Goal: Task Accomplishment & Management: Use online tool/utility

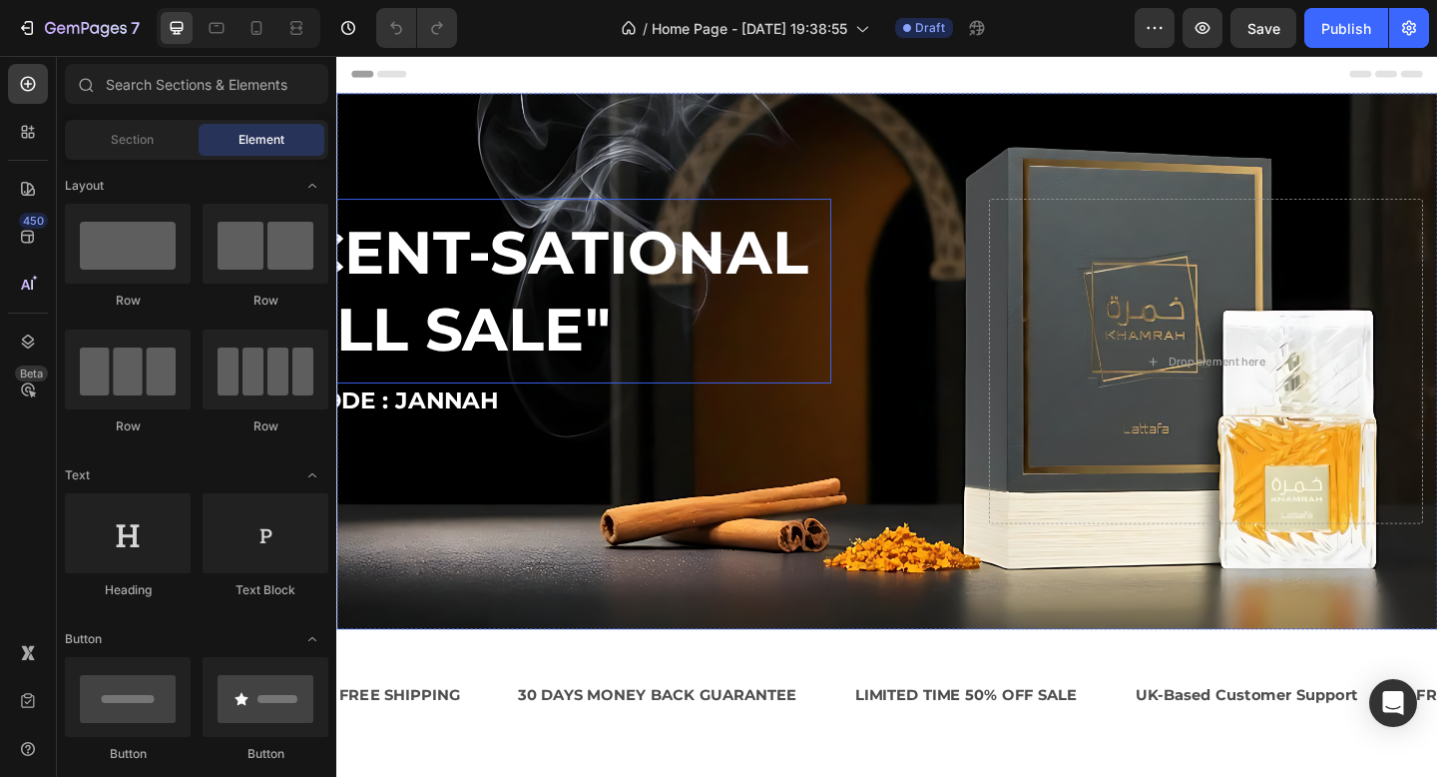
click at [808, 369] on h2 ""SCENT-SATIONAL FALL SALE"" at bounding box center [544, 312] width 662 height 201
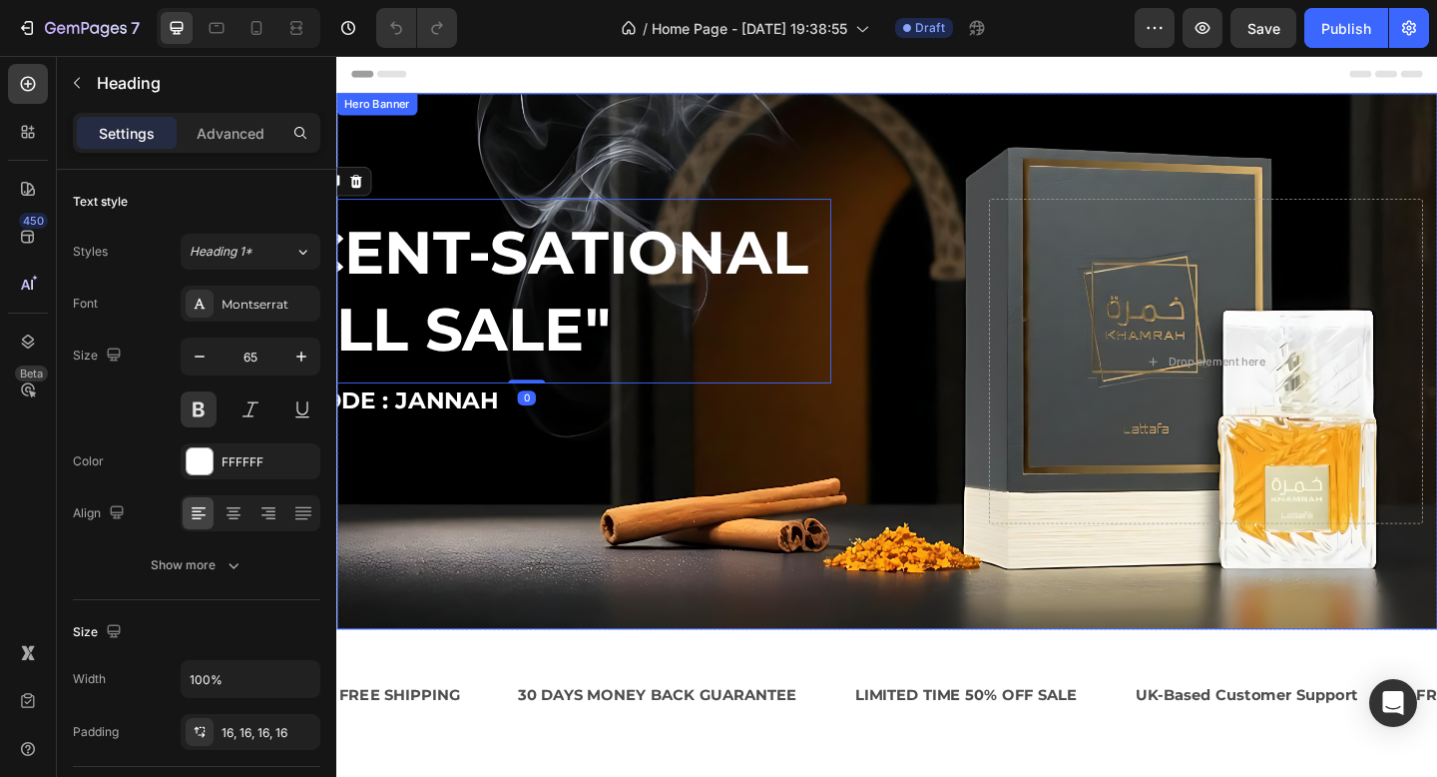
click at [950, 172] on div "Overlay" at bounding box center [935, 388] width 1198 height 583
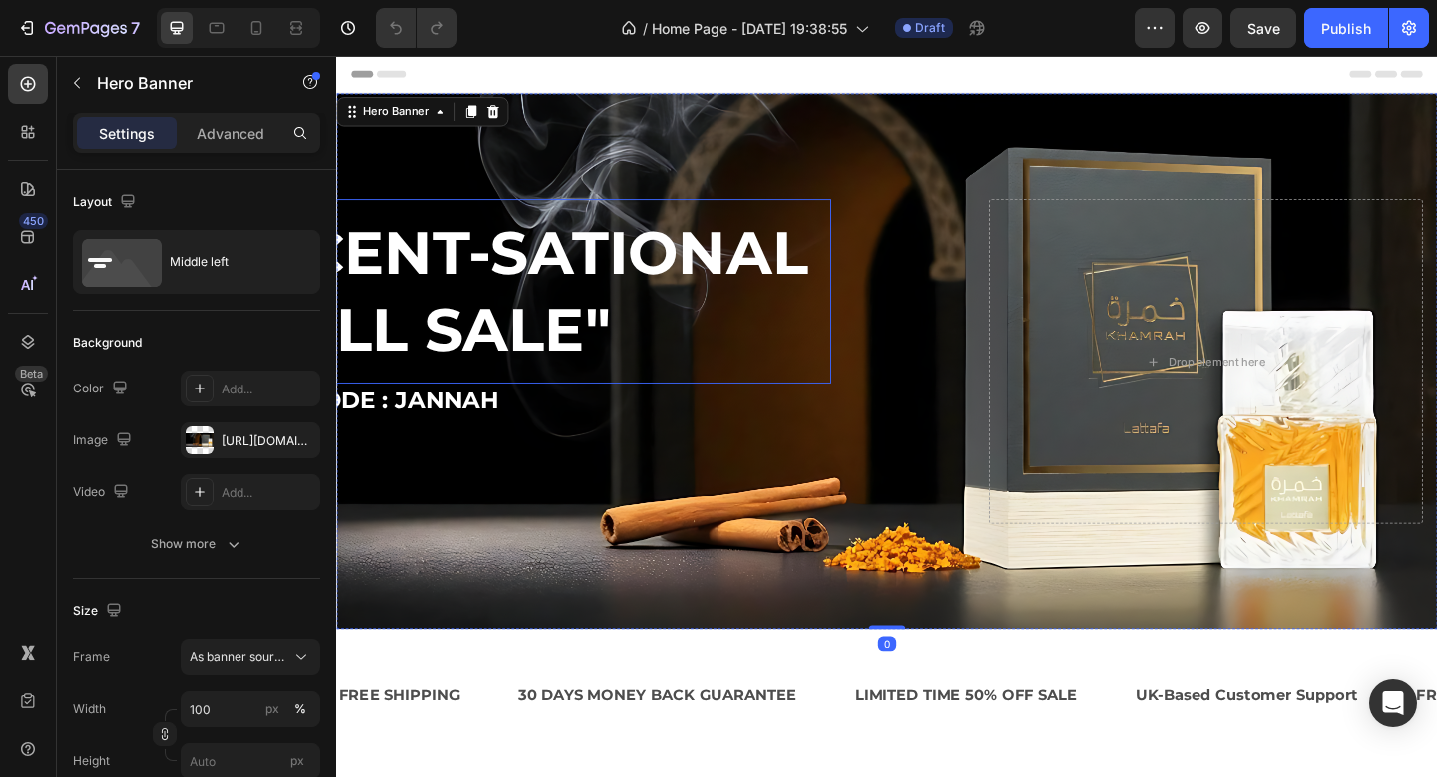
click at [706, 278] on h2 ""SCENT-SATIONAL FALL SALE"" at bounding box center [544, 312] width 662 height 201
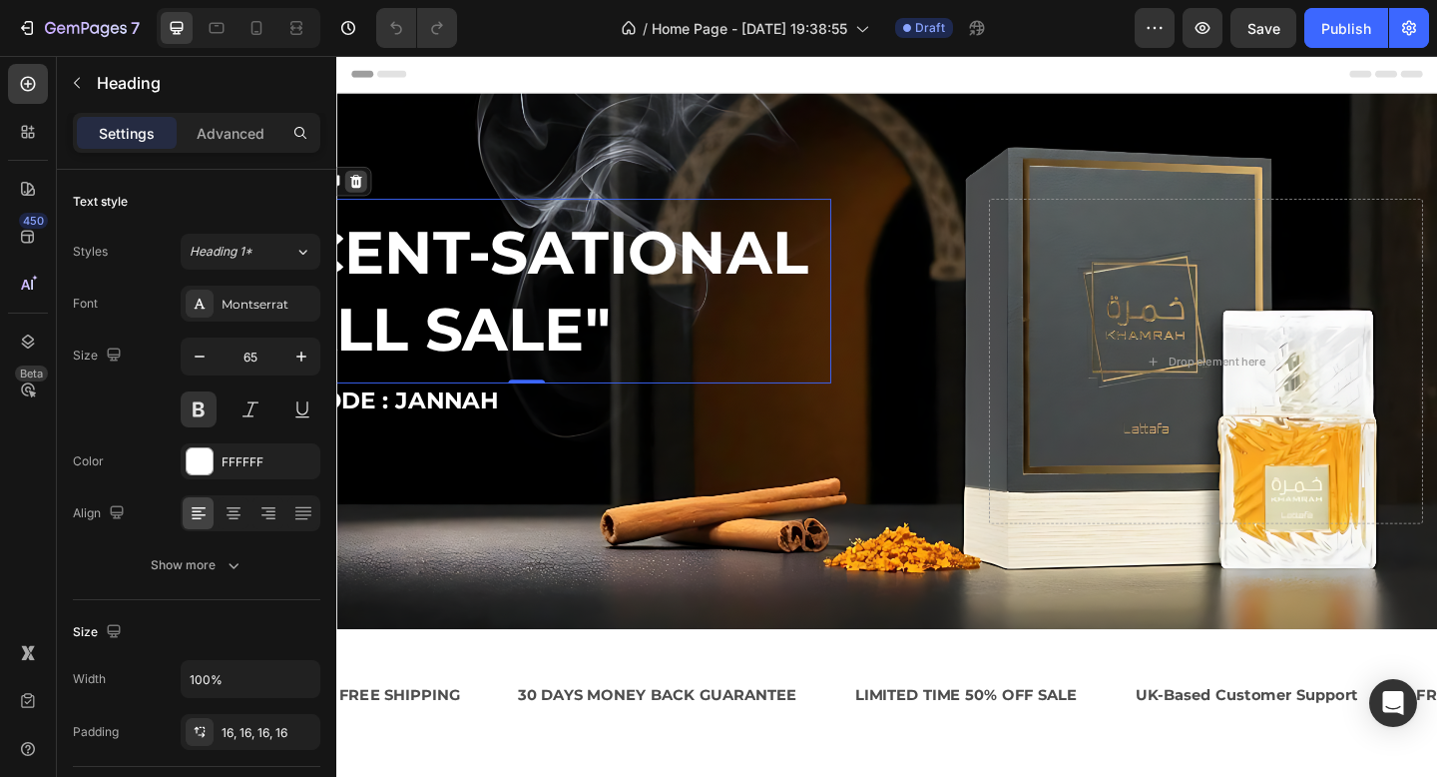
click at [362, 194] on icon at bounding box center [357, 193] width 13 height 14
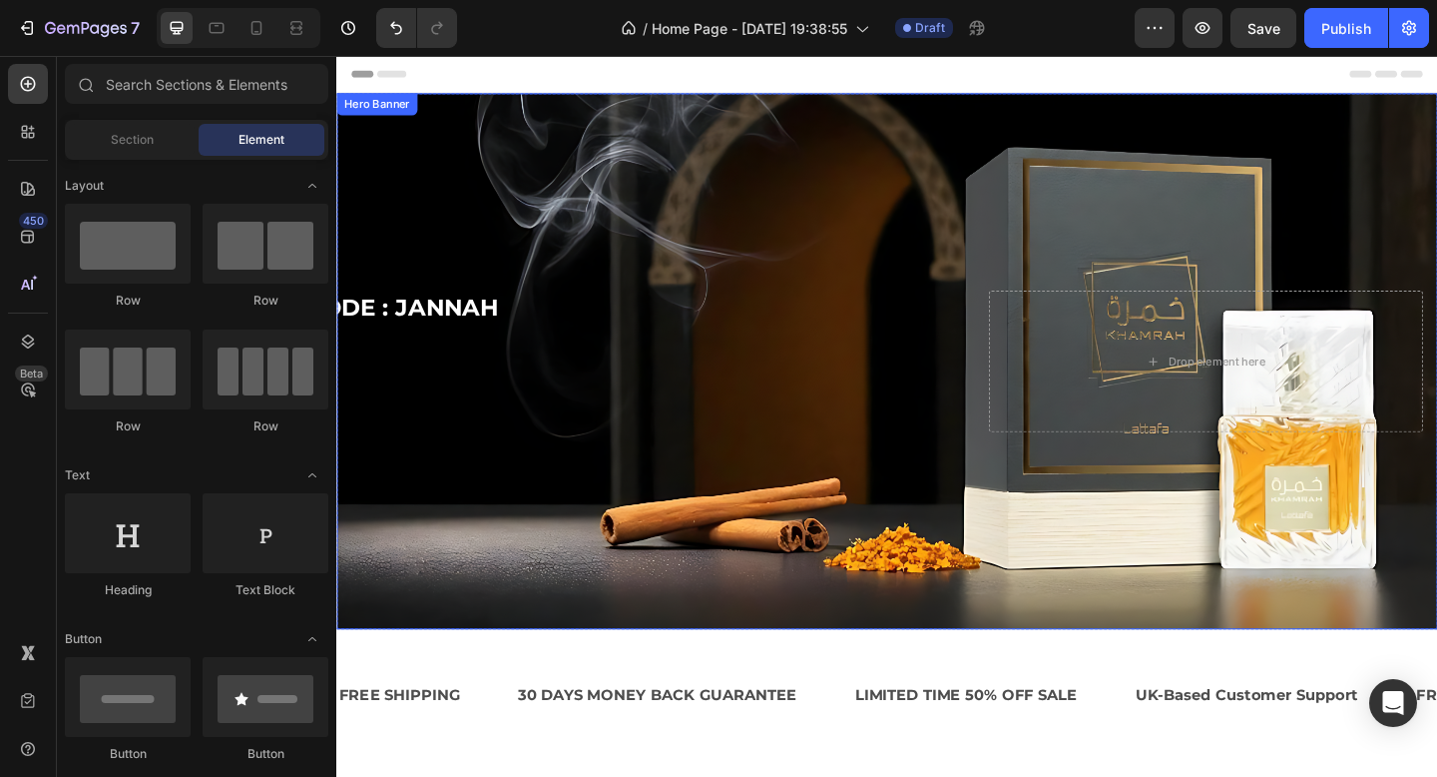
click at [523, 171] on div "Overlay" at bounding box center [935, 388] width 1198 height 583
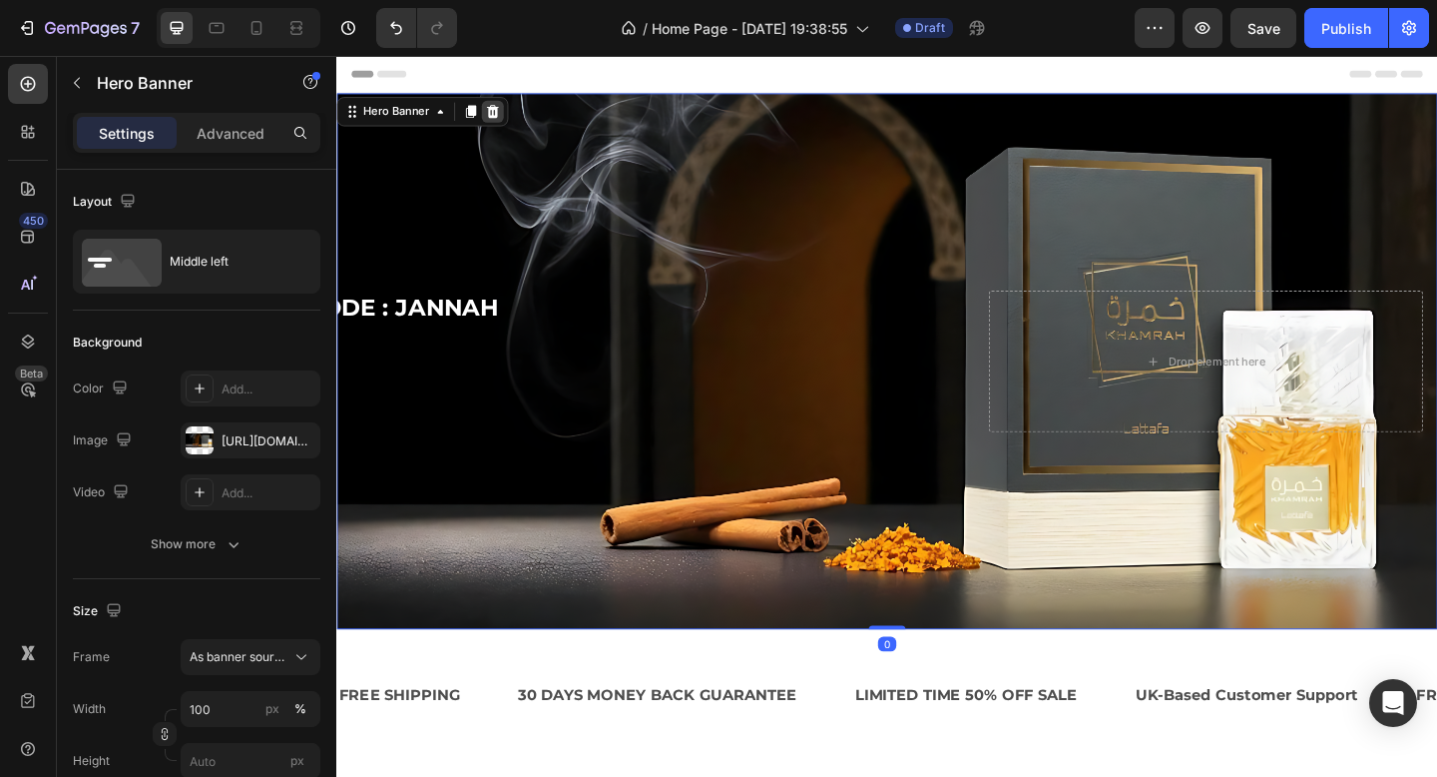
click at [507, 120] on icon at bounding box center [506, 117] width 16 height 16
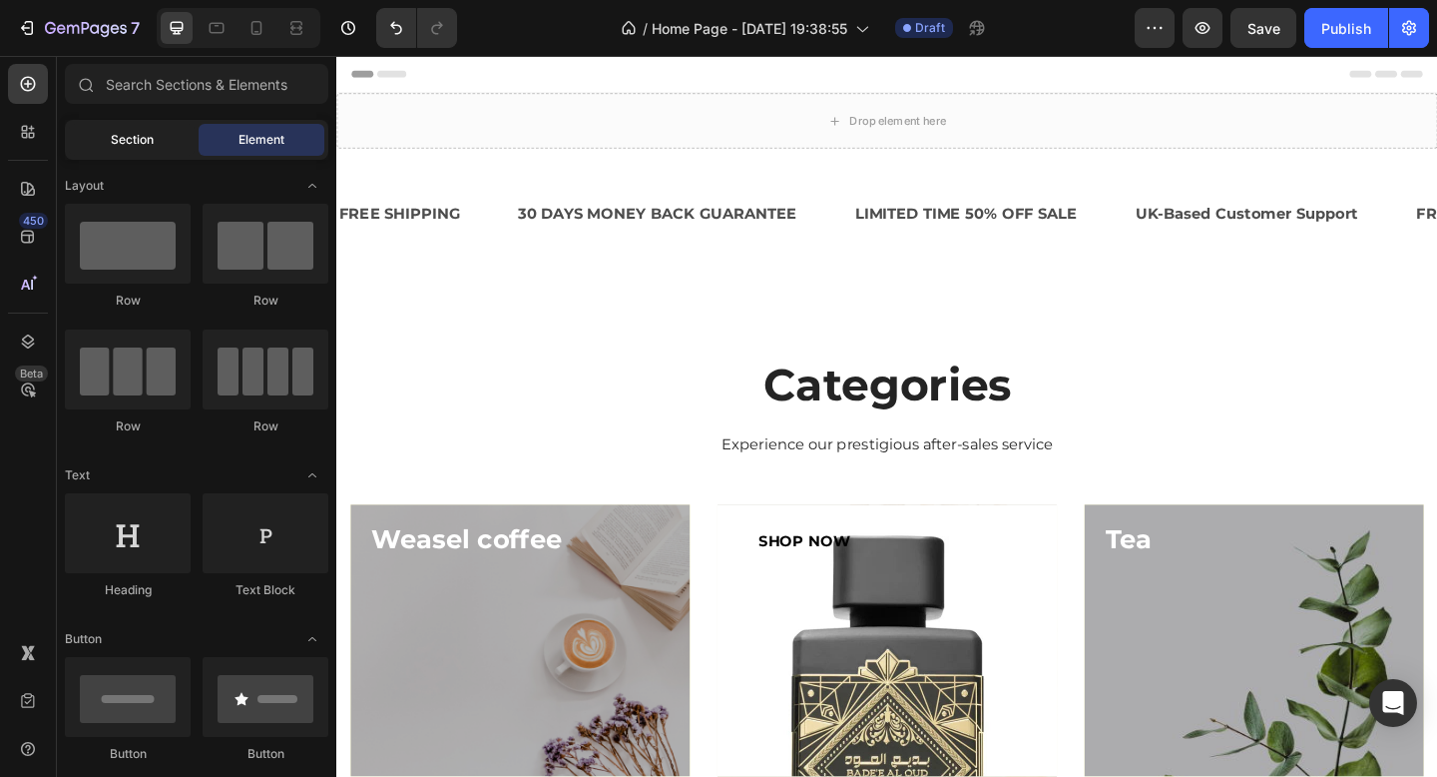
click at [146, 141] on span "Section" at bounding box center [132, 140] width 43 height 18
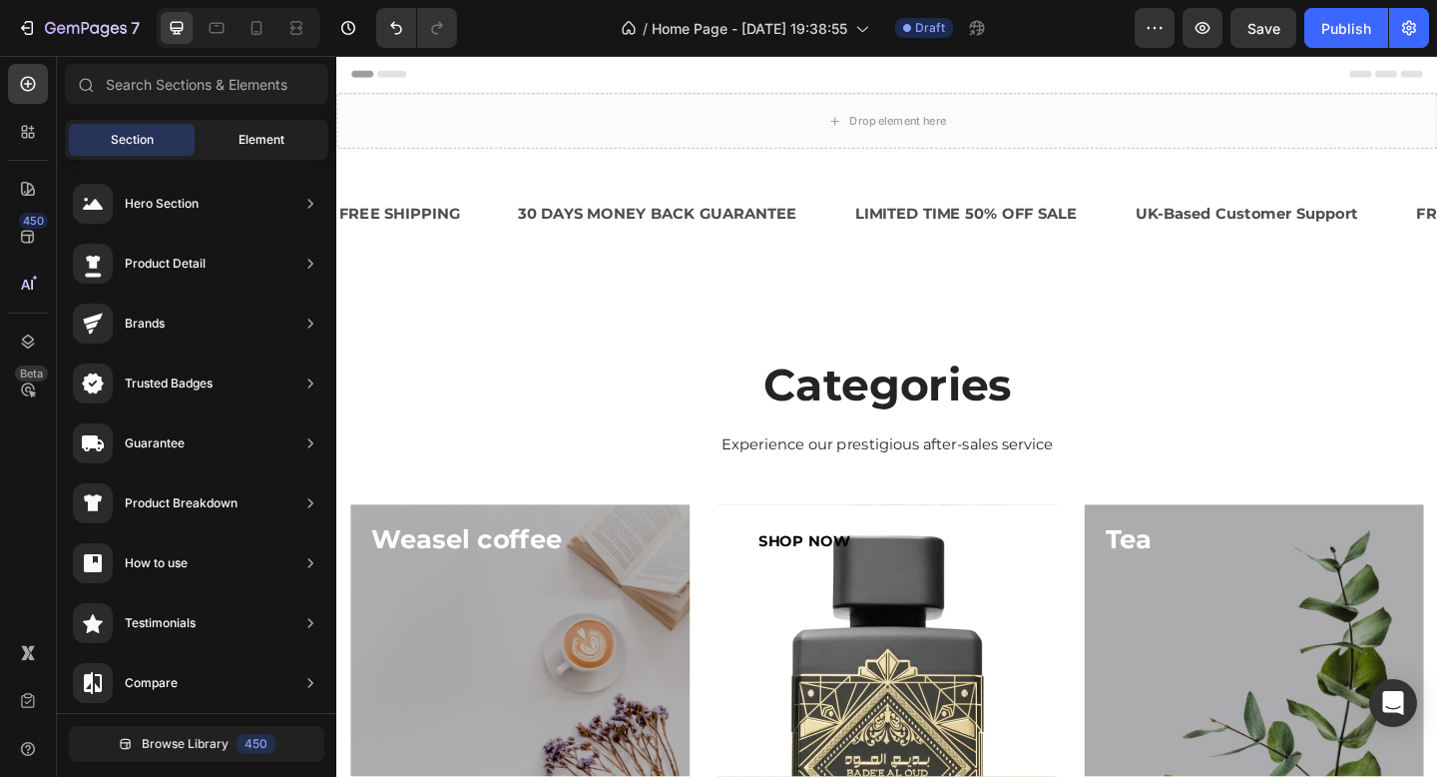
click at [246, 148] on span "Element" at bounding box center [262, 140] width 46 height 18
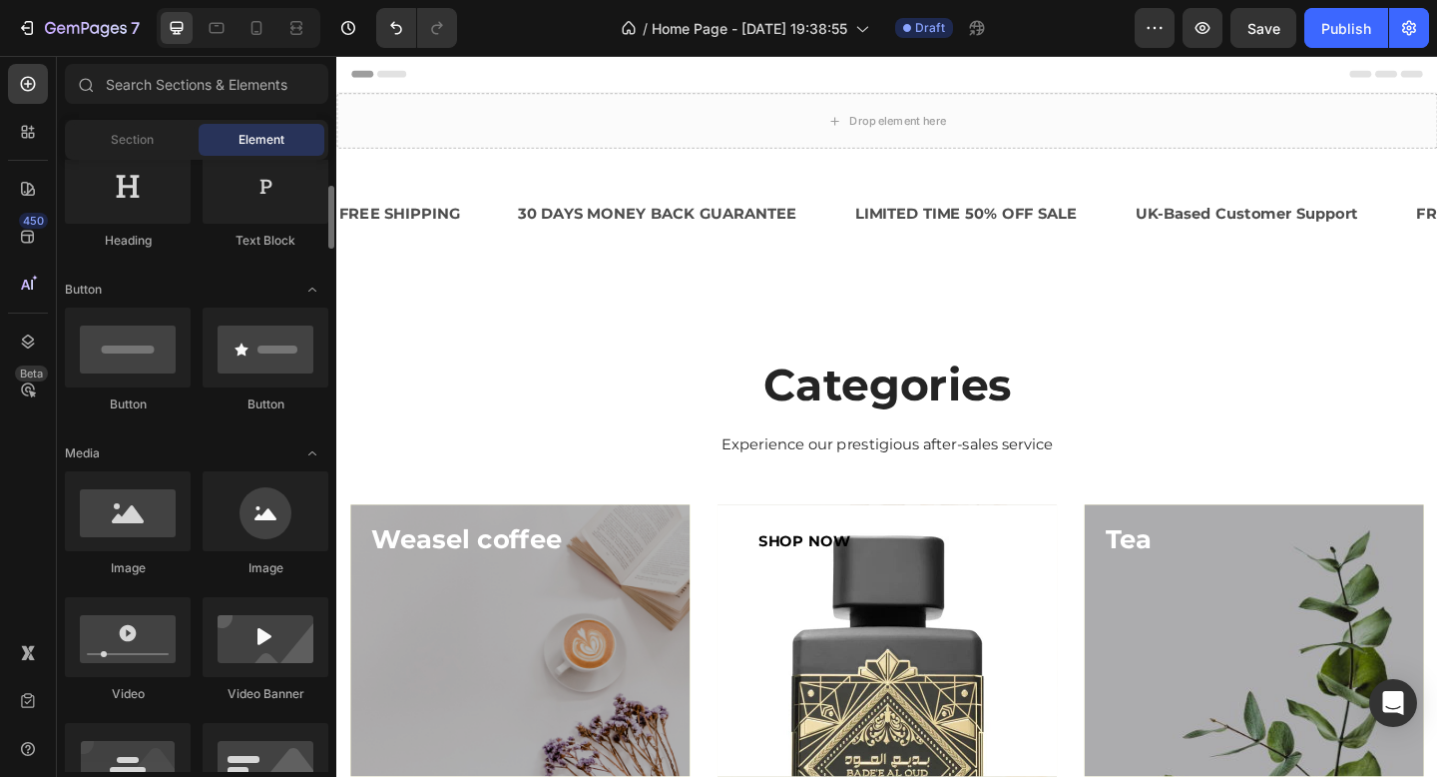
scroll to position [357, 0]
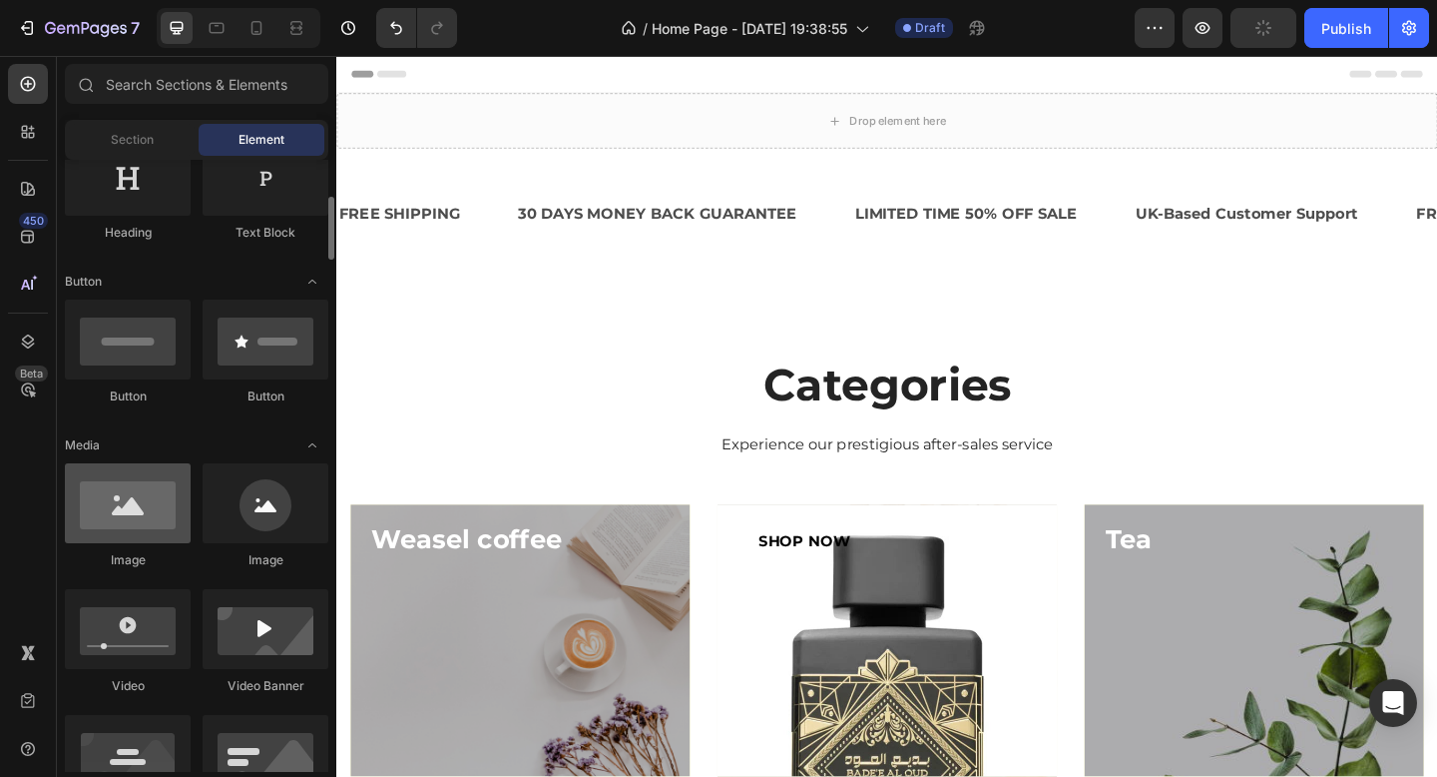
click at [156, 493] on div at bounding box center [128, 503] width 126 height 80
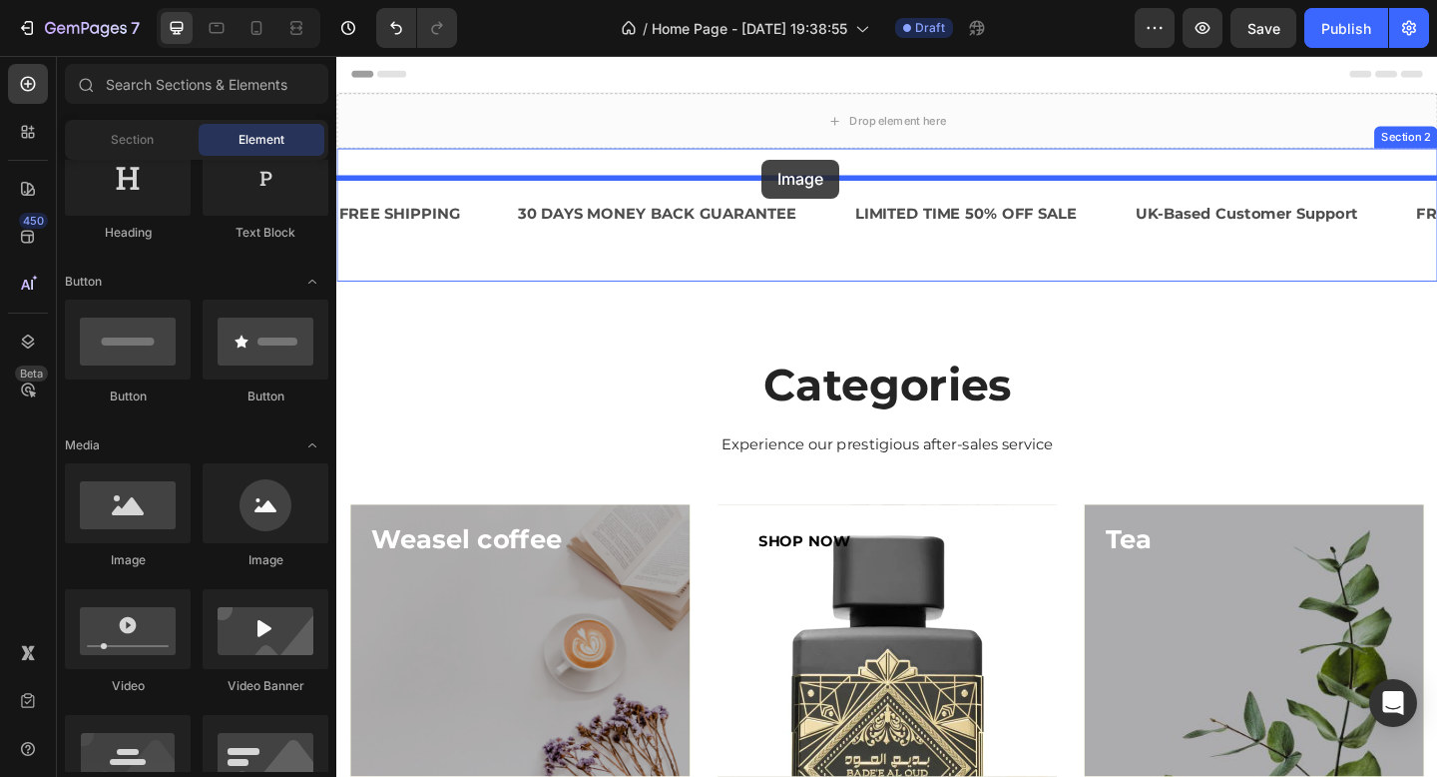
drag, startPoint x: 455, startPoint y: 557, endPoint x: 800, endPoint y: 169, distance: 519.0
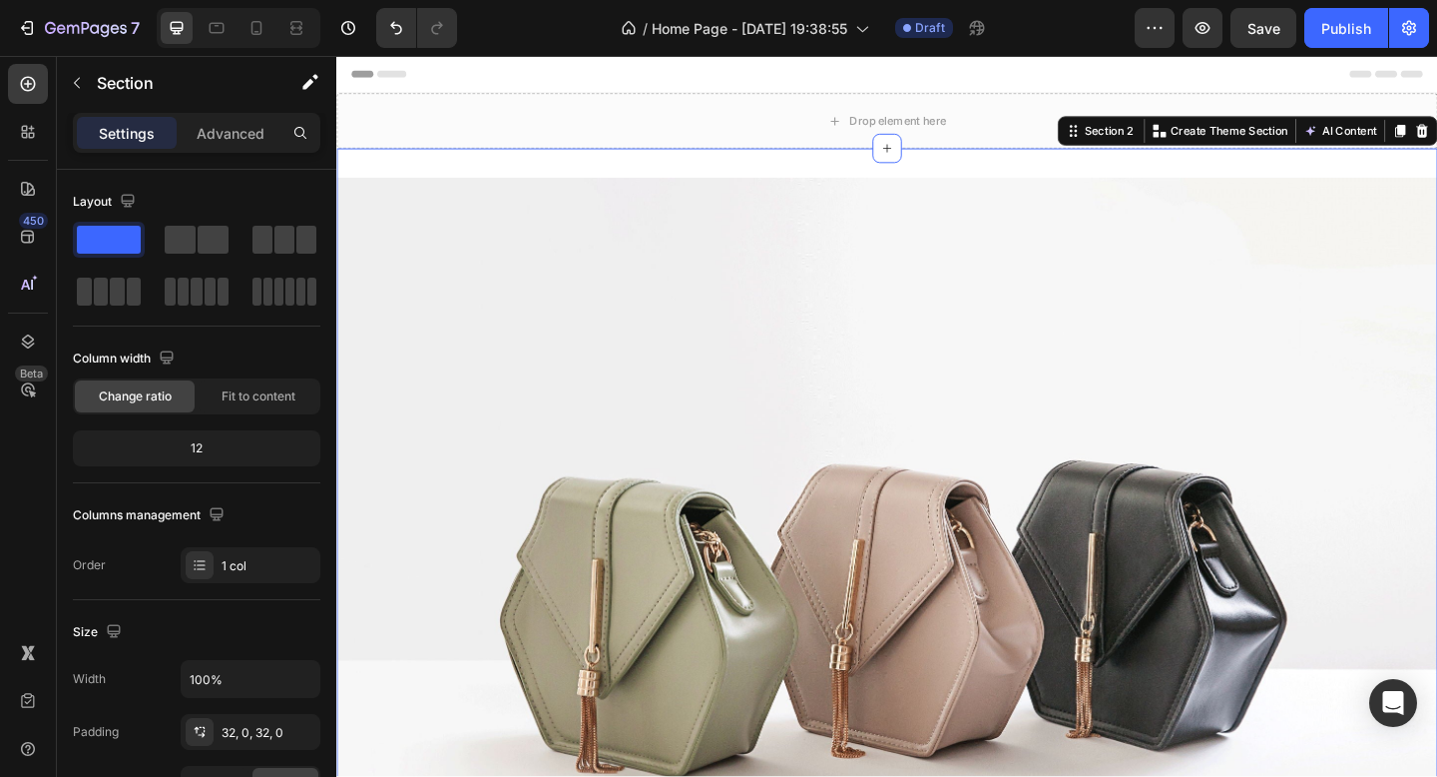
click at [873, 180] on div "Image FREE SHIPPING Text Block 30 DAYS MONEY BACK GUARANTEE Text Block LIMITED …" at bounding box center [935, 686] width 1198 height 1059
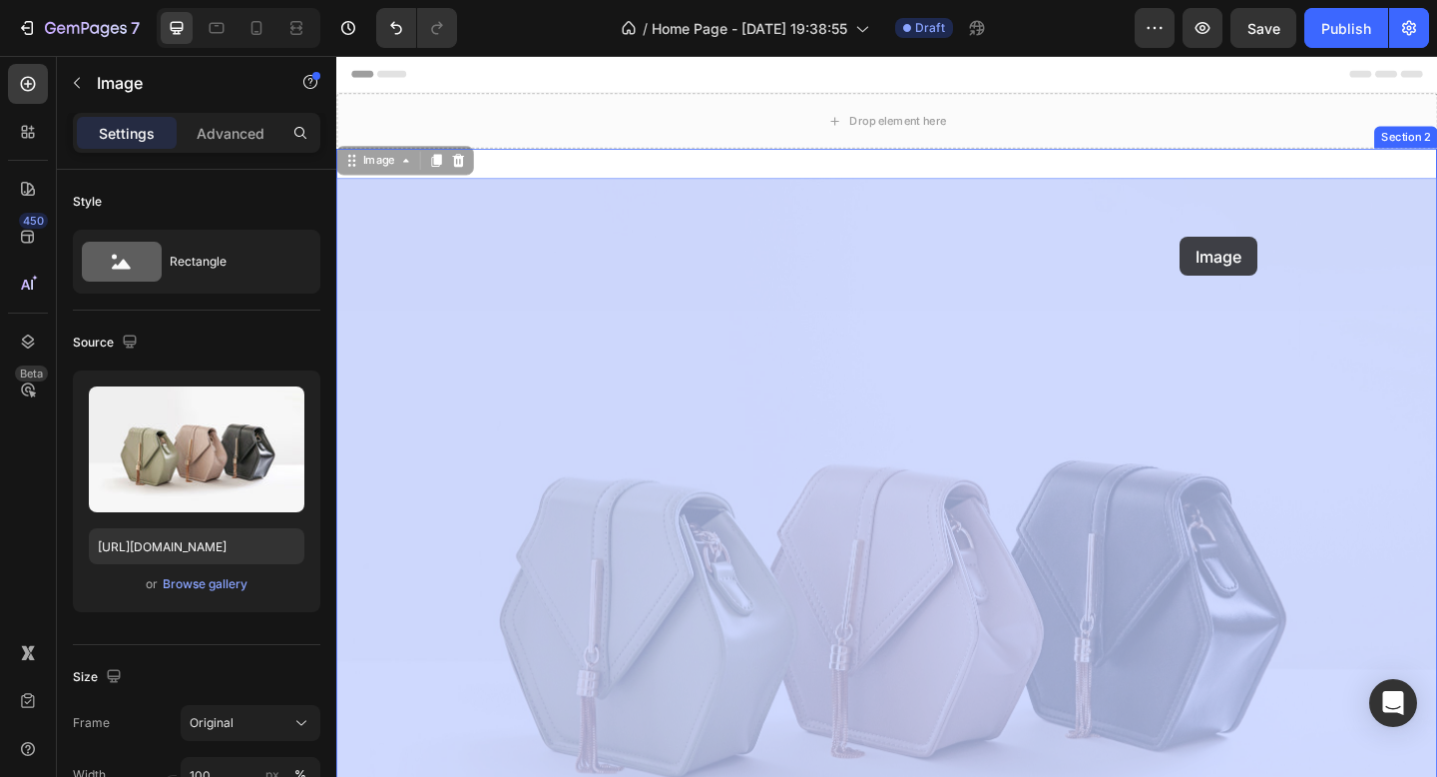
drag, startPoint x: 1253, startPoint y: 279, endPoint x: 1254, endPoint y: 253, distance: 27.0
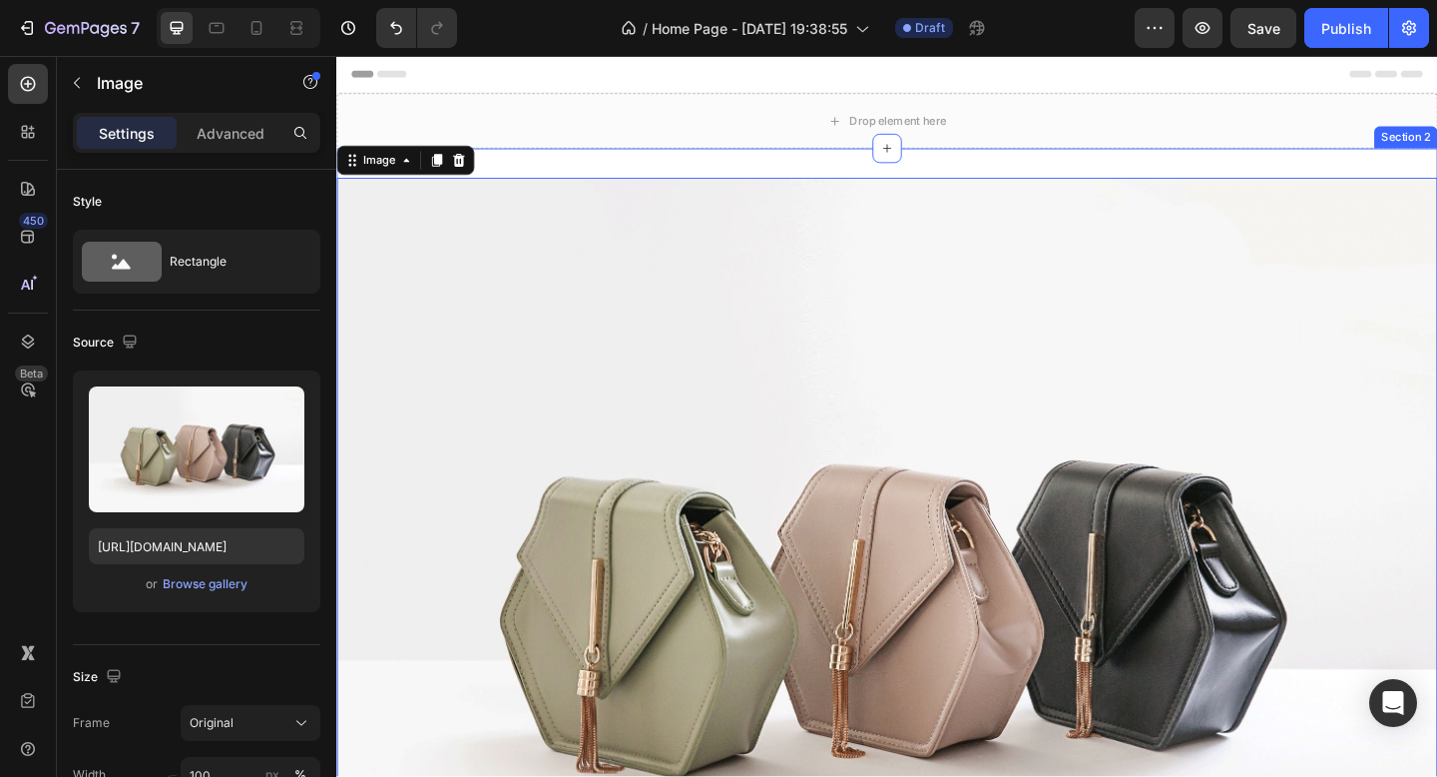
click at [1244, 168] on div "Image 16 FREE SHIPPING Text Block 30 DAYS MONEY BACK GUARANTEE Text Block LIMIT…" at bounding box center [935, 686] width 1198 height 1059
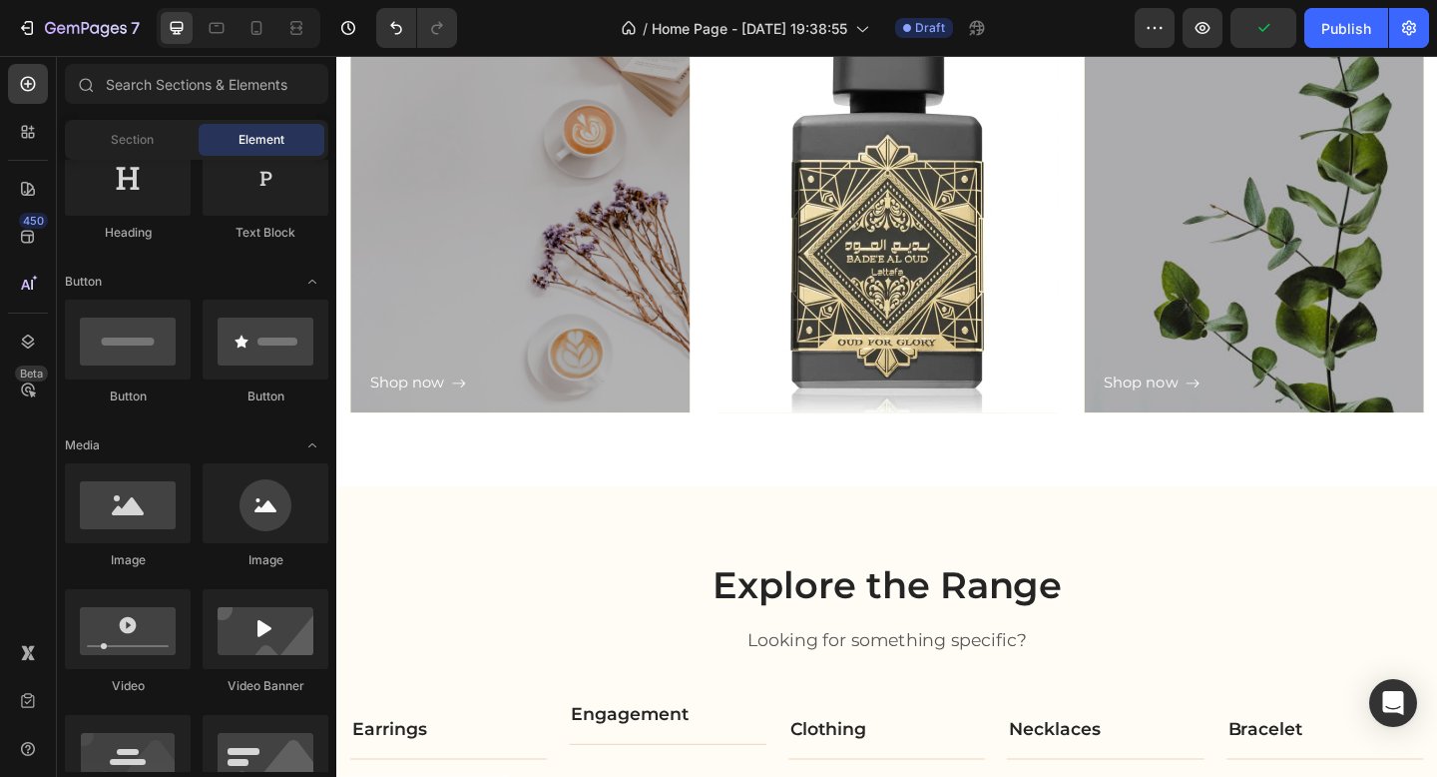
scroll to position [0, 0]
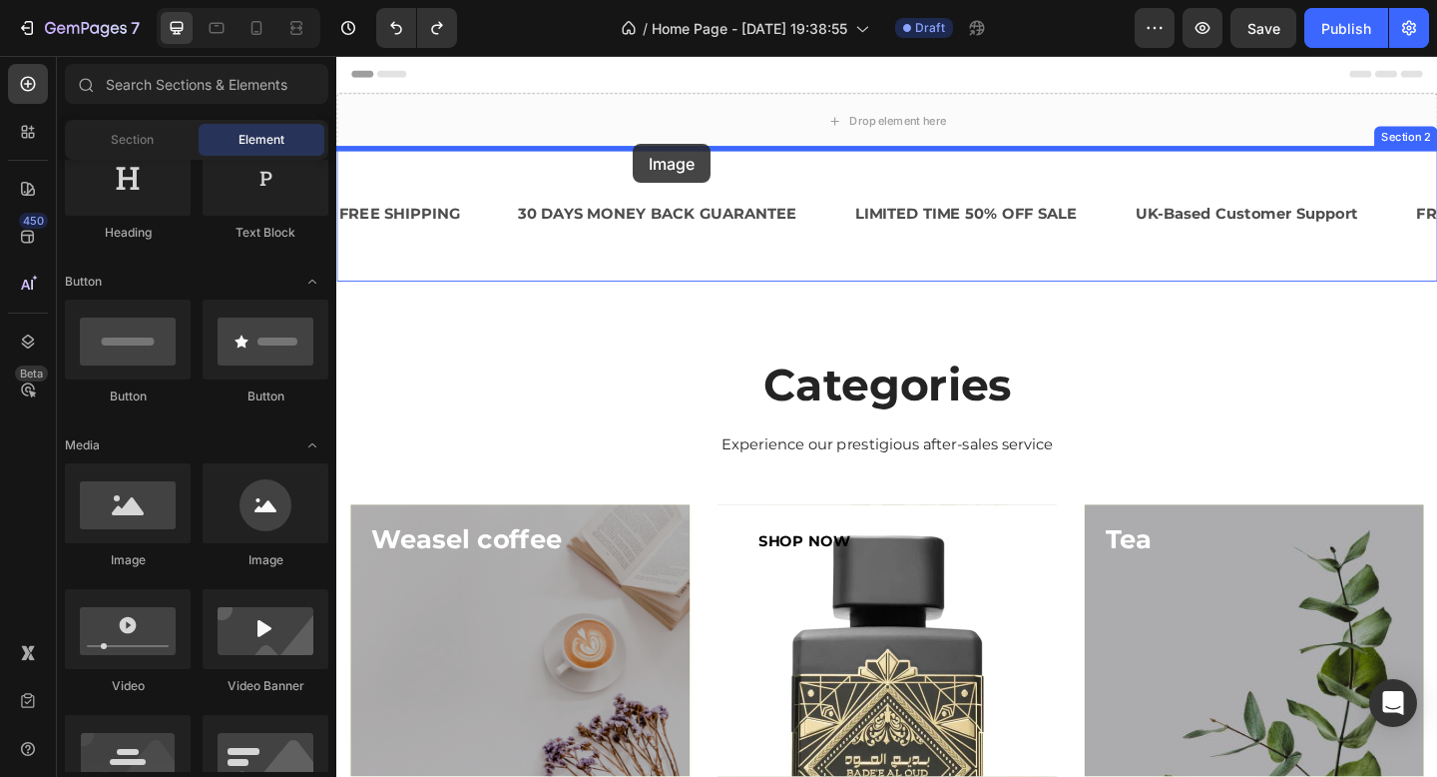
drag, startPoint x: 468, startPoint y: 562, endPoint x: 659, endPoint y: 152, distance: 452.4
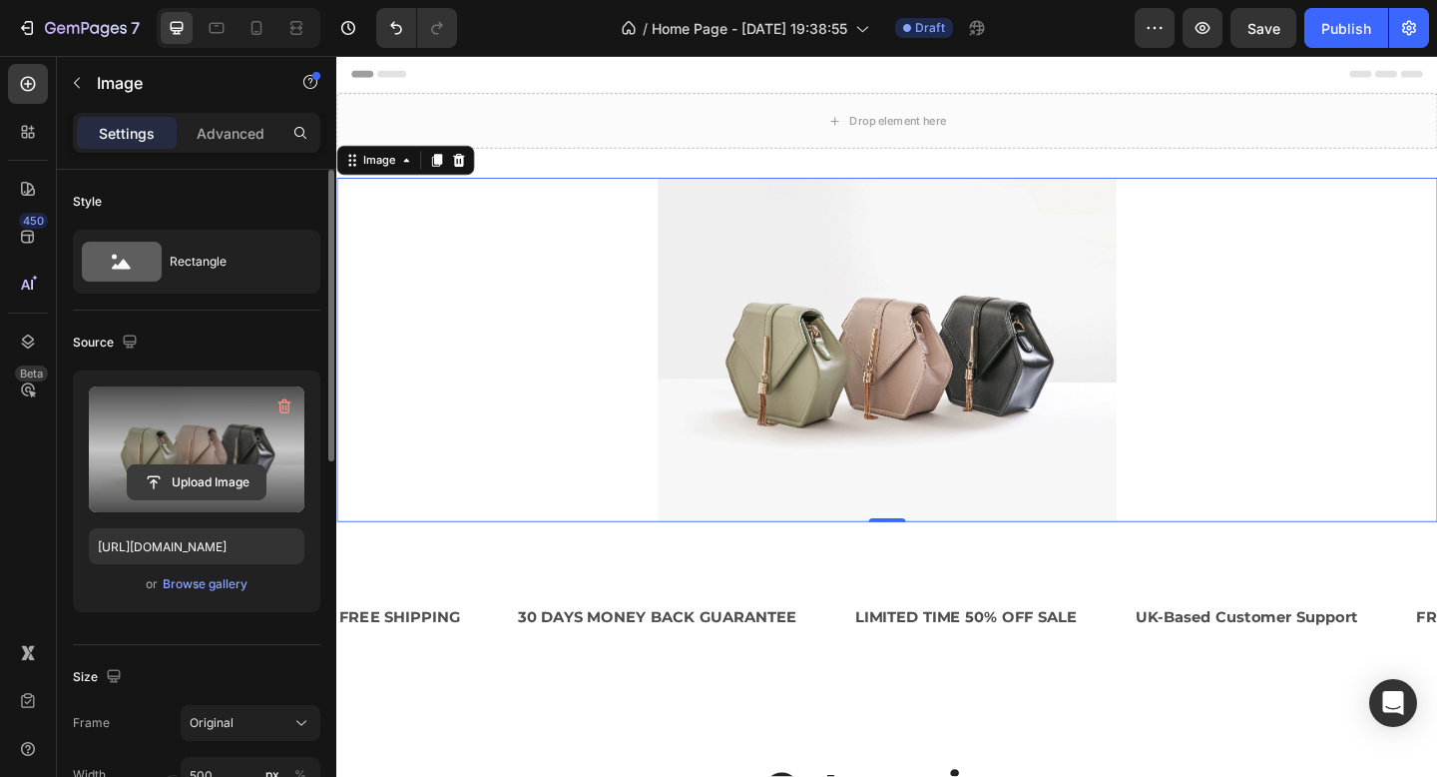
click at [218, 476] on input "file" at bounding box center [197, 482] width 138 height 34
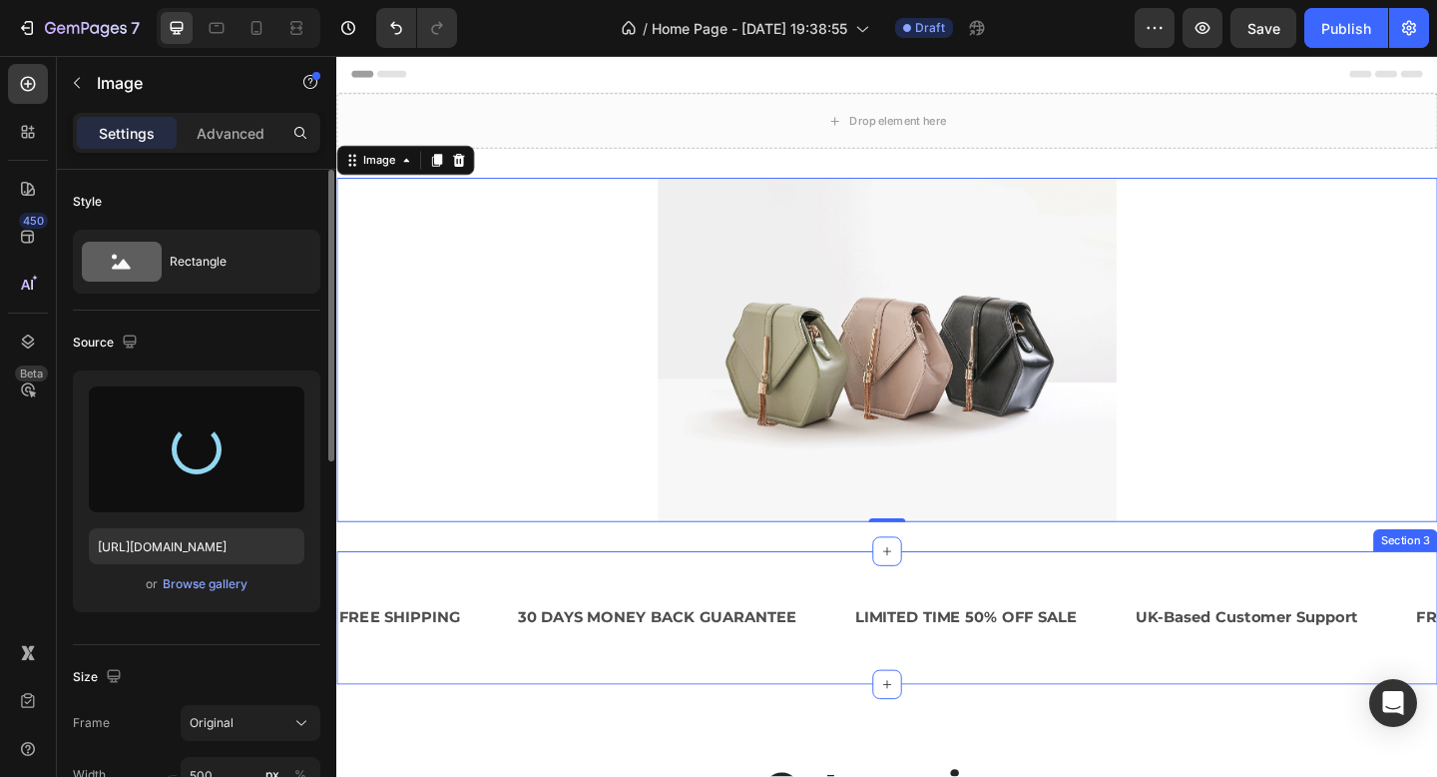
type input "[URL][DOMAIN_NAME]"
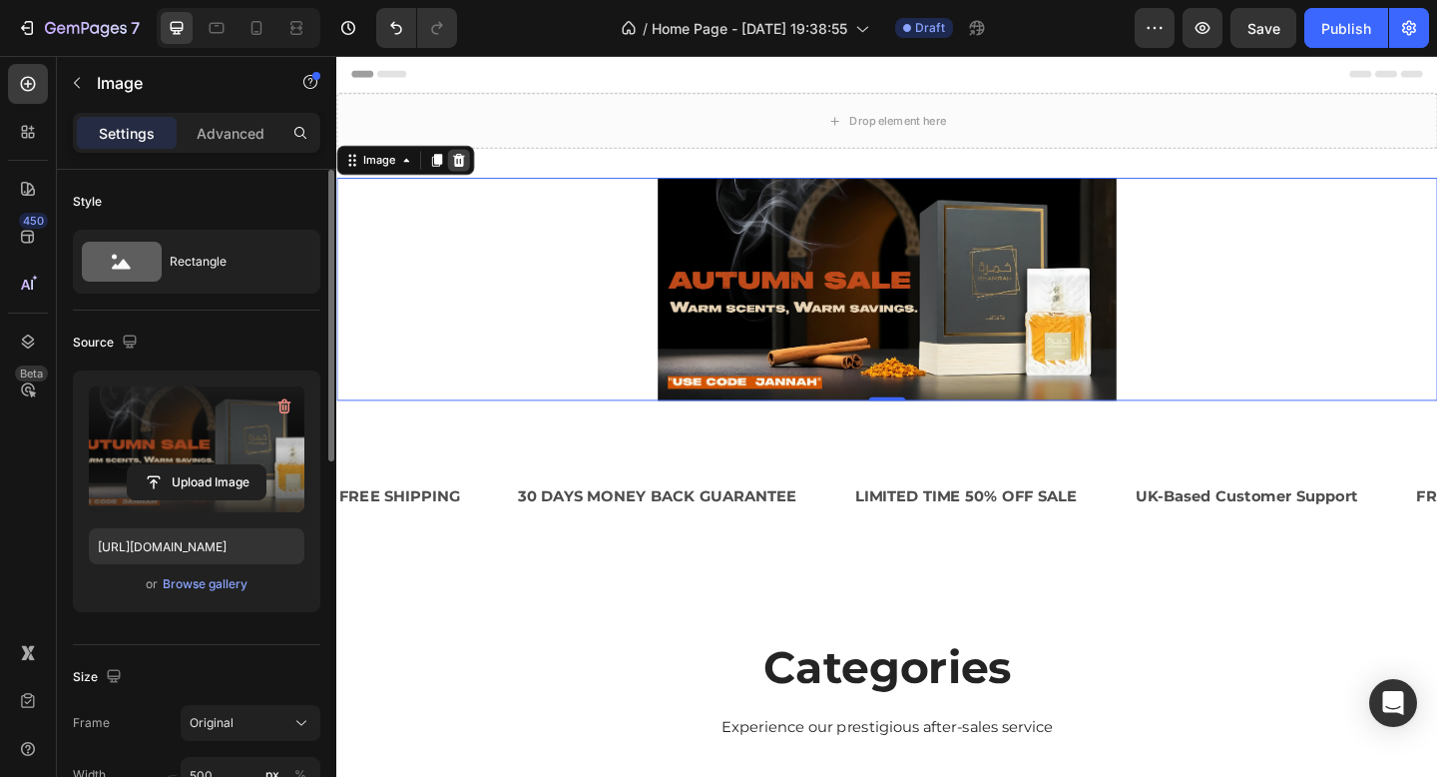
click at [469, 174] on icon at bounding box center [469, 170] width 13 height 14
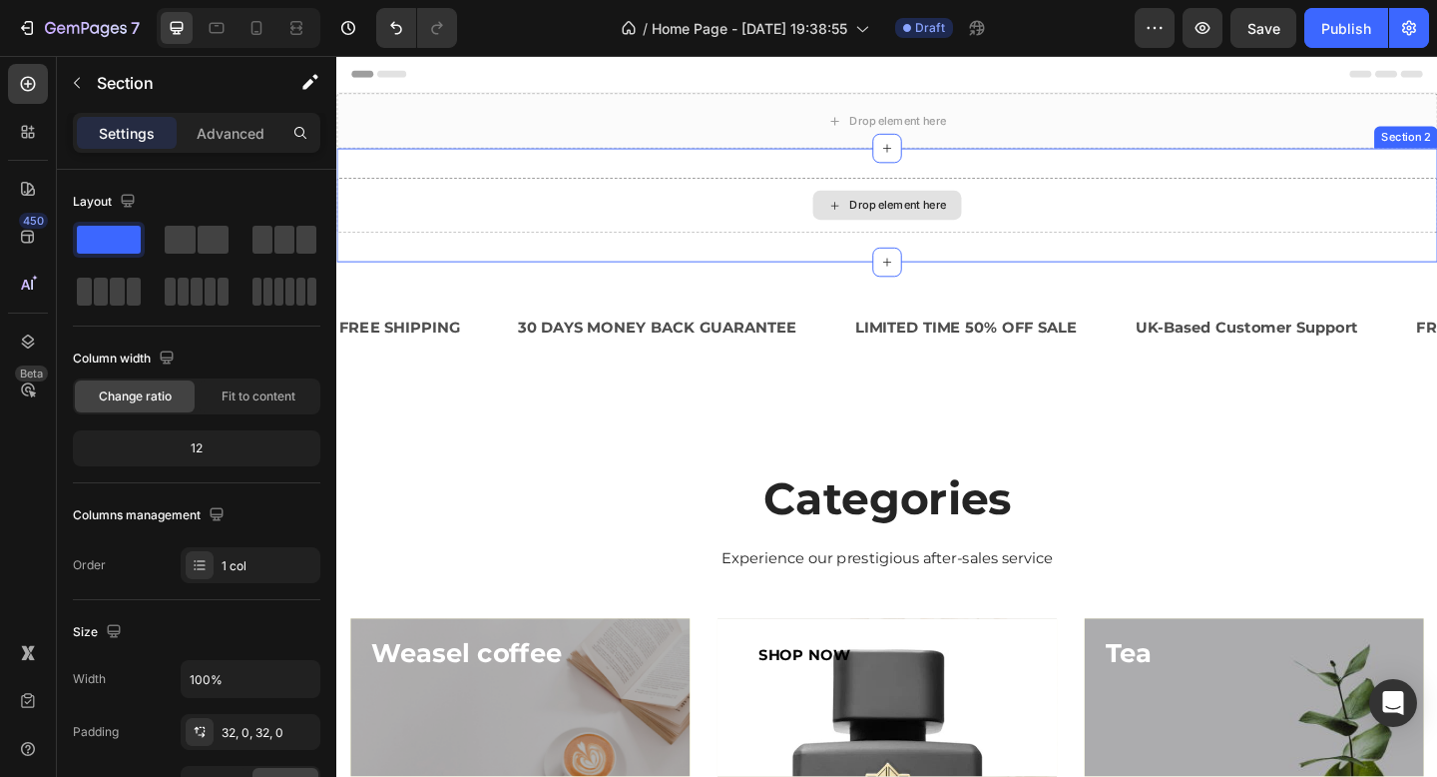
click at [1436, 181] on div "Drop element here Section 2" at bounding box center [935, 219] width 1198 height 124
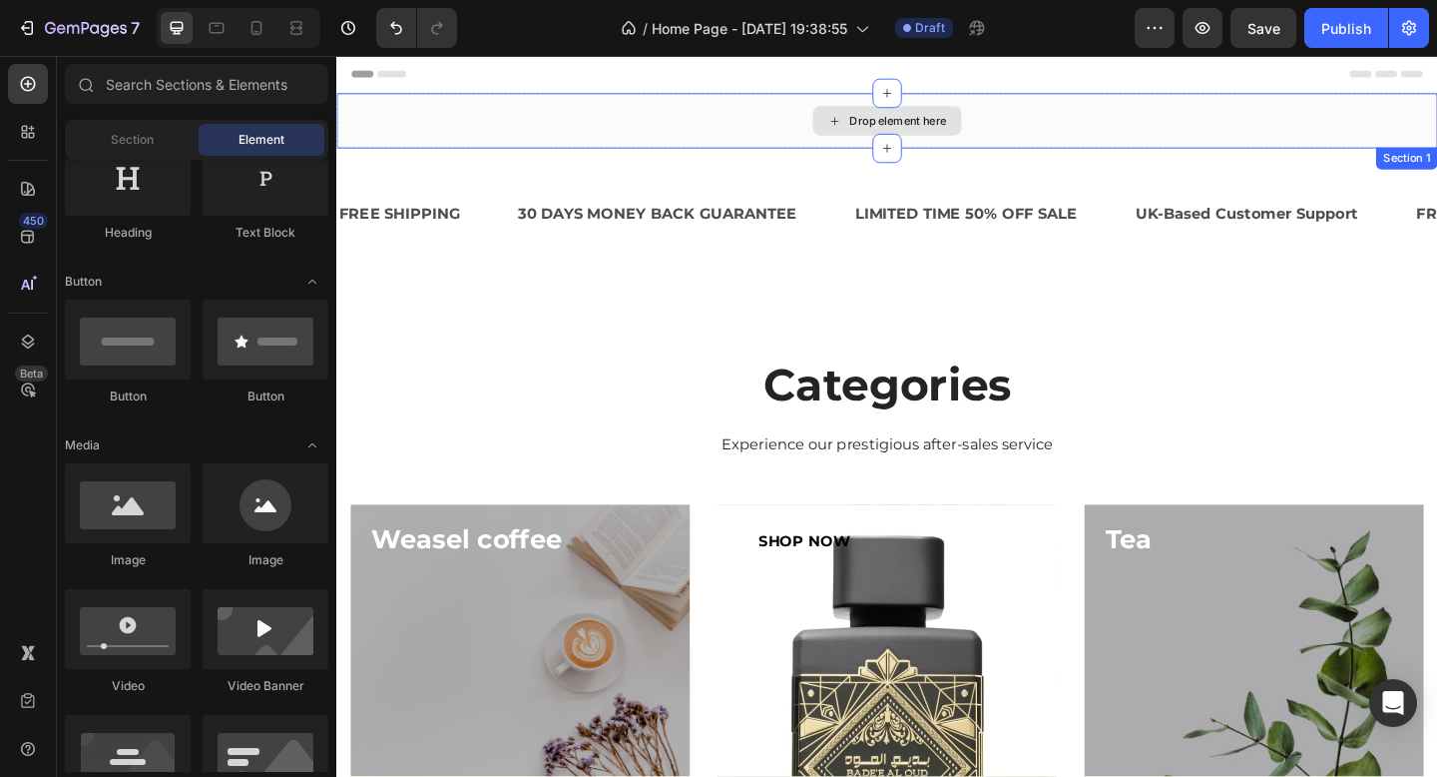
click at [1338, 108] on div "Drop element here" at bounding box center [935, 127] width 1198 height 60
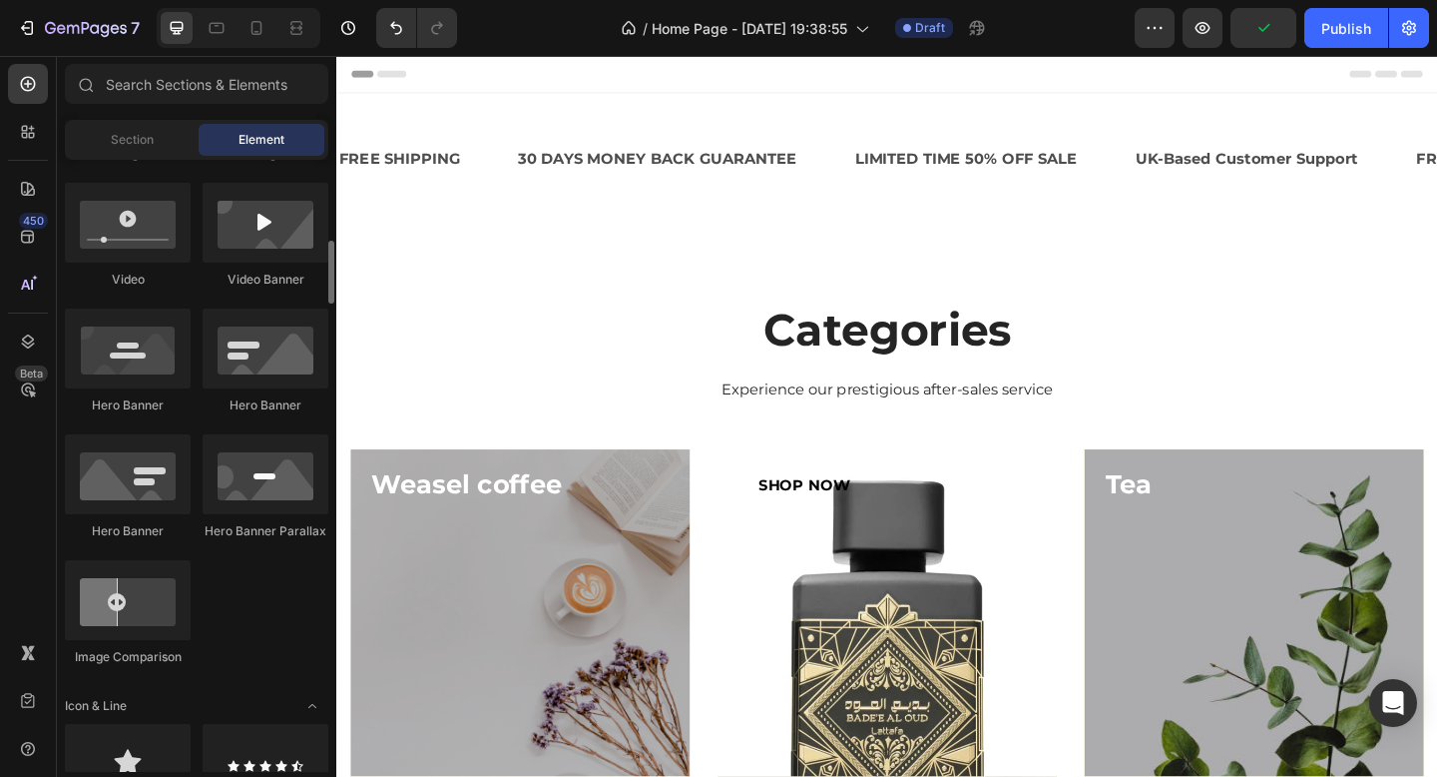
scroll to position [766, 0]
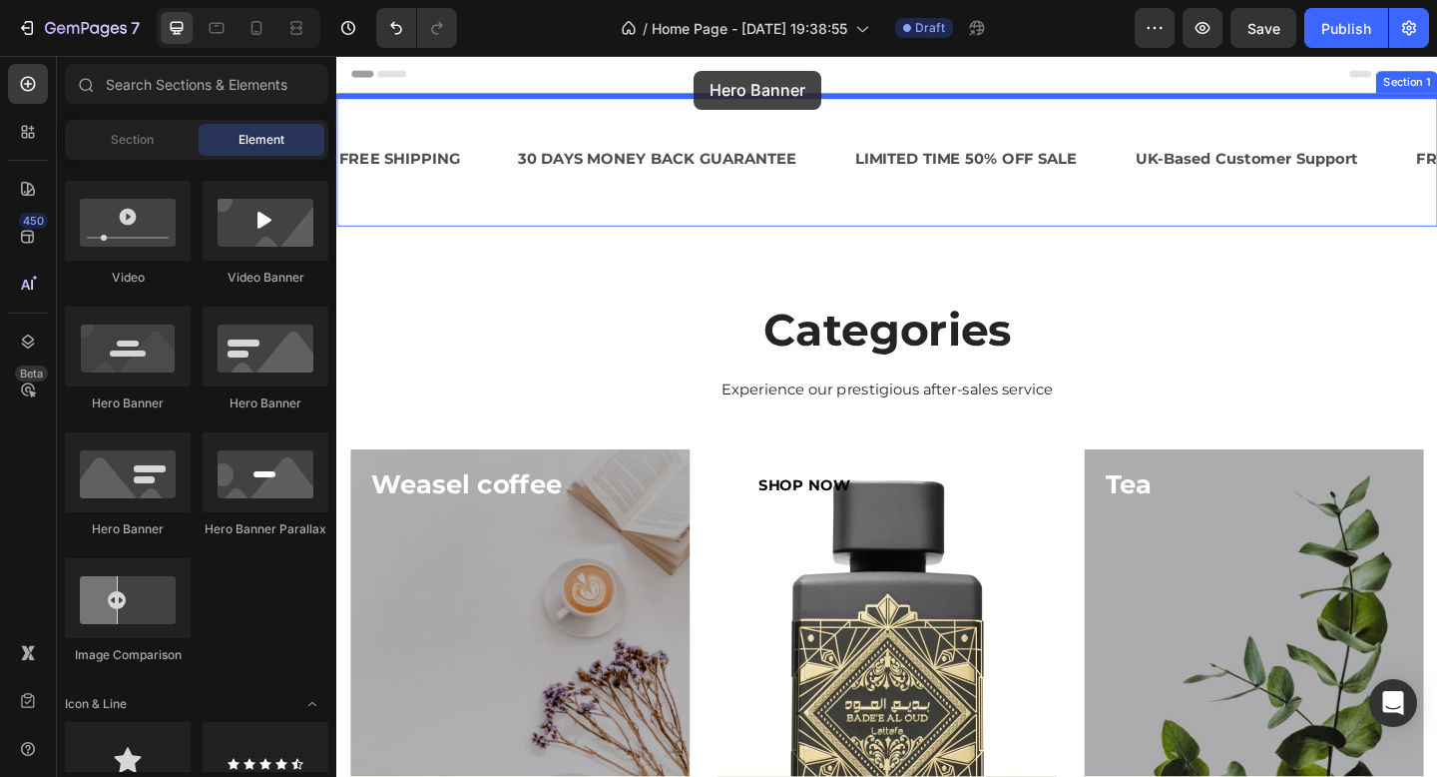
drag, startPoint x: 488, startPoint y: 421, endPoint x: 726, endPoint y: 72, distance: 422.5
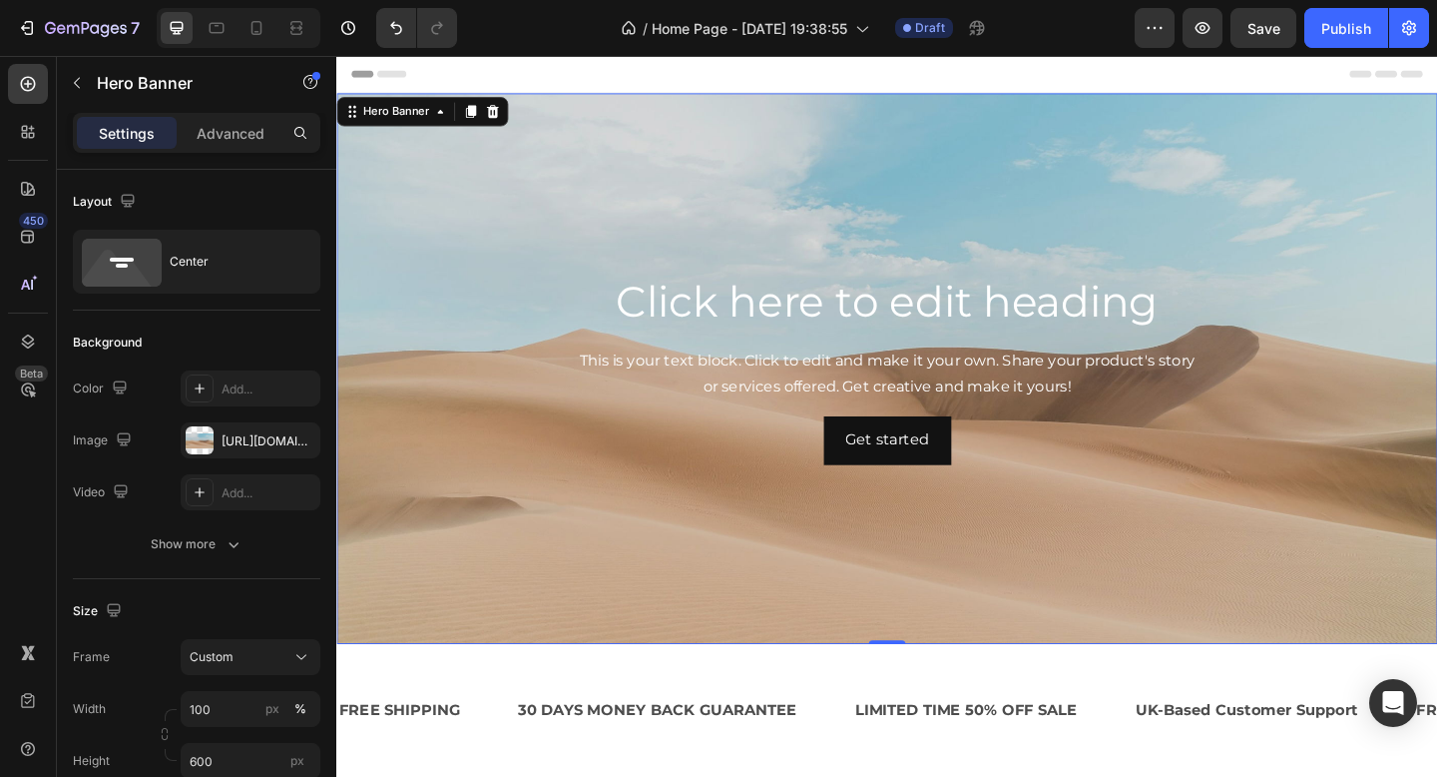
click at [965, 238] on div "Background Image" at bounding box center [935, 396] width 1198 height 599
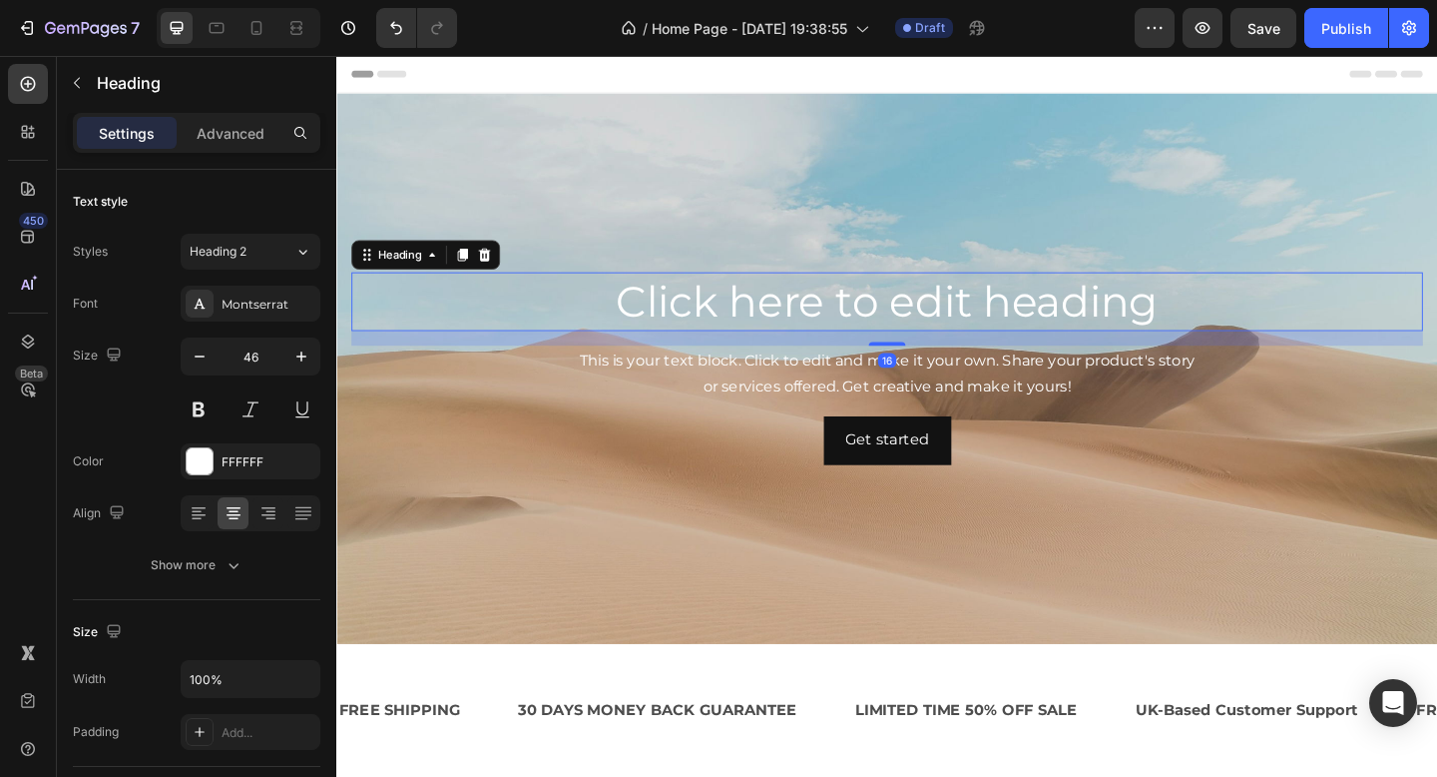
click at [934, 337] on h2 "Click here to edit heading" at bounding box center [935, 323] width 1166 height 64
click at [492, 279] on icon at bounding box center [497, 273] width 16 height 16
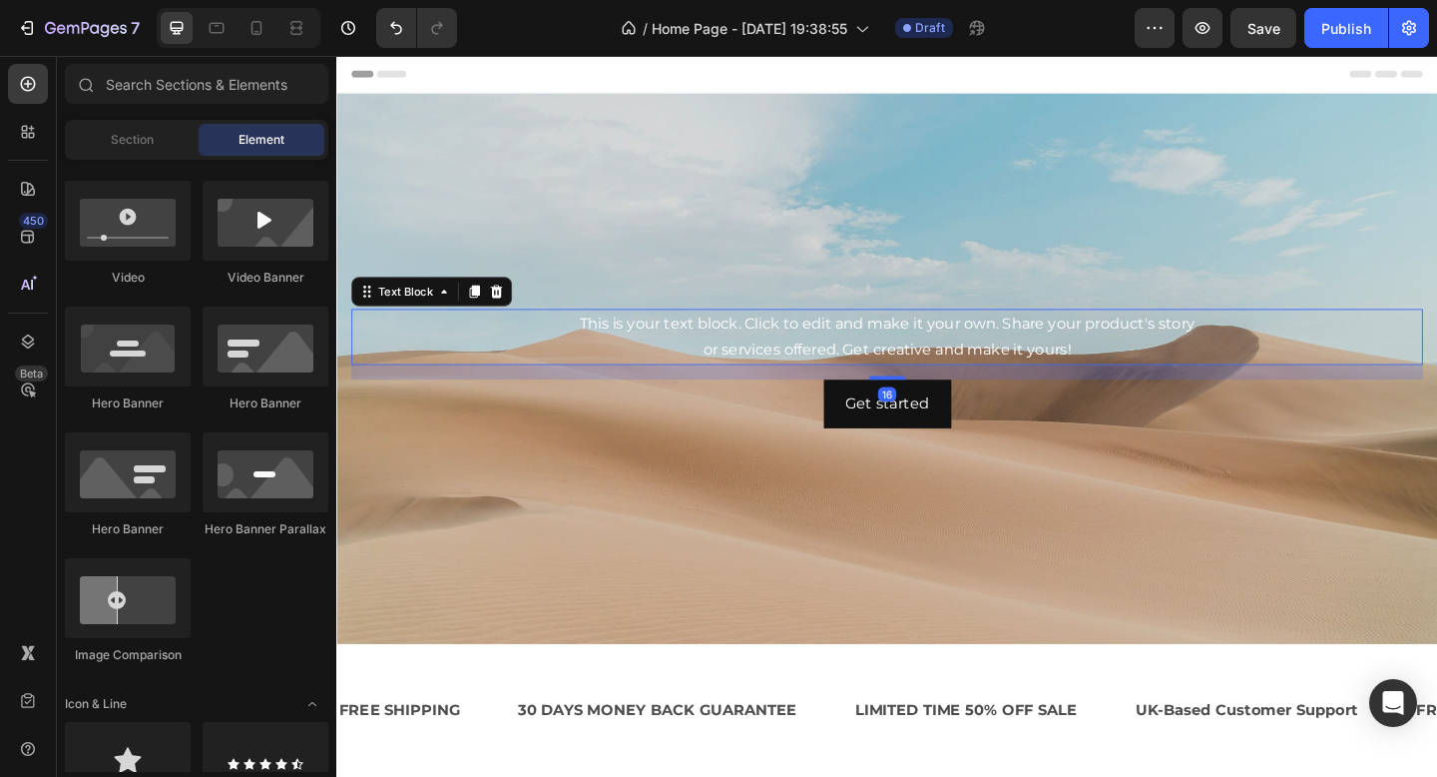
click at [777, 381] on div "This is your text block. Click to edit and make it your own. Share your product…" at bounding box center [935, 362] width 1166 height 62
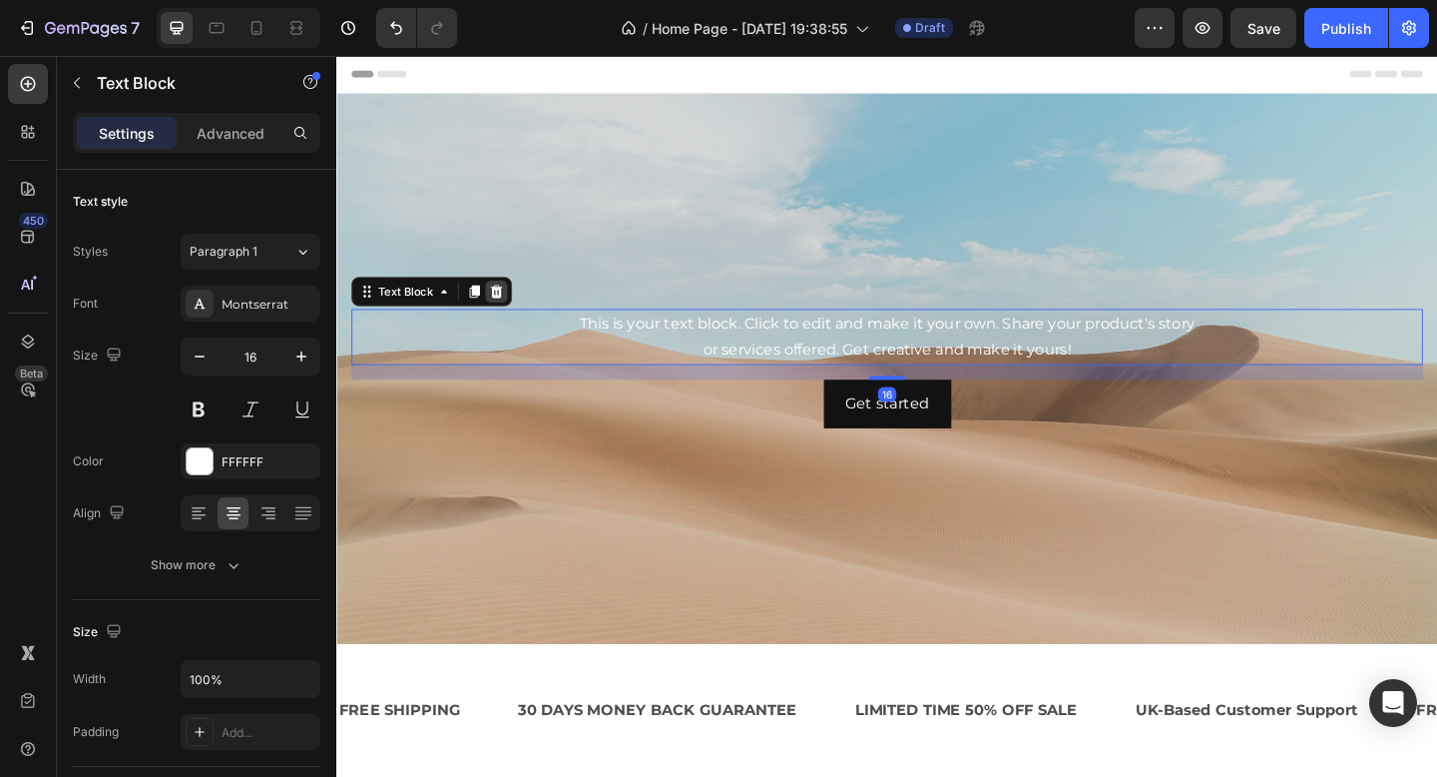
click at [509, 314] on icon at bounding box center [510, 312] width 13 height 14
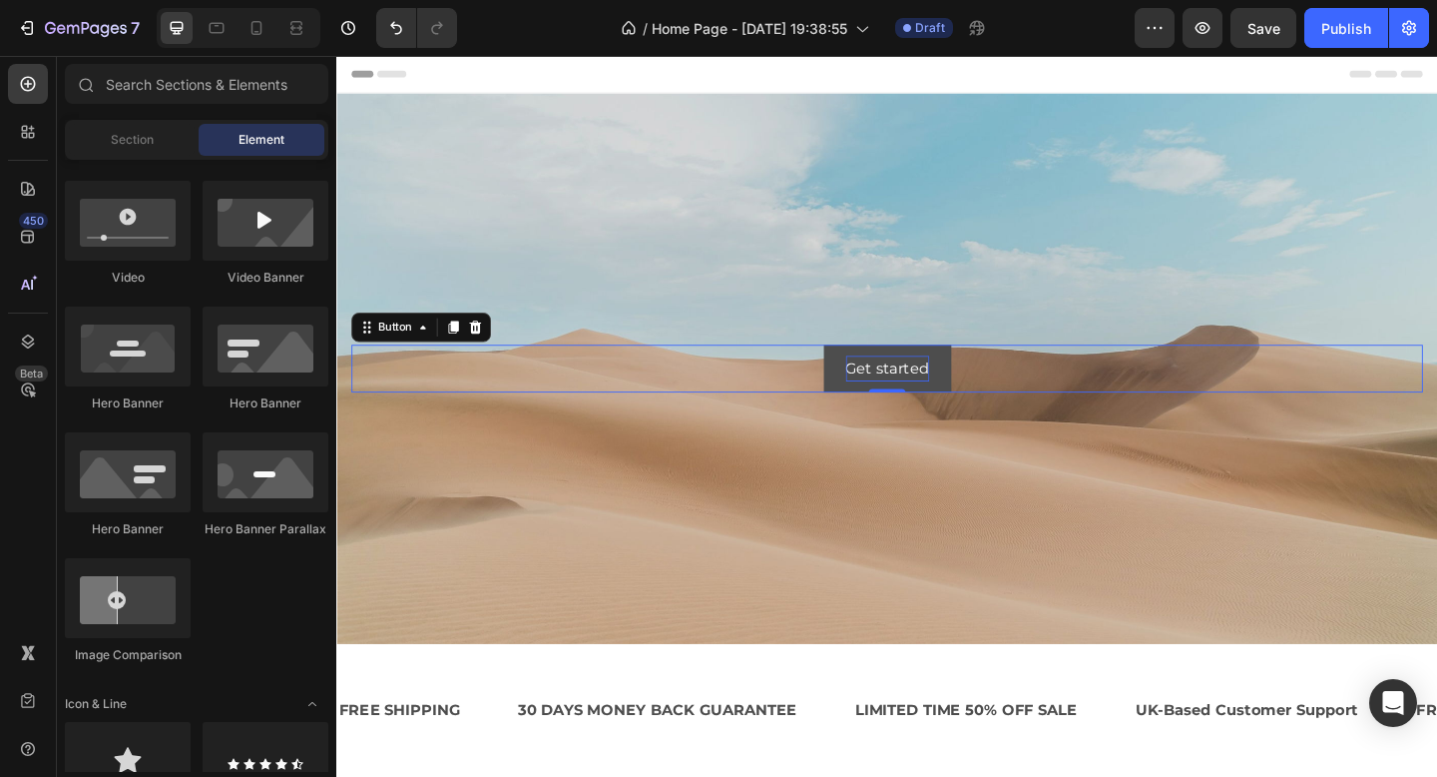
click at [918, 402] on div "Get started" at bounding box center [935, 396] width 91 height 29
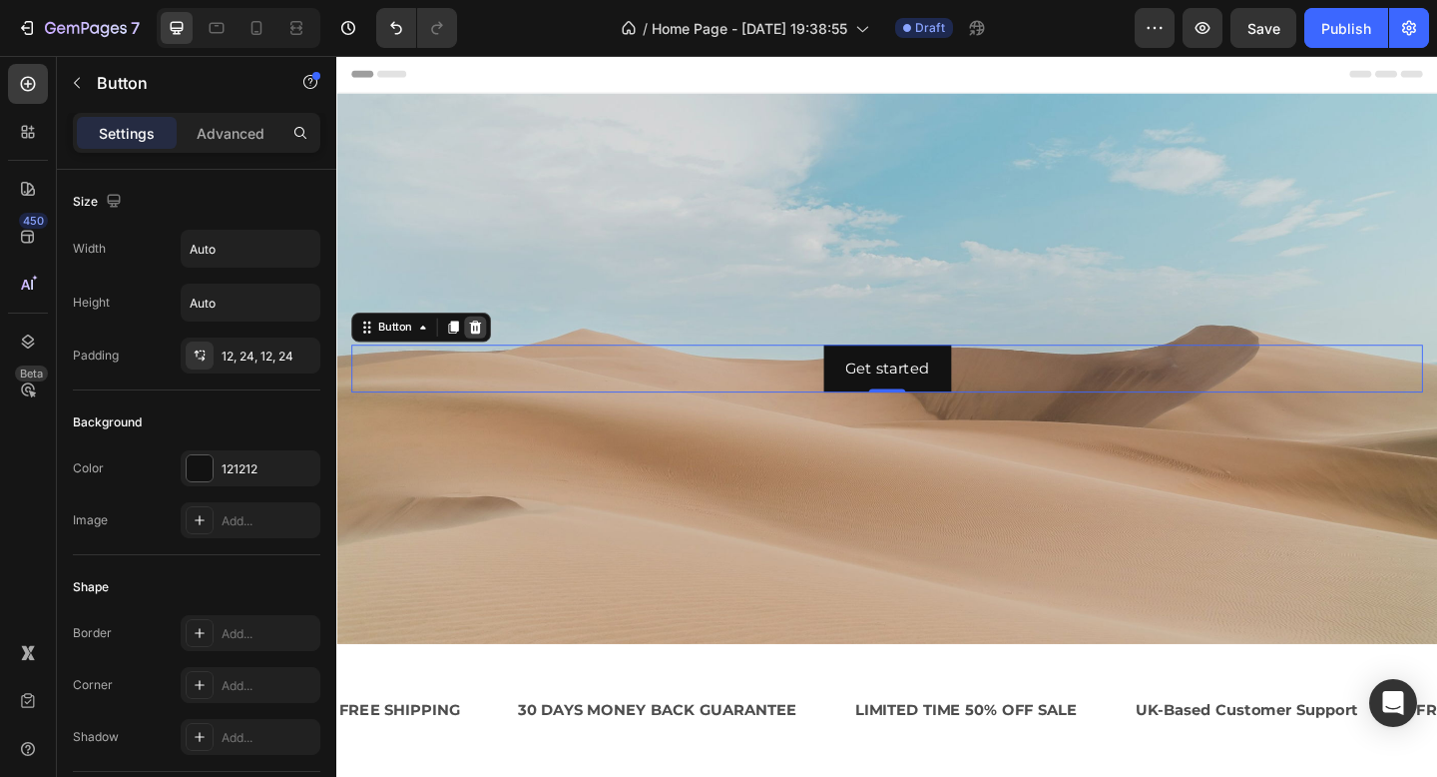
click at [489, 345] on icon at bounding box center [487, 351] width 16 height 16
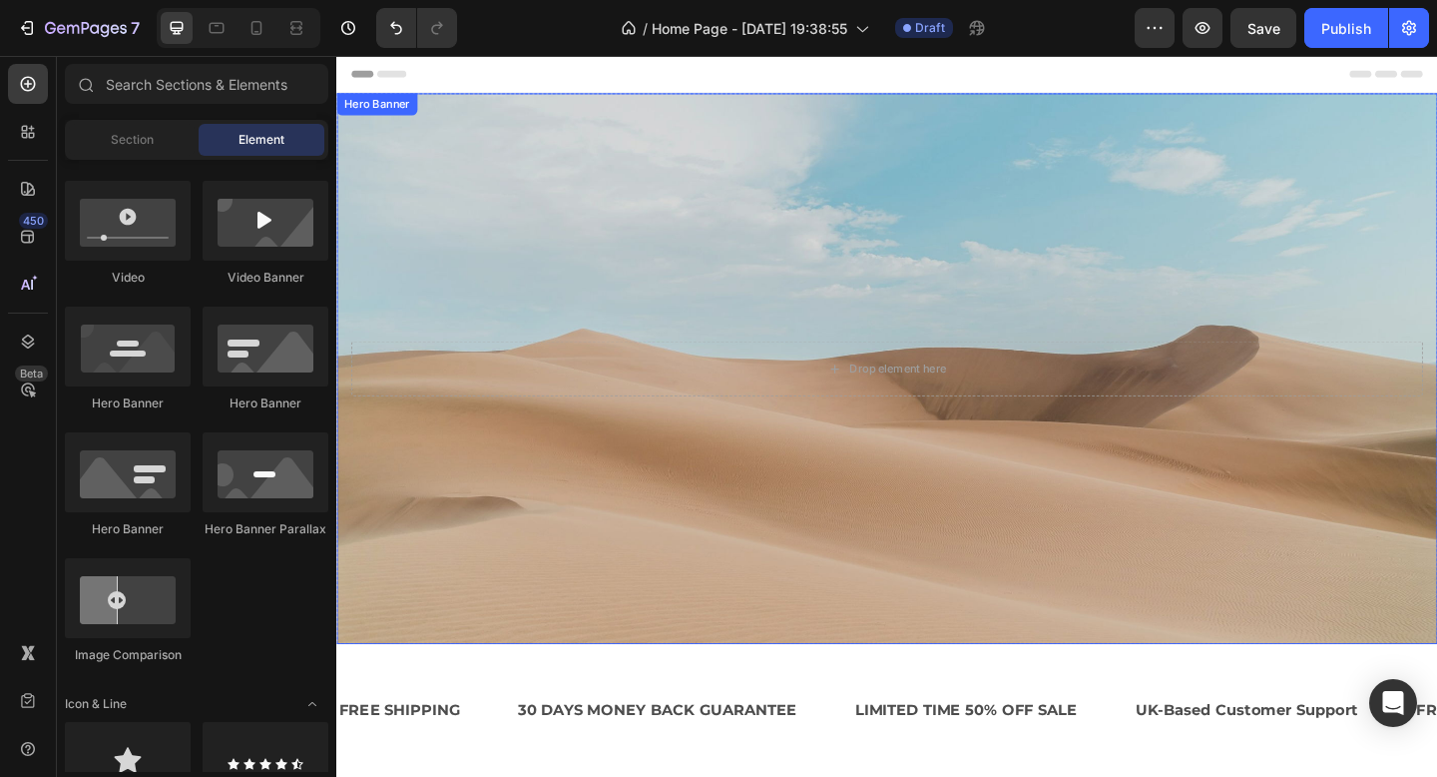
click at [606, 347] on div "Background Image" at bounding box center [935, 396] width 1198 height 599
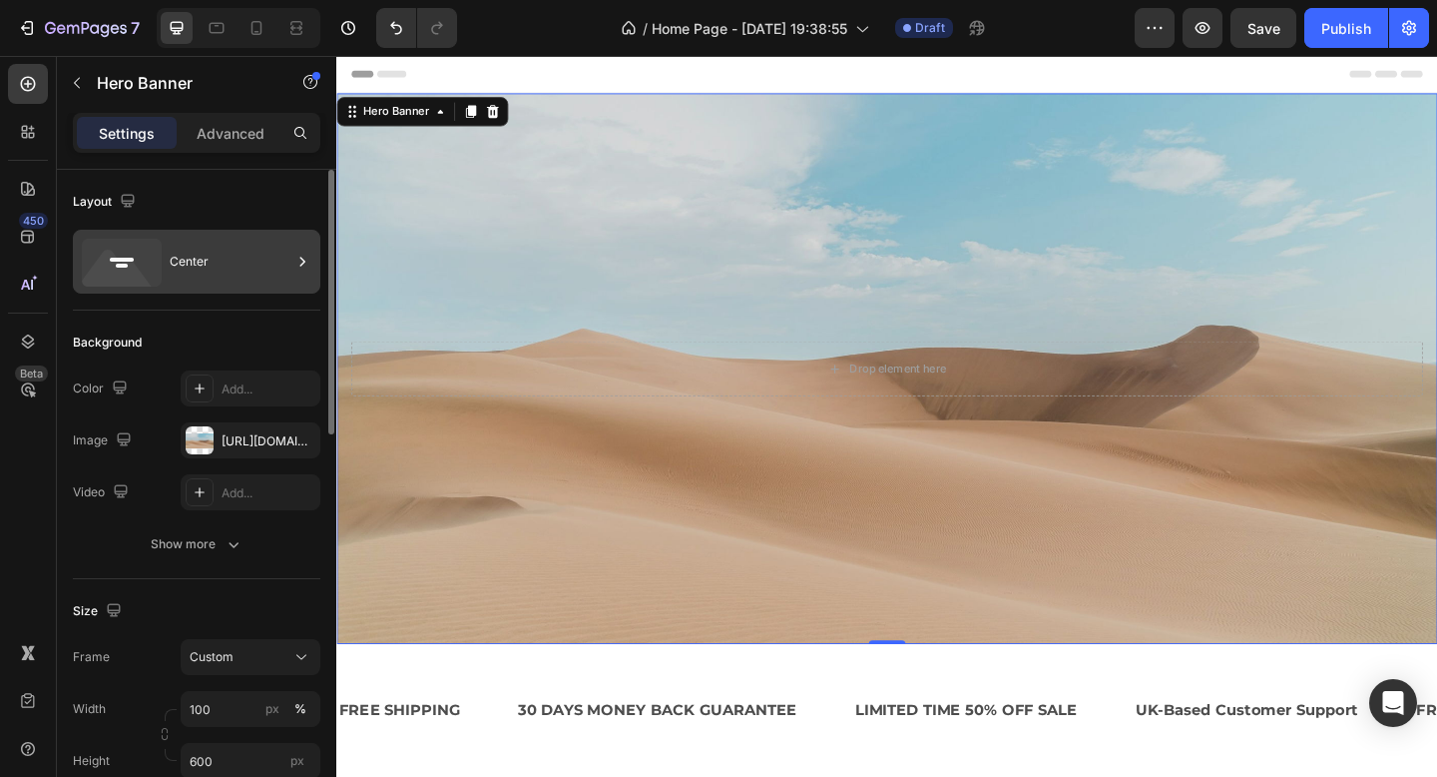
click at [196, 259] on div "Center" at bounding box center [231, 262] width 122 height 46
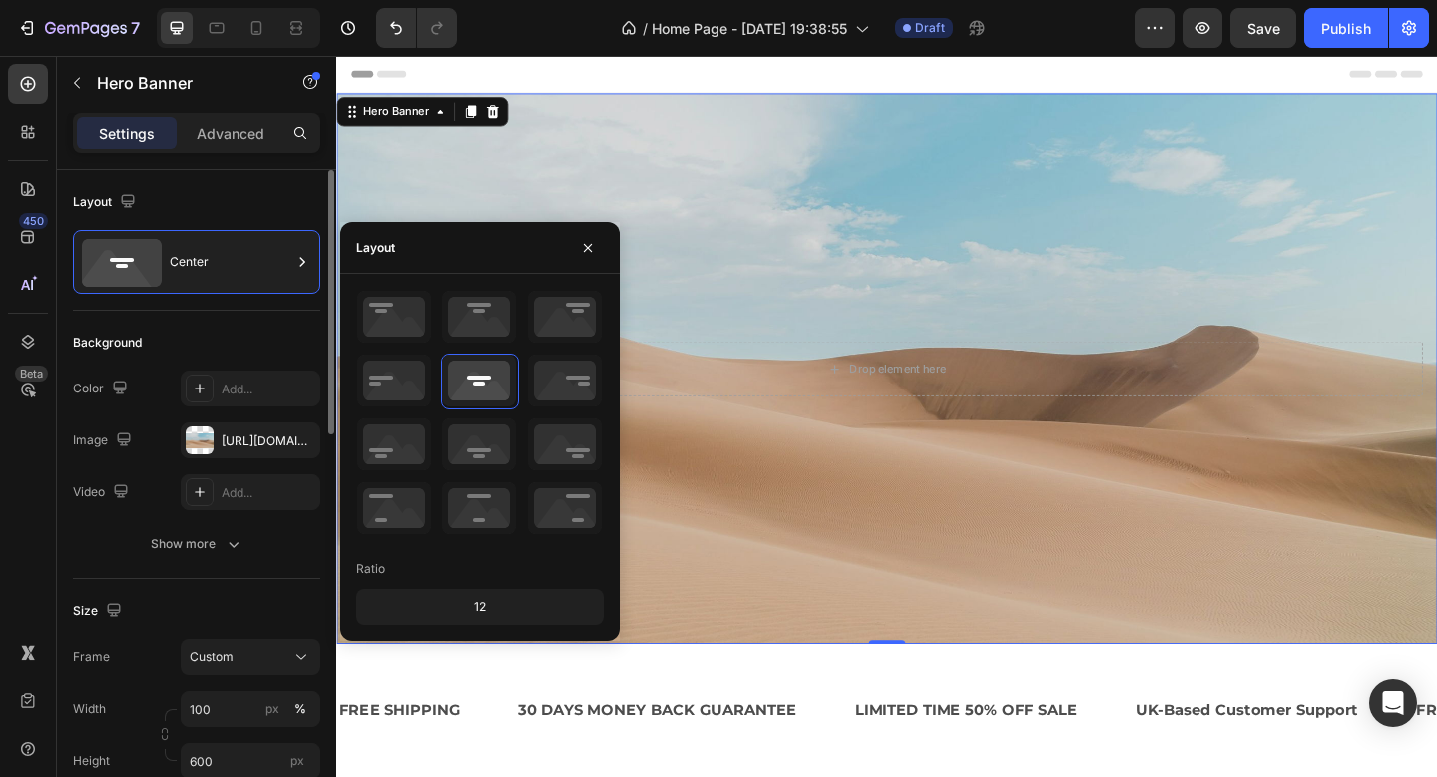
click at [107, 425] on div "Image" at bounding box center [104, 440] width 63 height 32
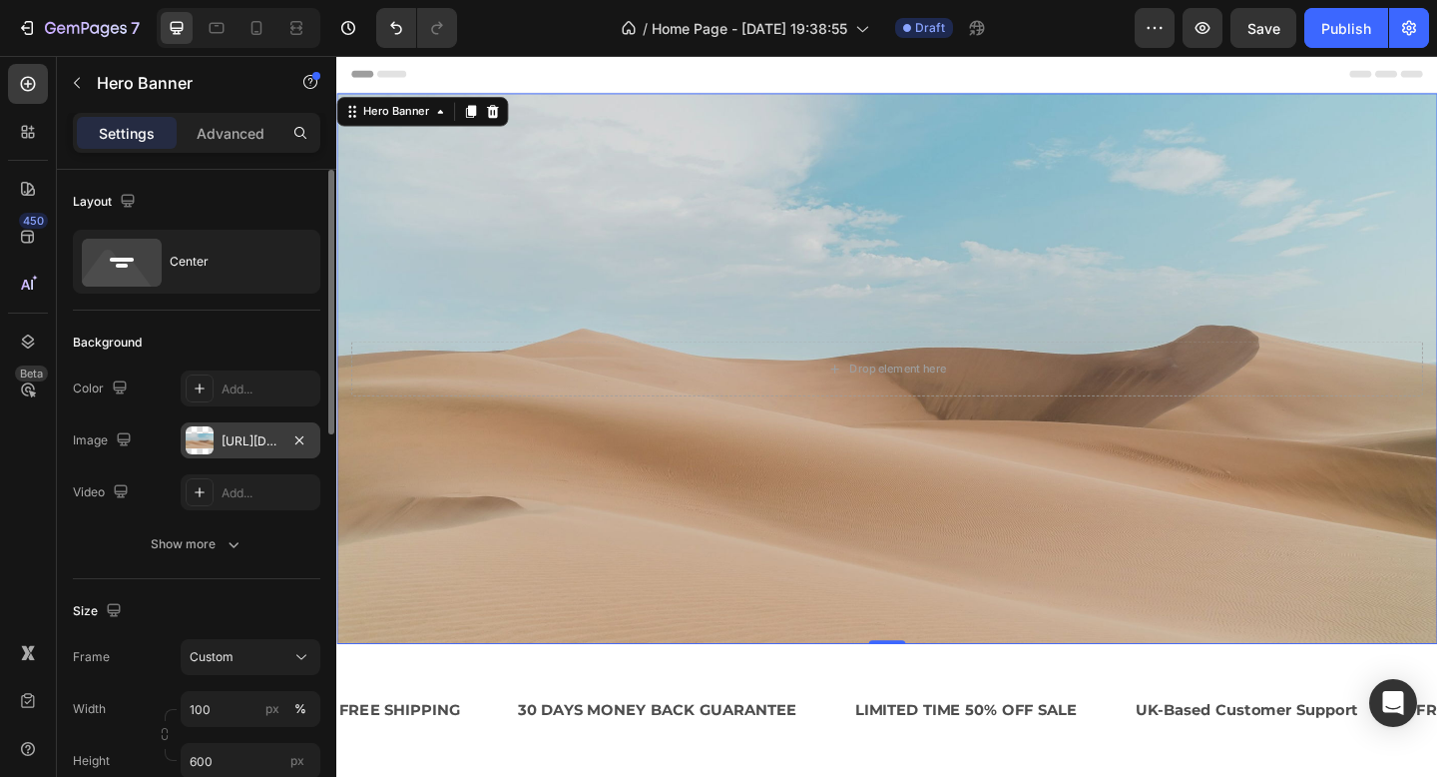
click at [250, 433] on div "[URL][DOMAIN_NAME]" at bounding box center [251, 441] width 58 height 18
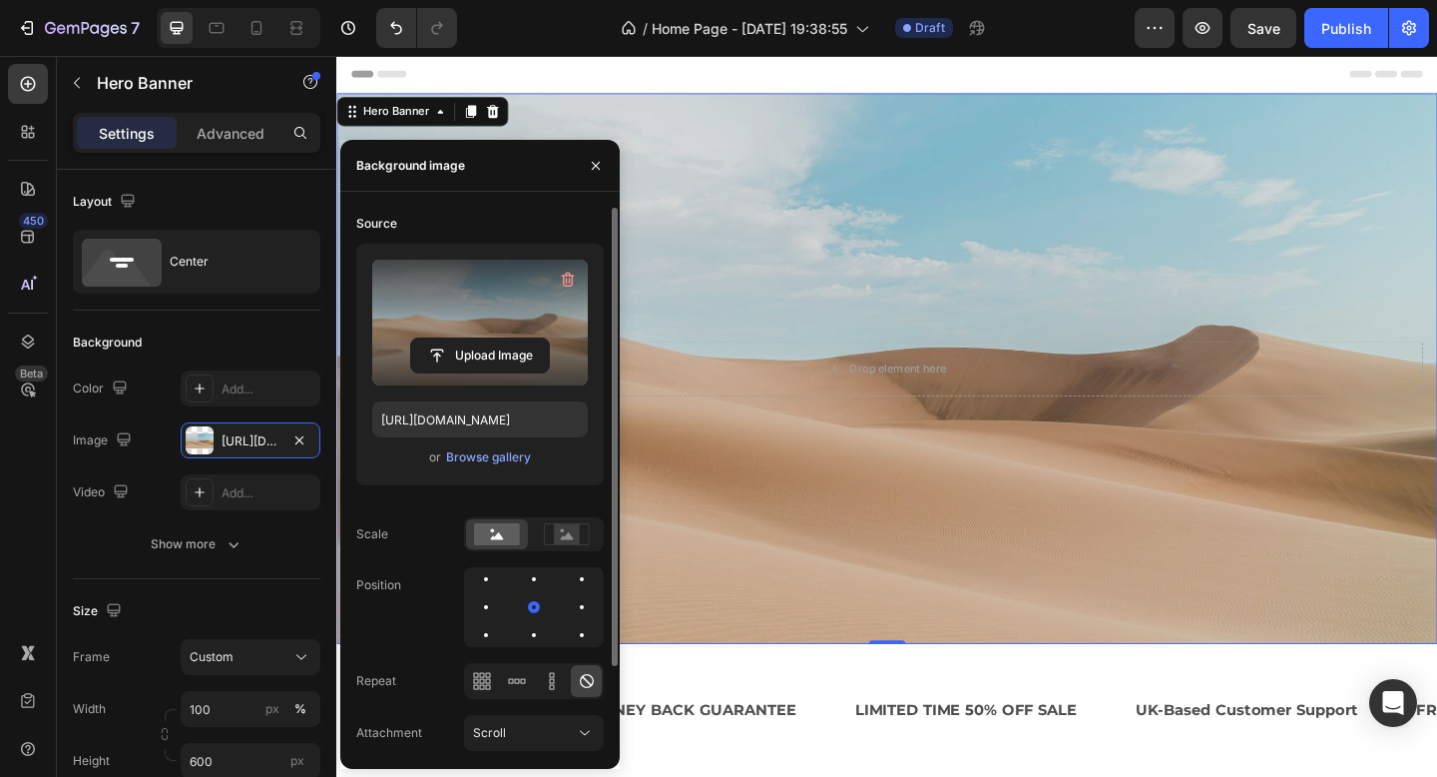
click at [476, 328] on label at bounding box center [480, 323] width 216 height 126
click at [476, 338] on input "file" at bounding box center [480, 355] width 138 height 34
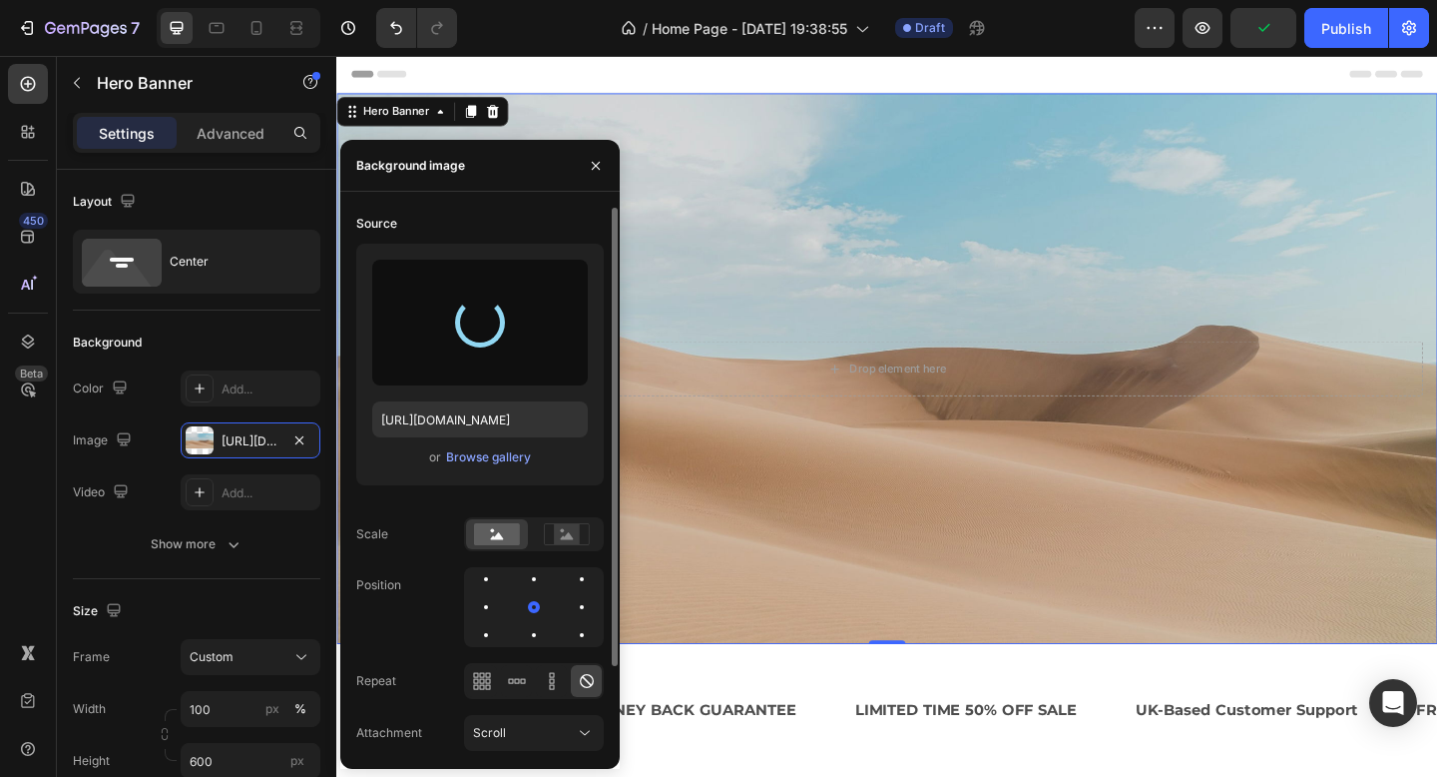
type input "[URL][DOMAIN_NAME]"
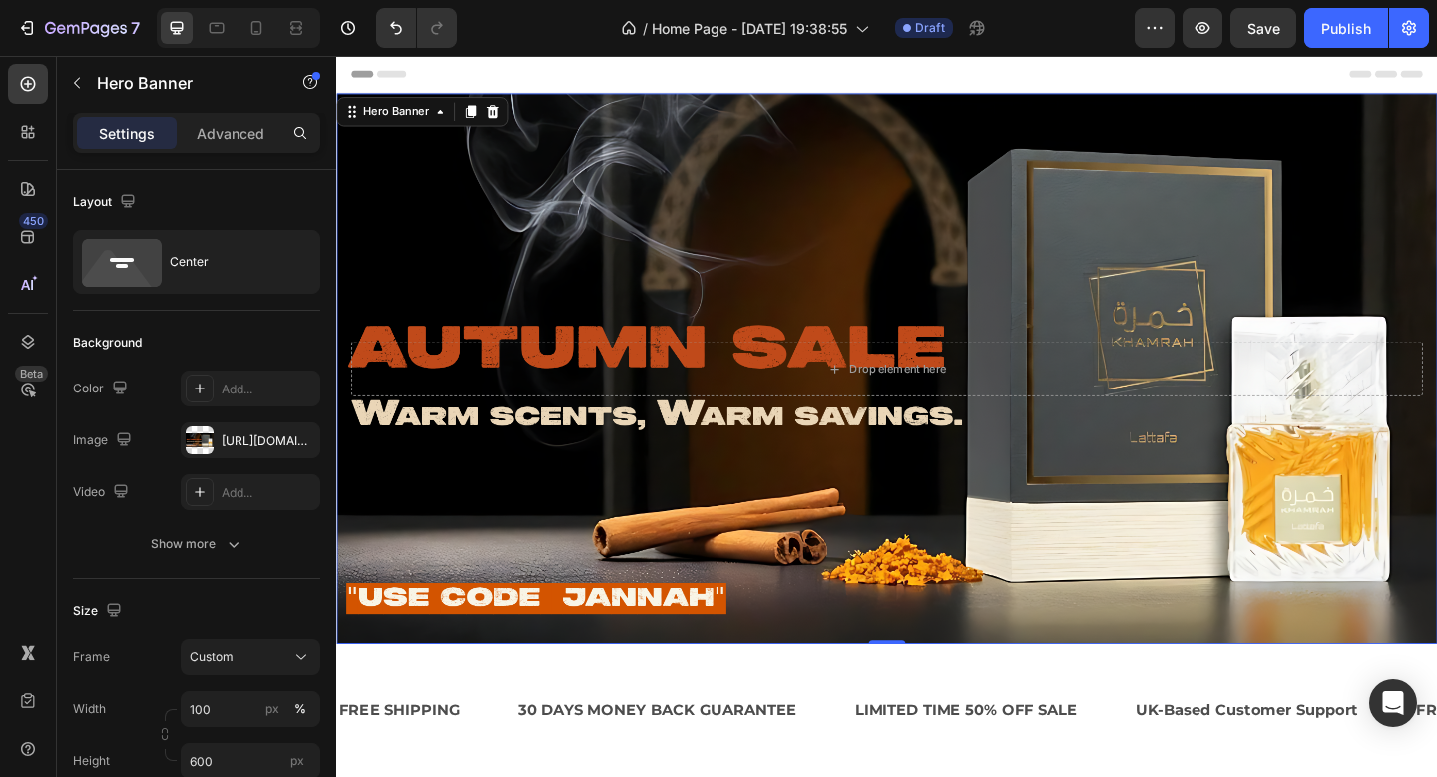
click at [1350, 174] on div "Background Image" at bounding box center [935, 396] width 1198 height 599
click at [1350, 175] on div "Background Image" at bounding box center [935, 396] width 1198 height 599
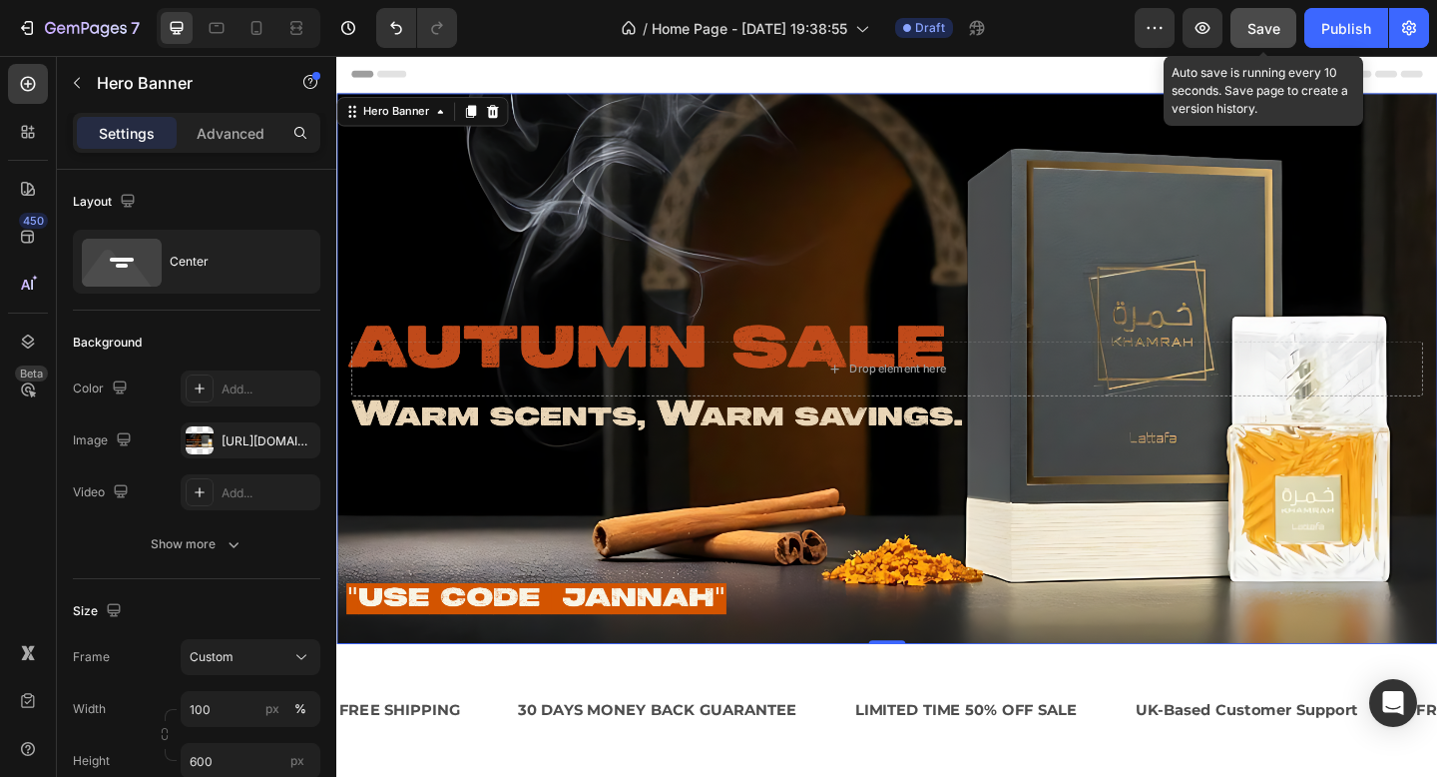
click at [1267, 32] on span "Save" at bounding box center [1264, 28] width 33 height 17
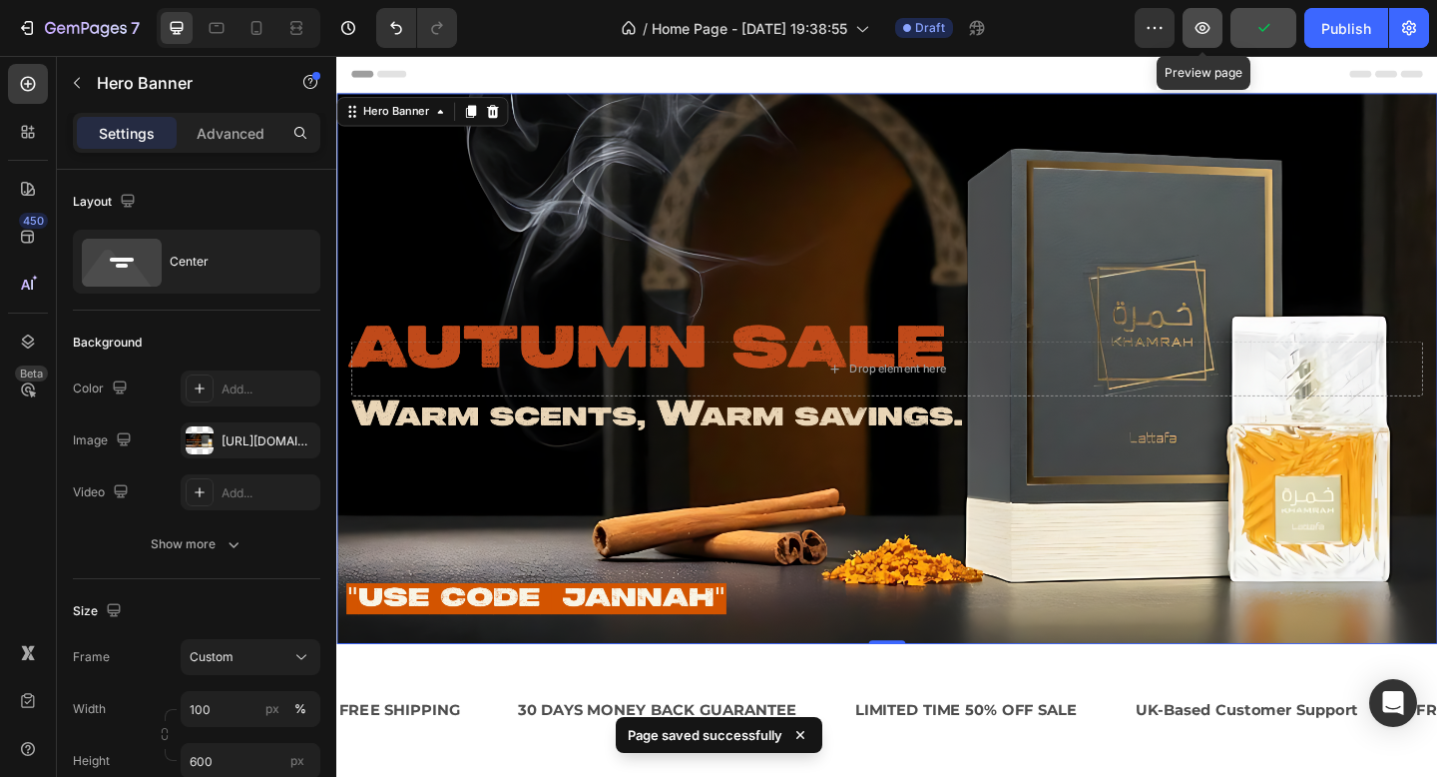
click at [1206, 43] on button "button" at bounding box center [1203, 28] width 40 height 40
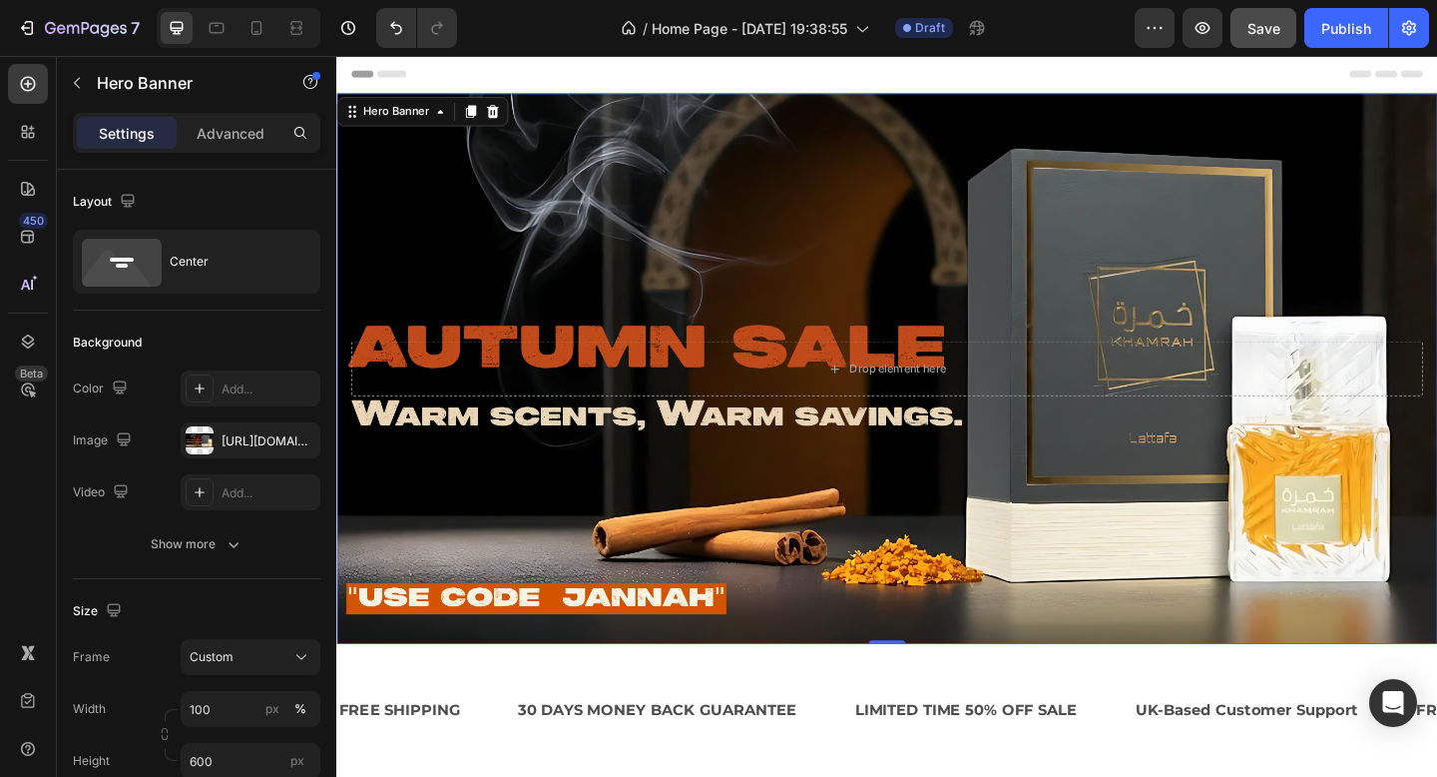
click at [858, 683] on div "Background Image" at bounding box center [935, 396] width 1198 height 599
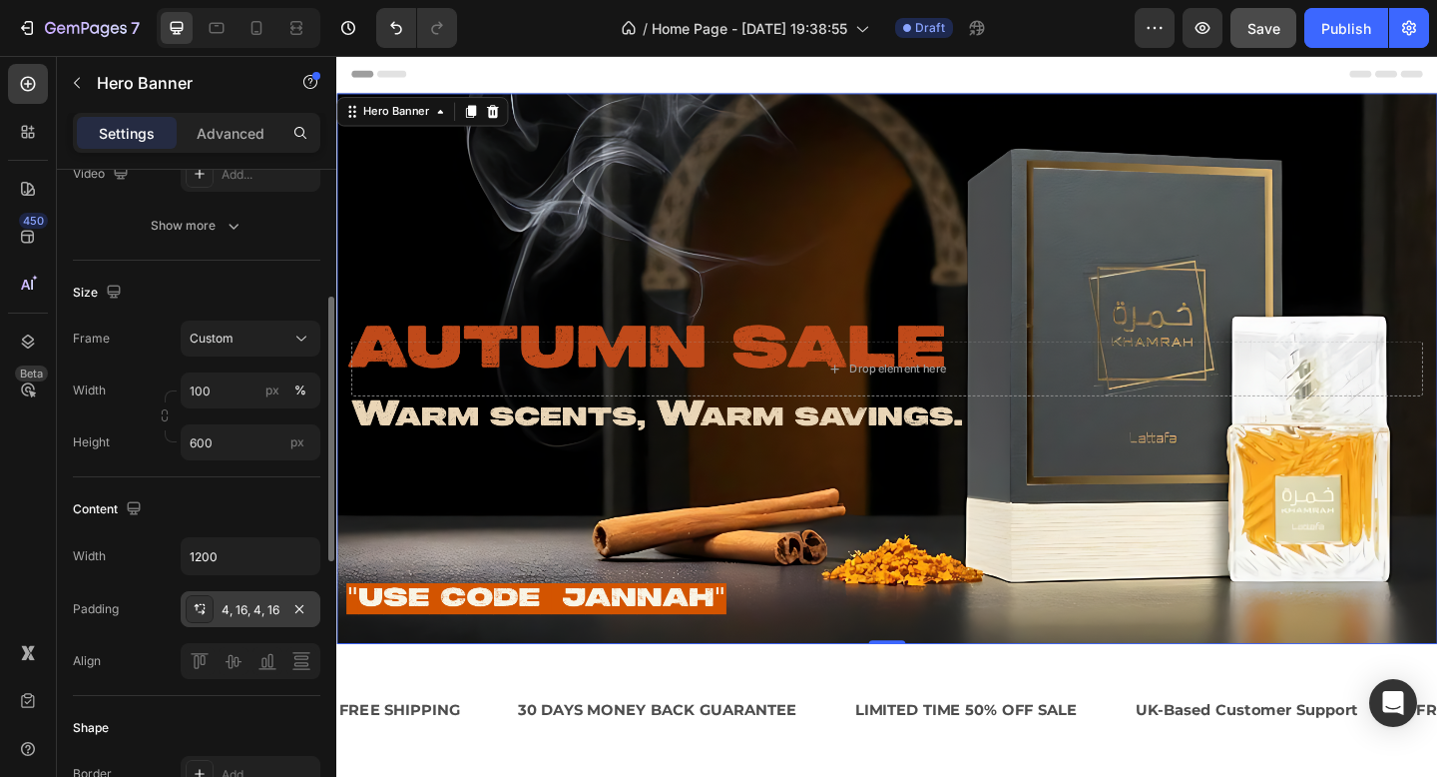
click at [276, 609] on div "4, 16, 4, 16" at bounding box center [251, 610] width 58 height 18
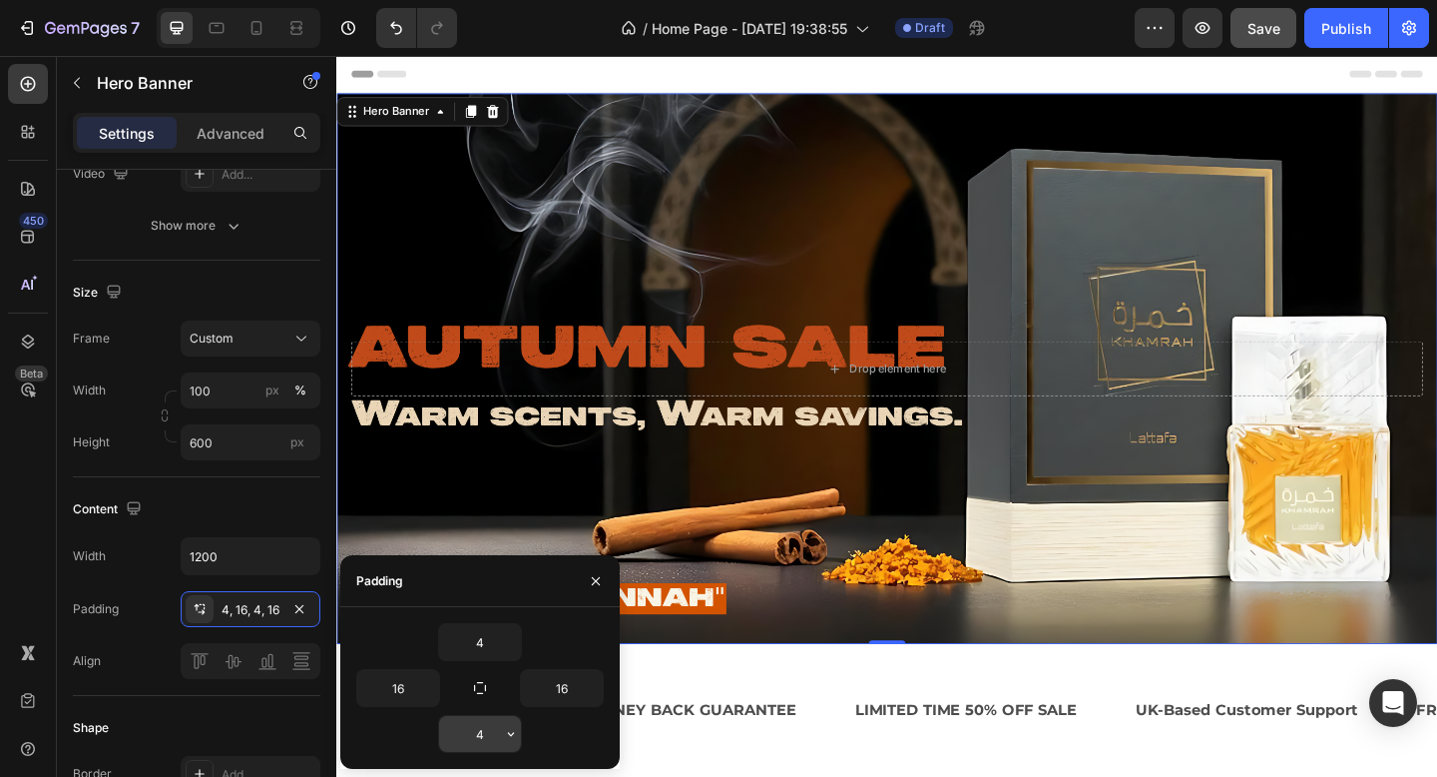
click at [484, 742] on input "4" at bounding box center [480, 734] width 82 height 36
type input "100"
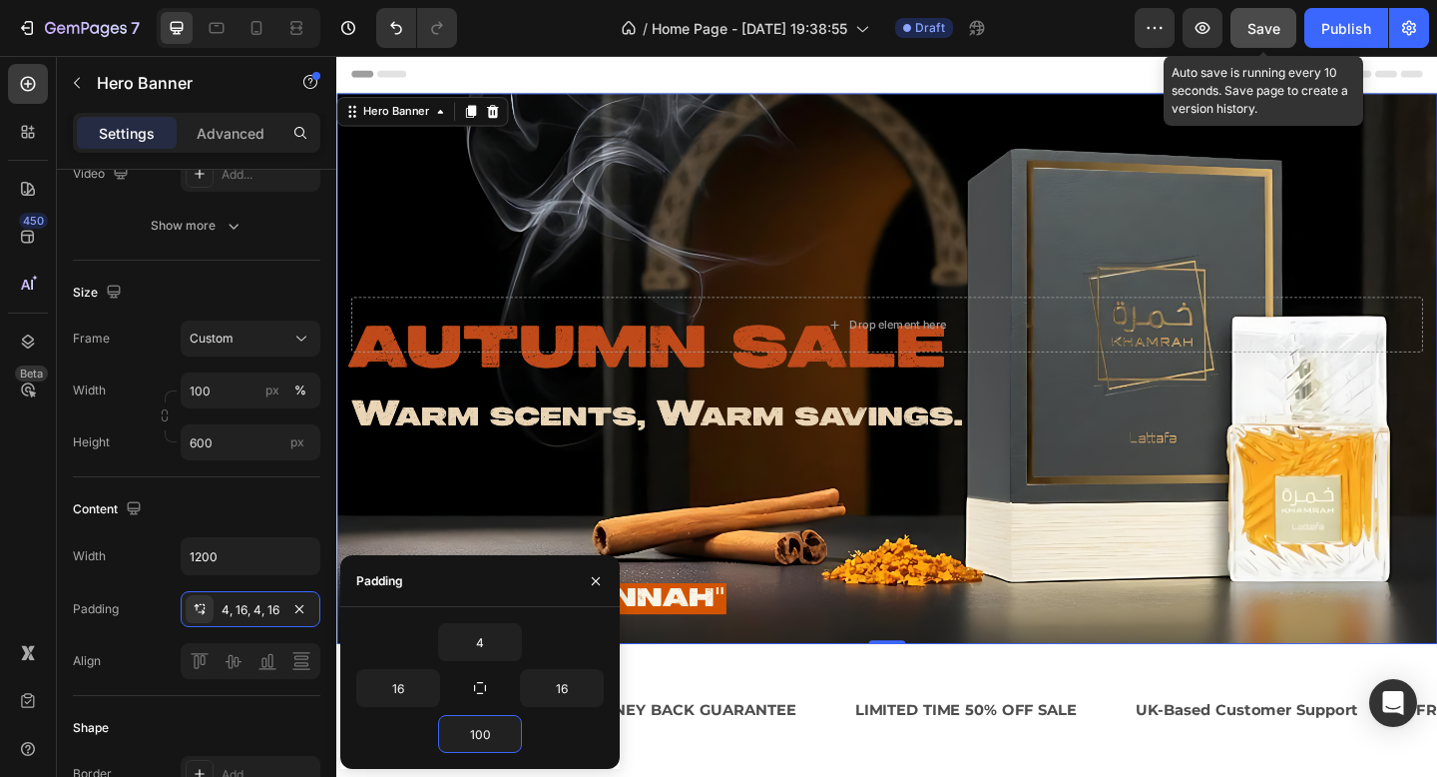
click at [1241, 43] on button "Save" at bounding box center [1264, 28] width 66 height 40
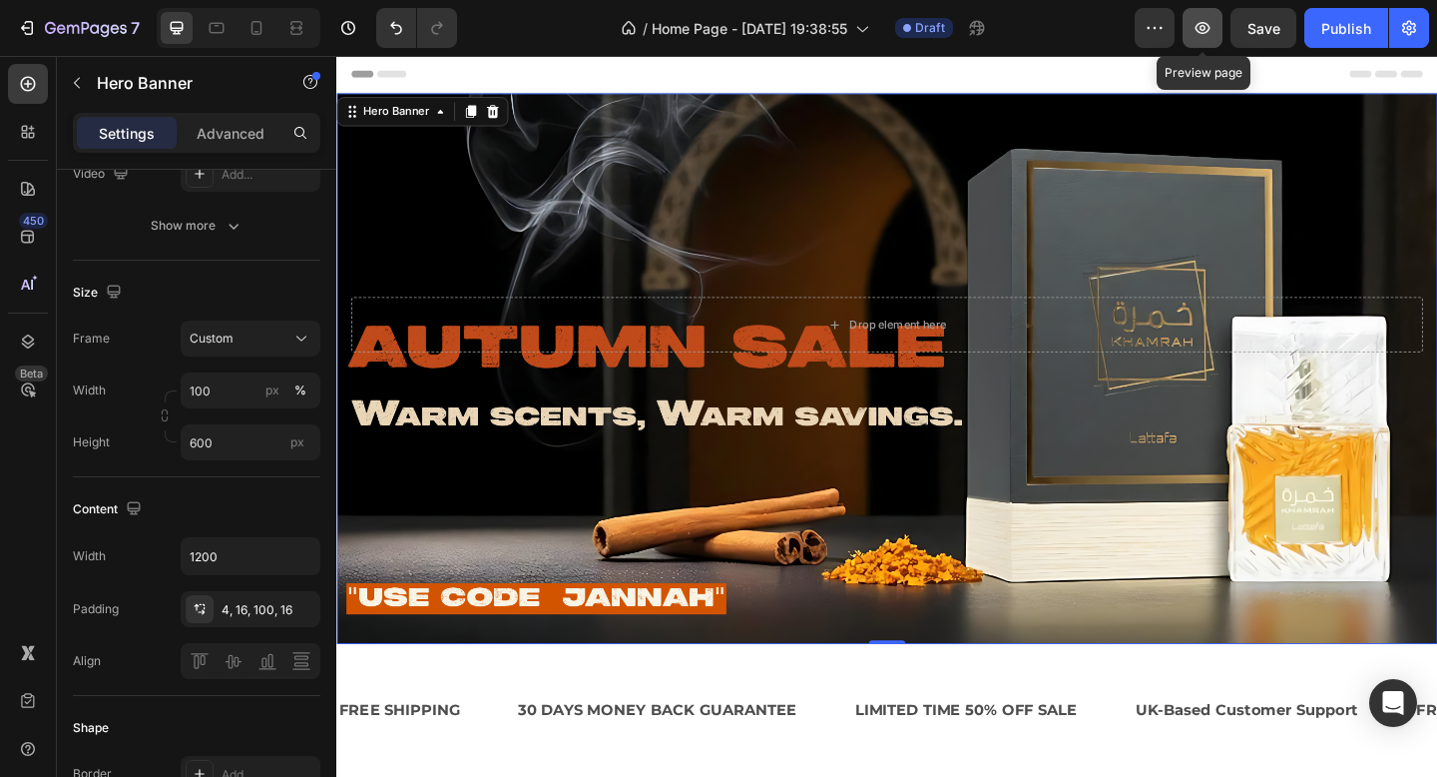
click at [1193, 25] on icon "button" at bounding box center [1203, 28] width 20 height 20
click at [1206, 28] on icon "button" at bounding box center [1203, 28] width 6 height 6
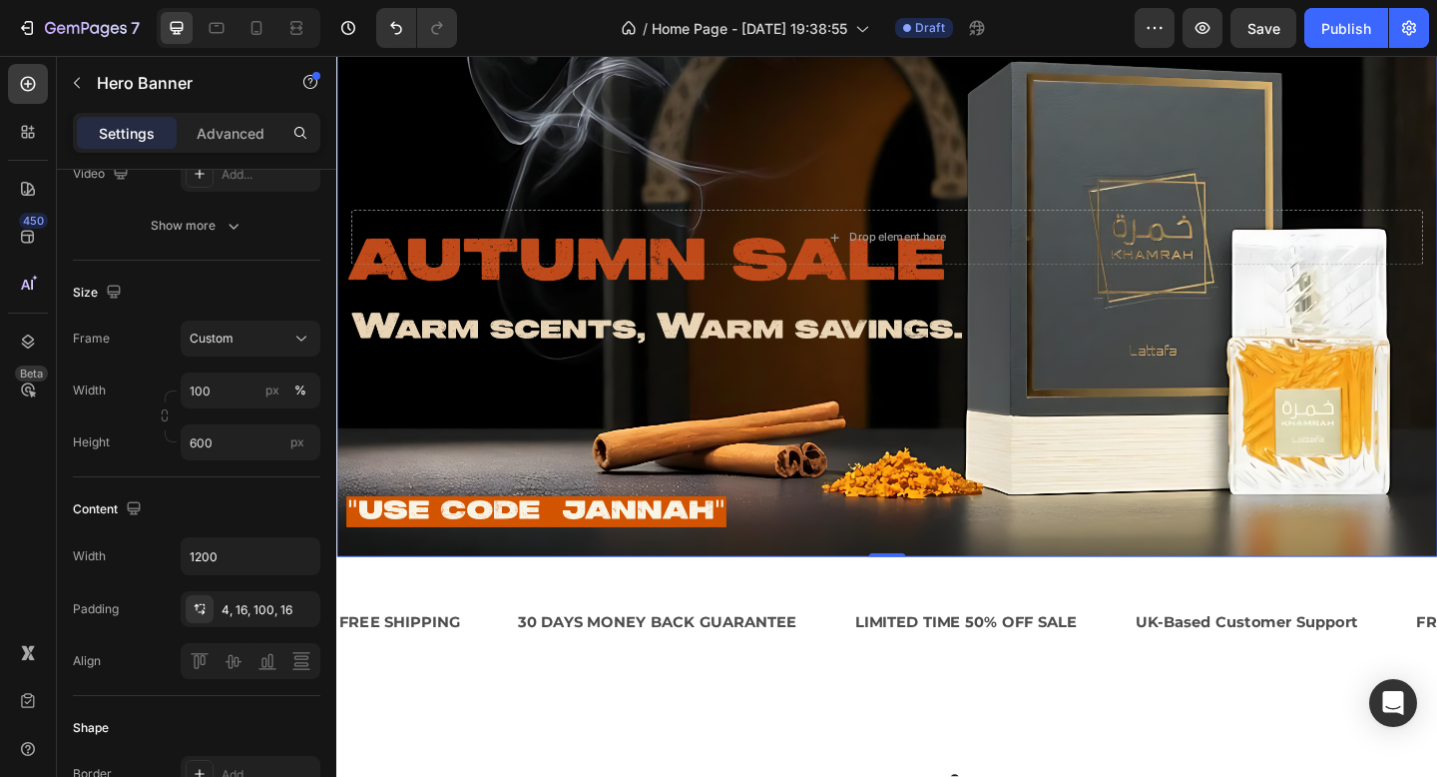
scroll to position [115, 0]
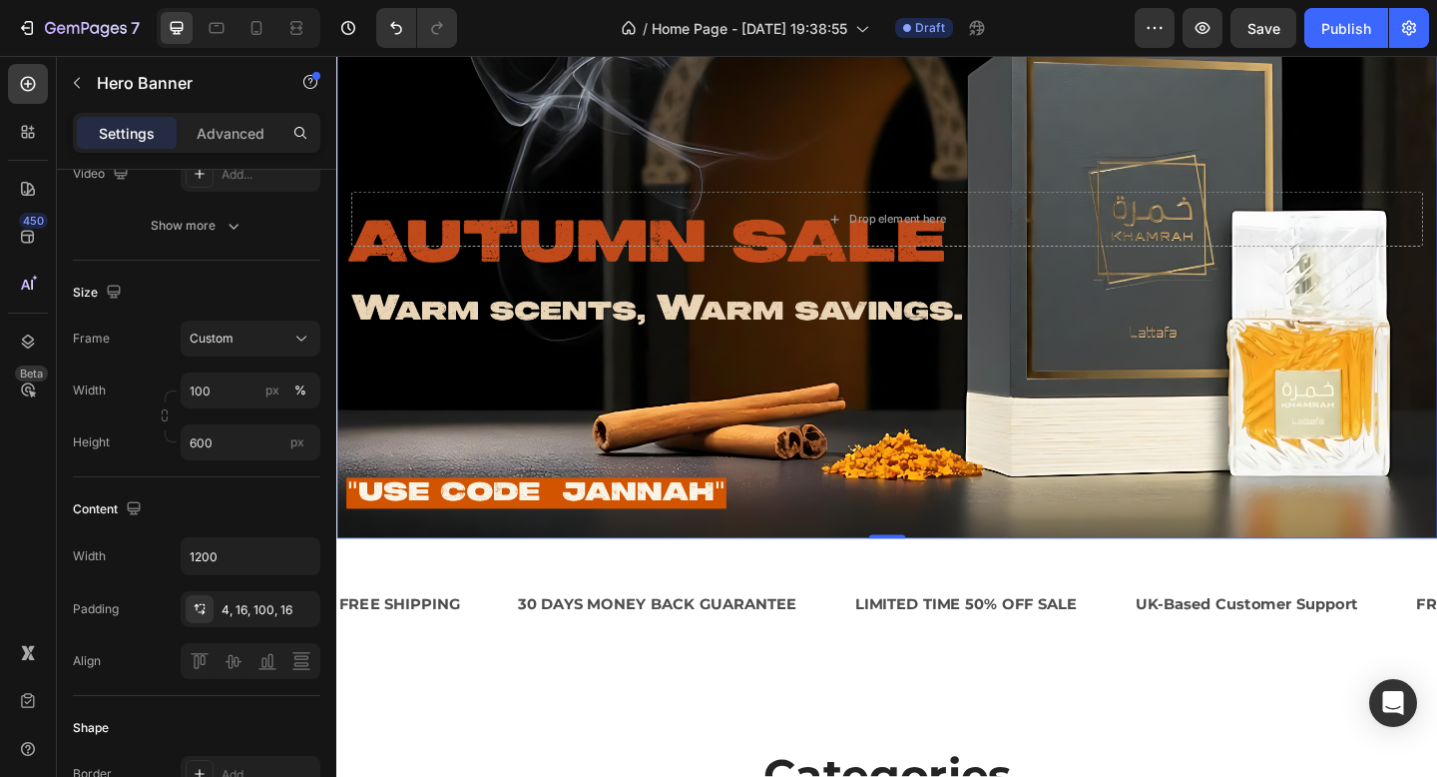
click at [815, 563] on div "Background Image" at bounding box center [935, 281] width 1198 height 599
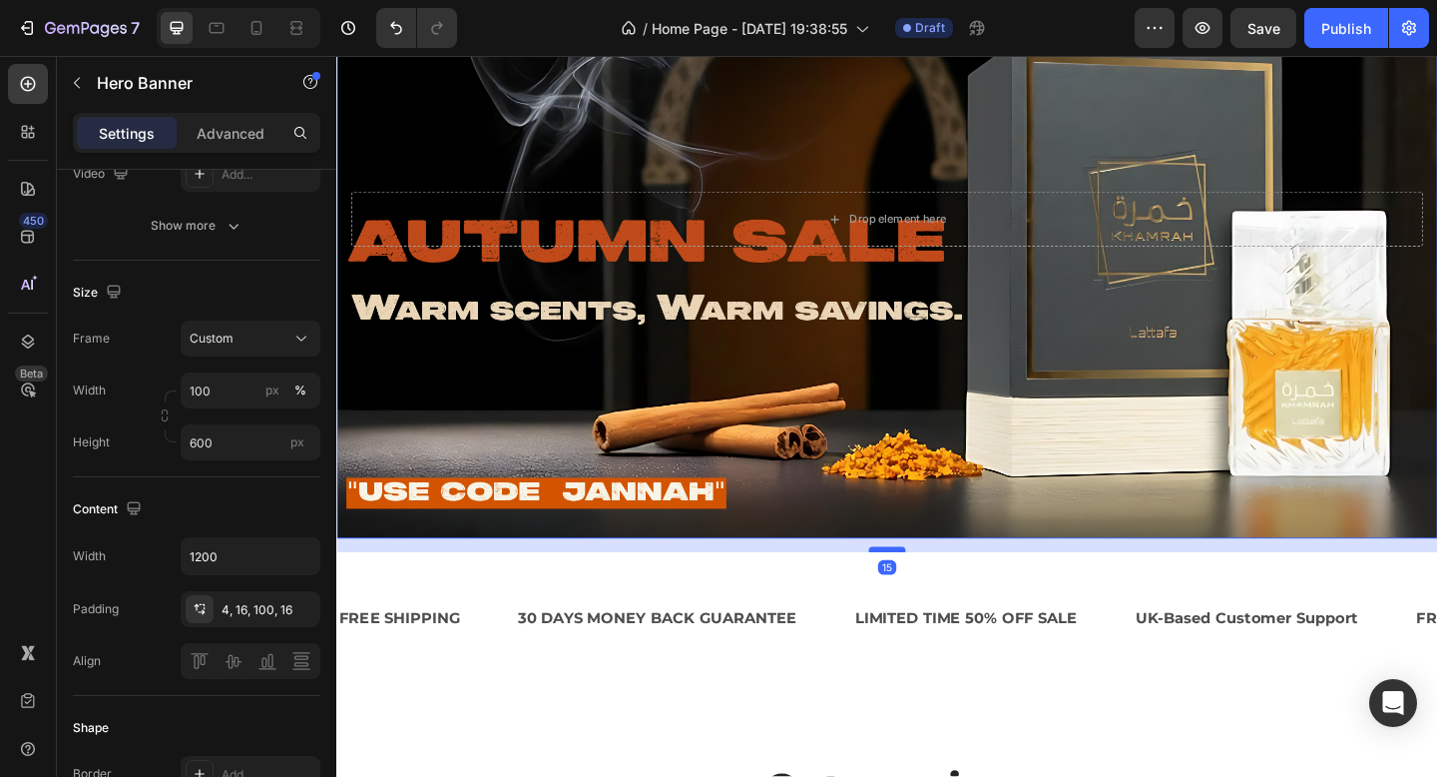
drag, startPoint x: 938, startPoint y: 577, endPoint x: 937, endPoint y: 592, distance: 15.0
click at [937, 592] on div at bounding box center [935, 593] width 40 height 6
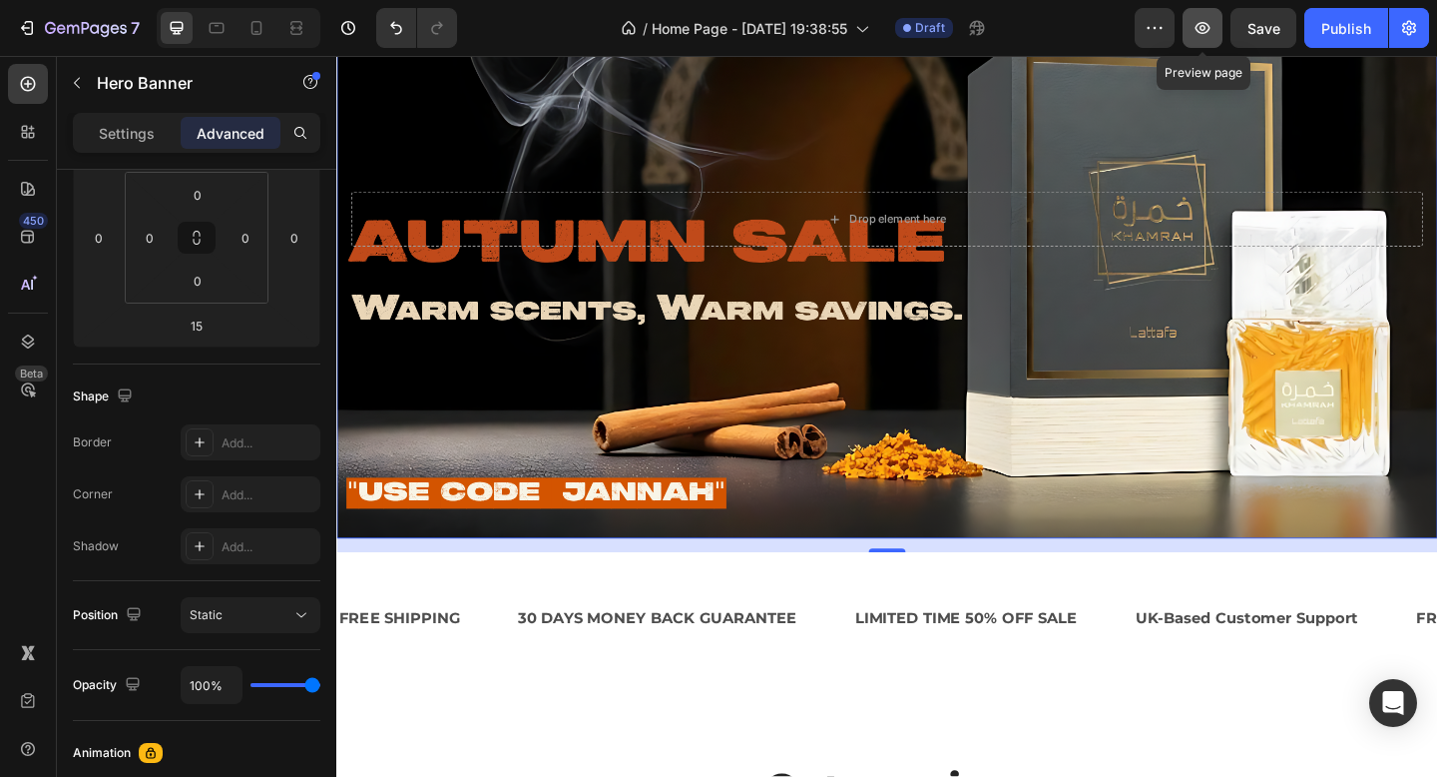
click at [1221, 32] on button "button" at bounding box center [1203, 28] width 40 height 40
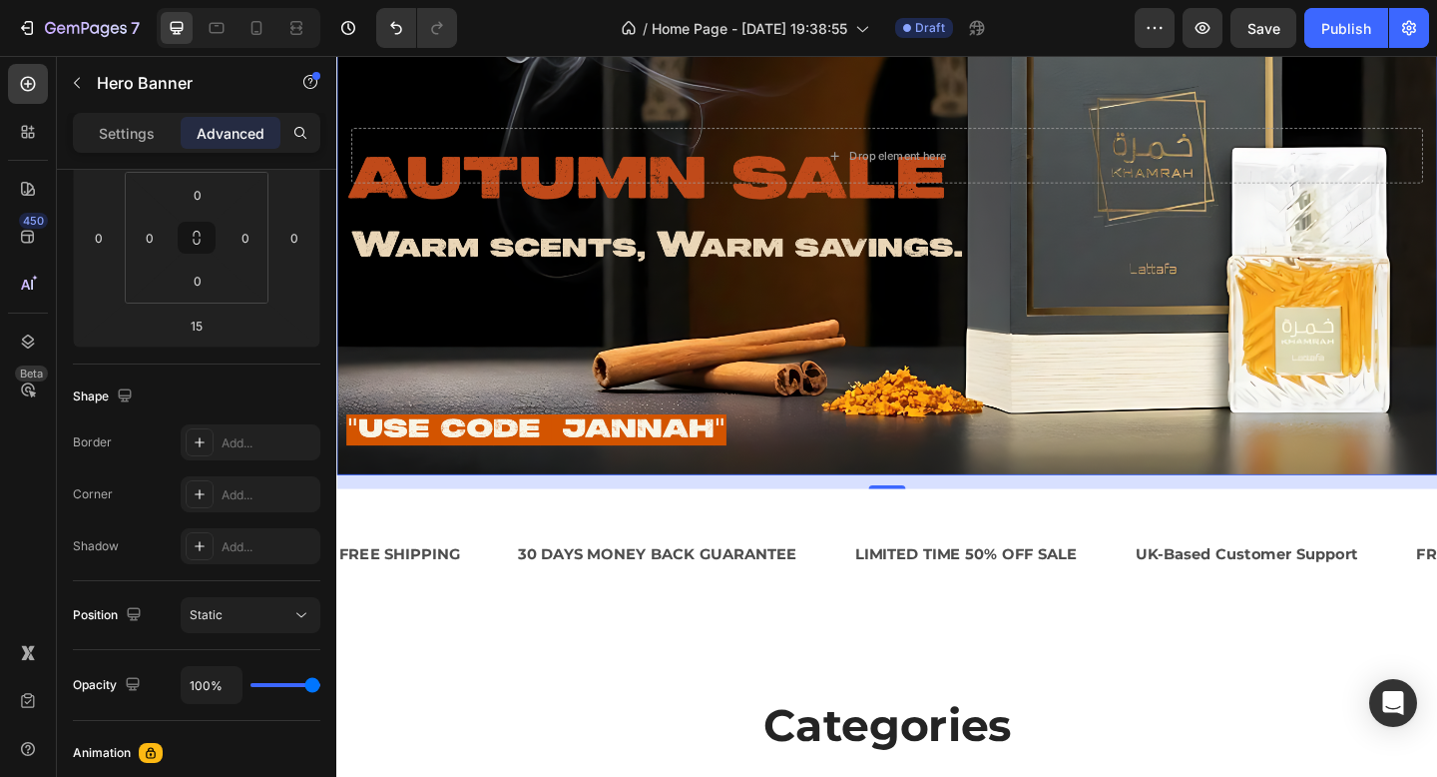
click at [1064, 511] on div "Background Image" at bounding box center [935, 212] width 1198 height 599
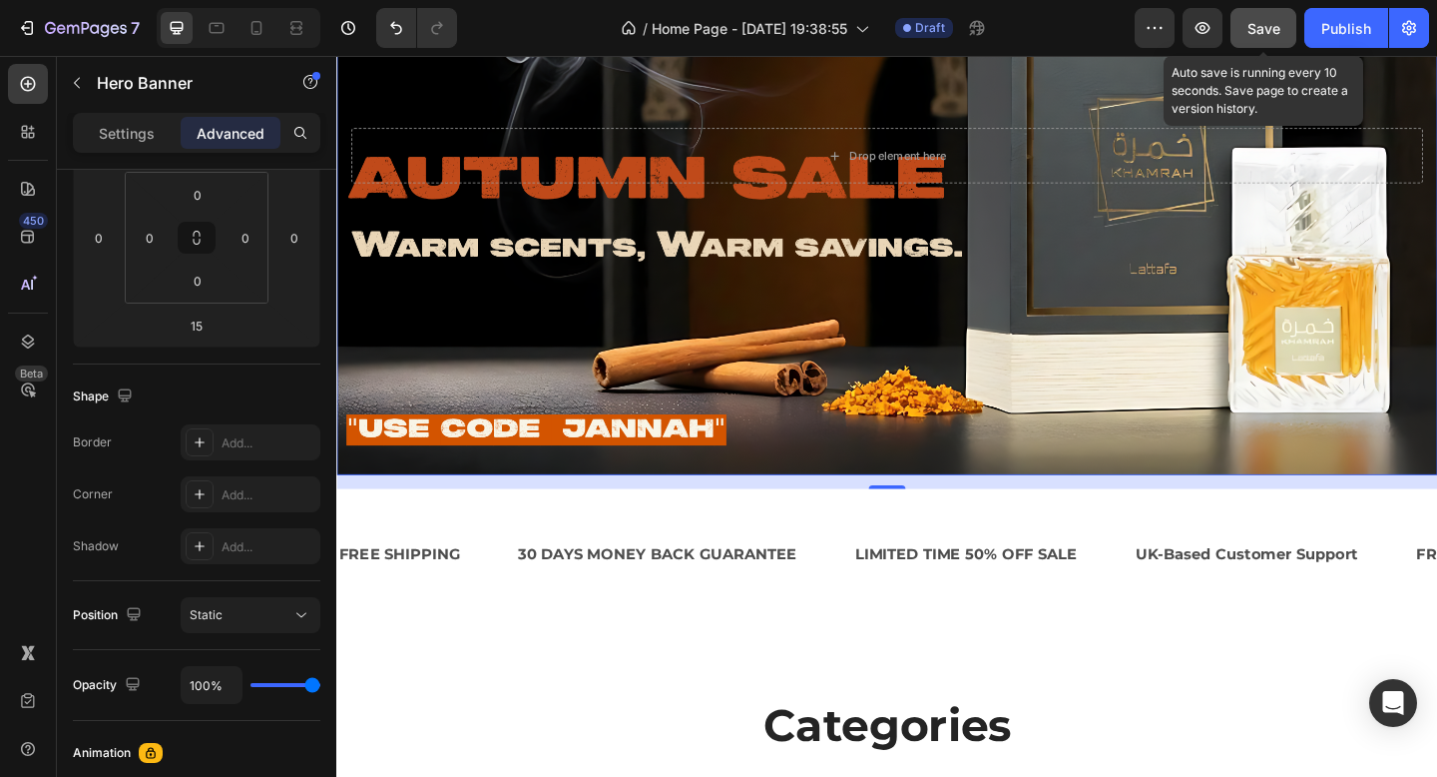
click at [1296, 30] on button "Save" at bounding box center [1264, 28] width 66 height 40
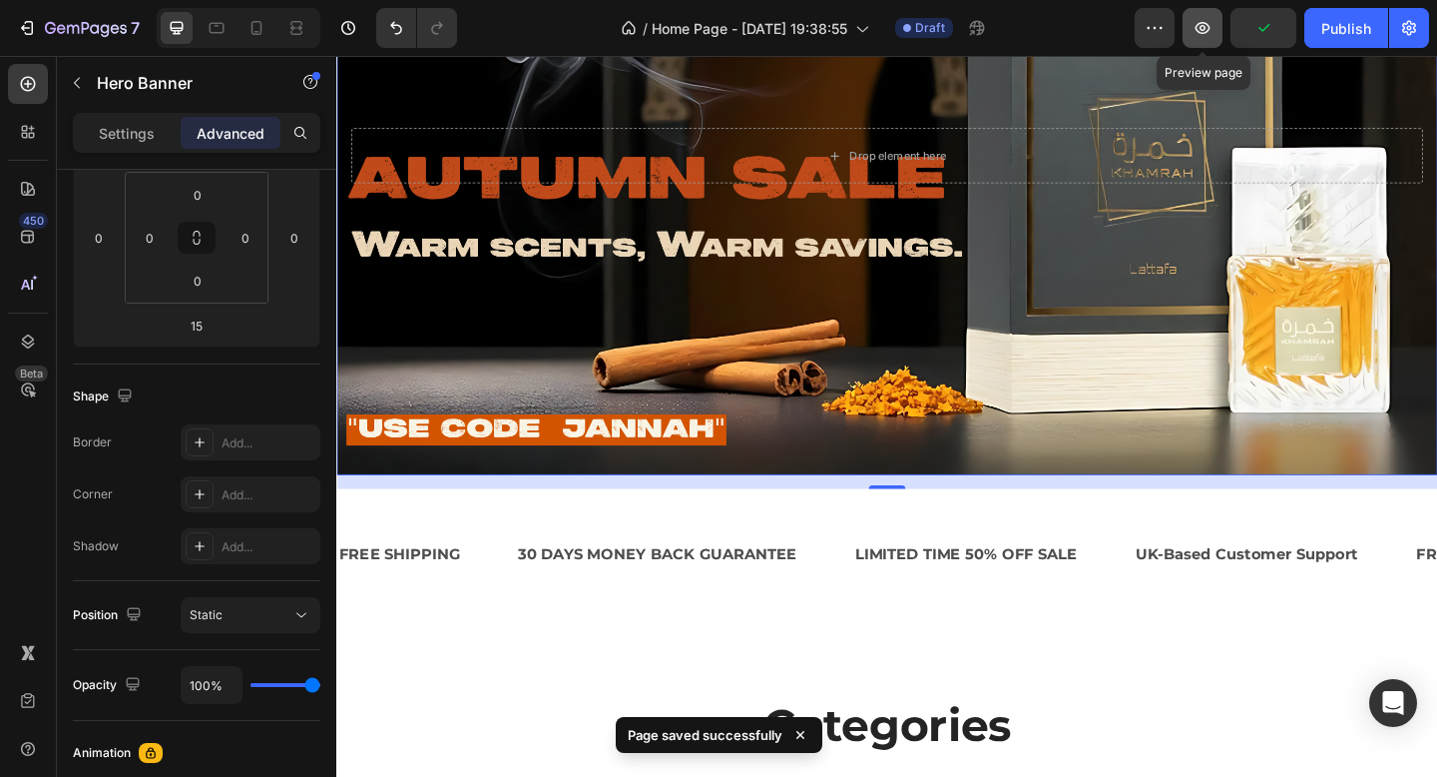
click at [1211, 29] on icon "button" at bounding box center [1203, 28] width 20 height 20
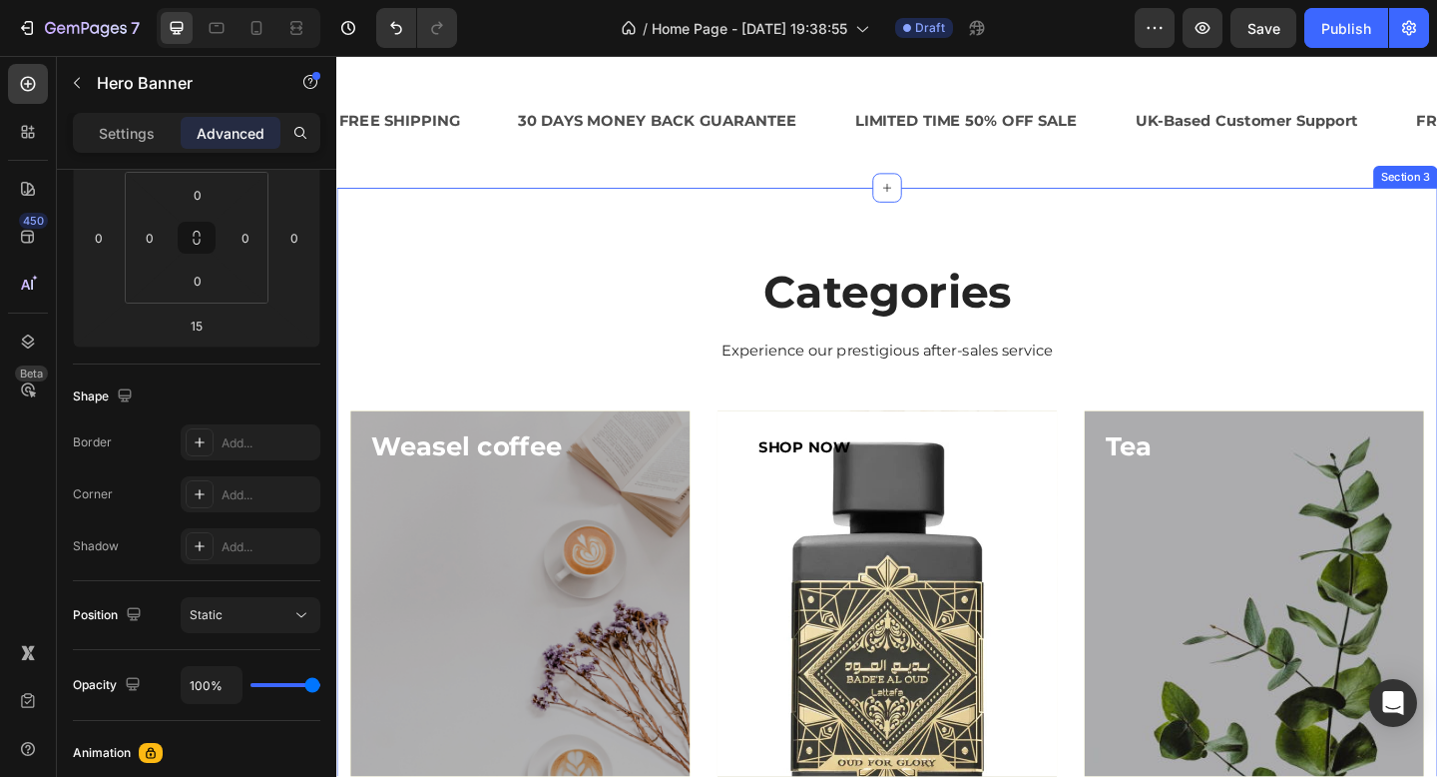
scroll to position [0, 0]
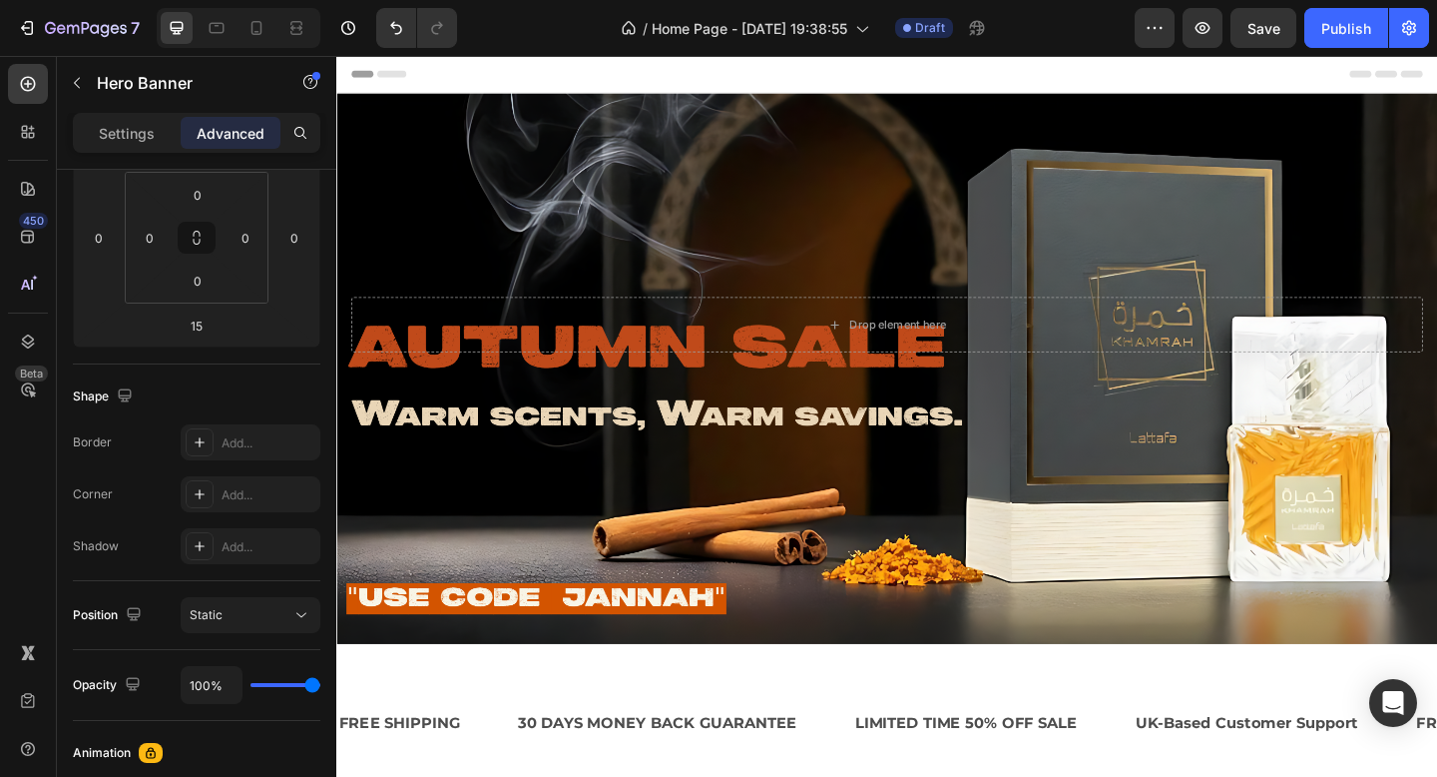
click at [917, 252] on div "Background Image" at bounding box center [935, 396] width 1198 height 599
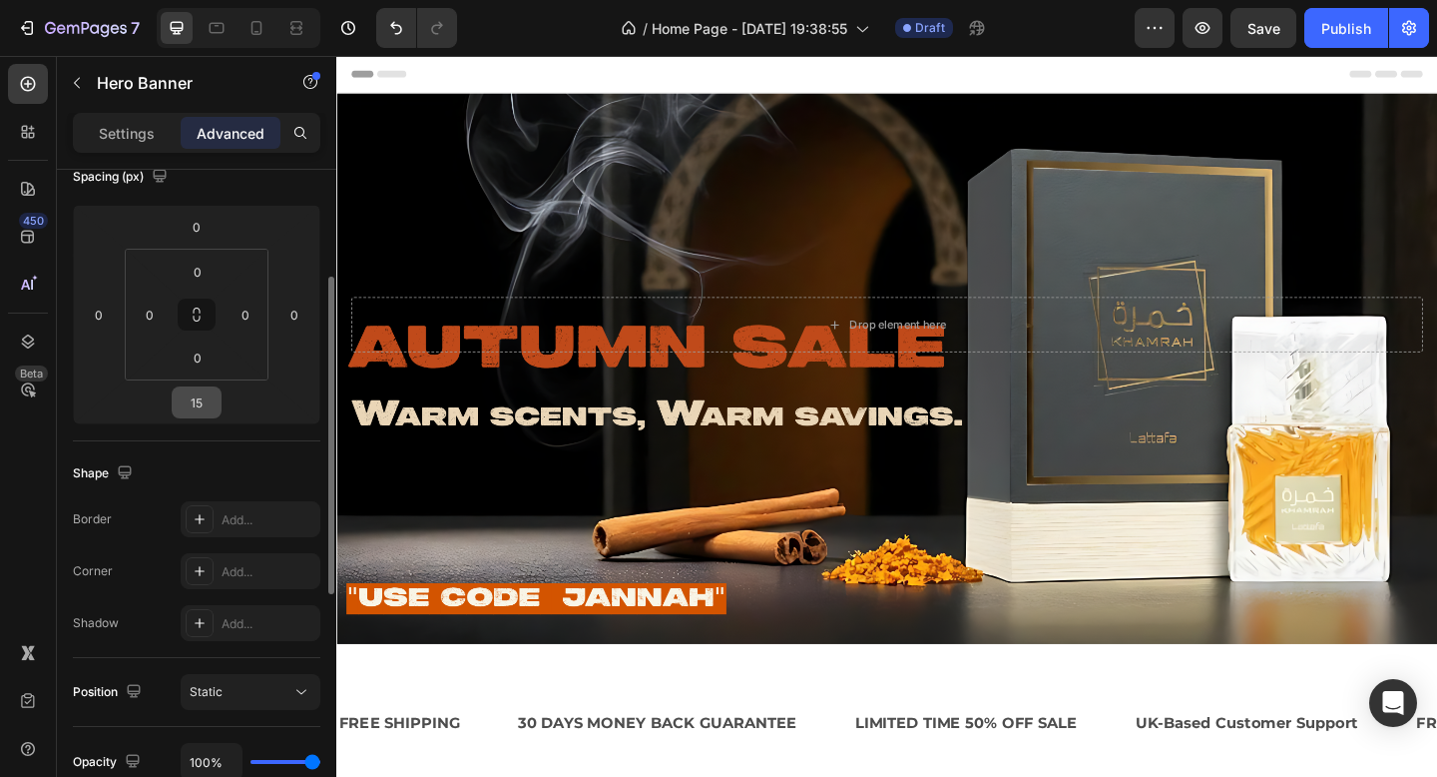
scroll to position [236, 0]
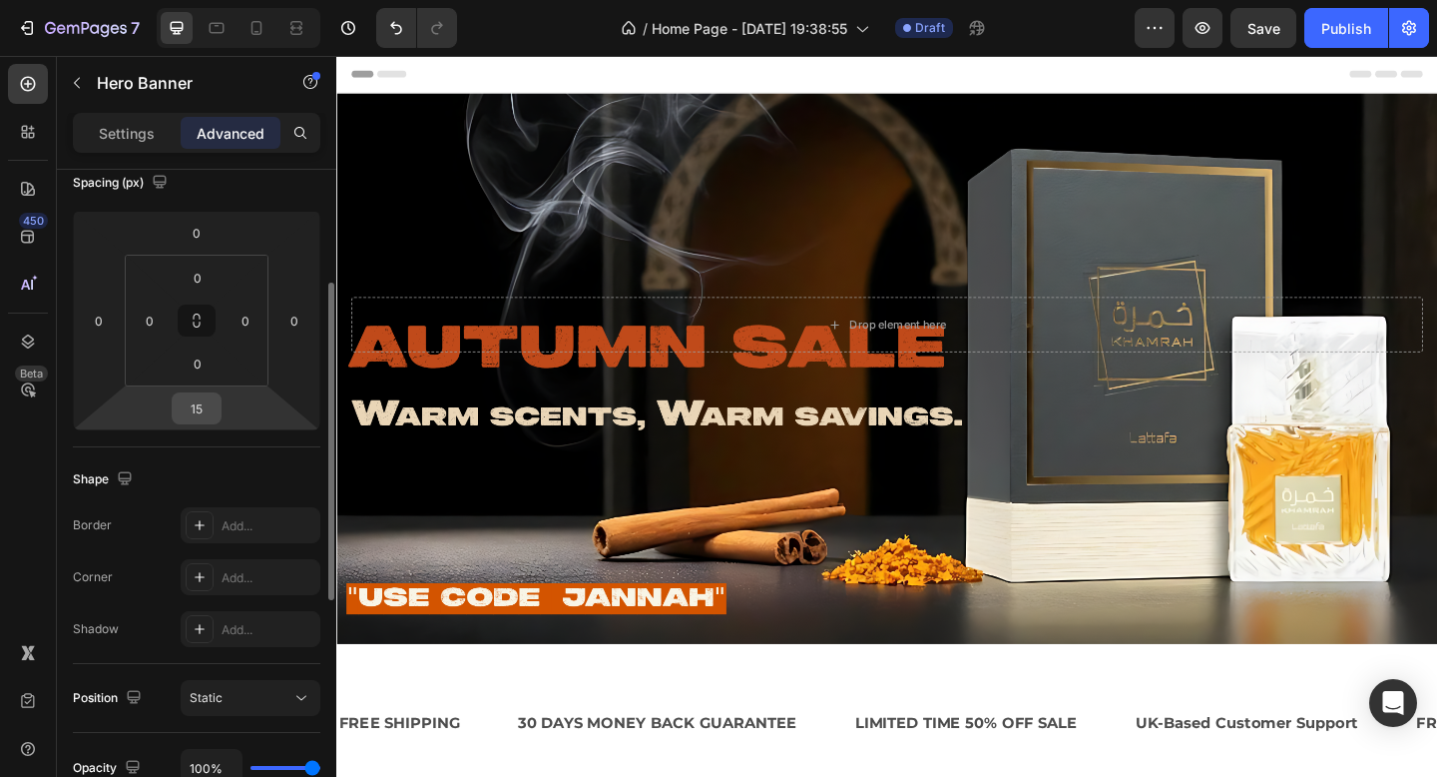
click at [197, 400] on input "15" at bounding box center [197, 408] width 40 height 30
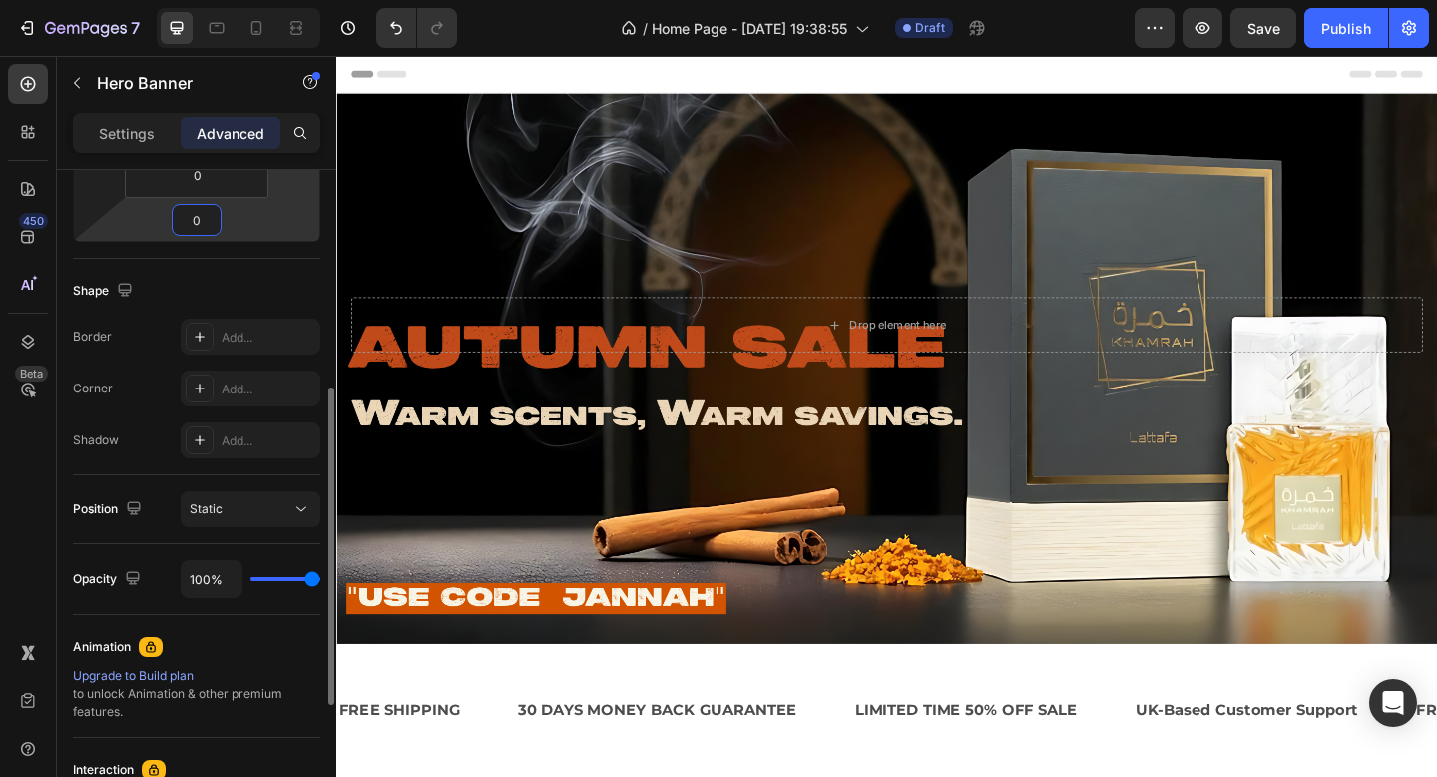
scroll to position [433, 0]
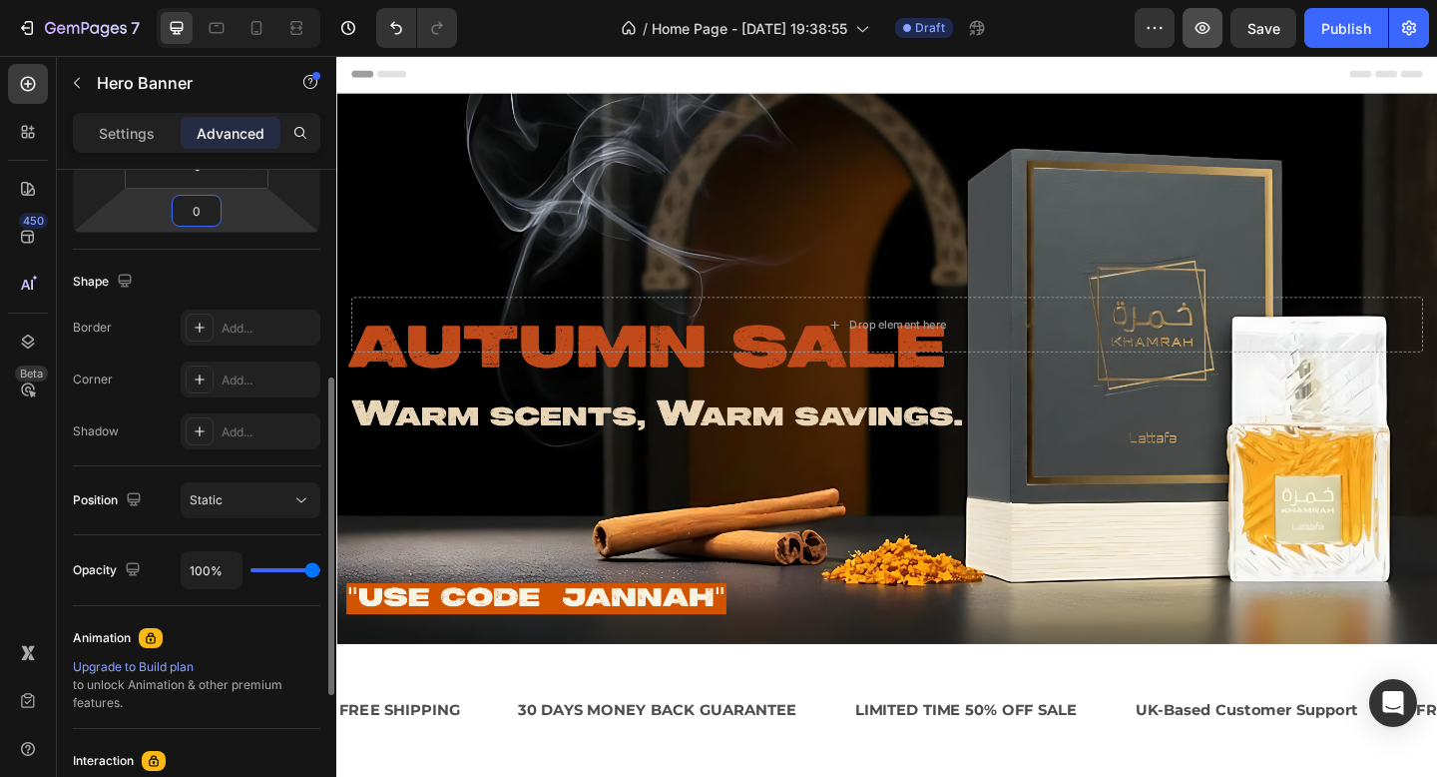
type input "0"
click at [1208, 31] on icon "button" at bounding box center [1203, 28] width 15 height 12
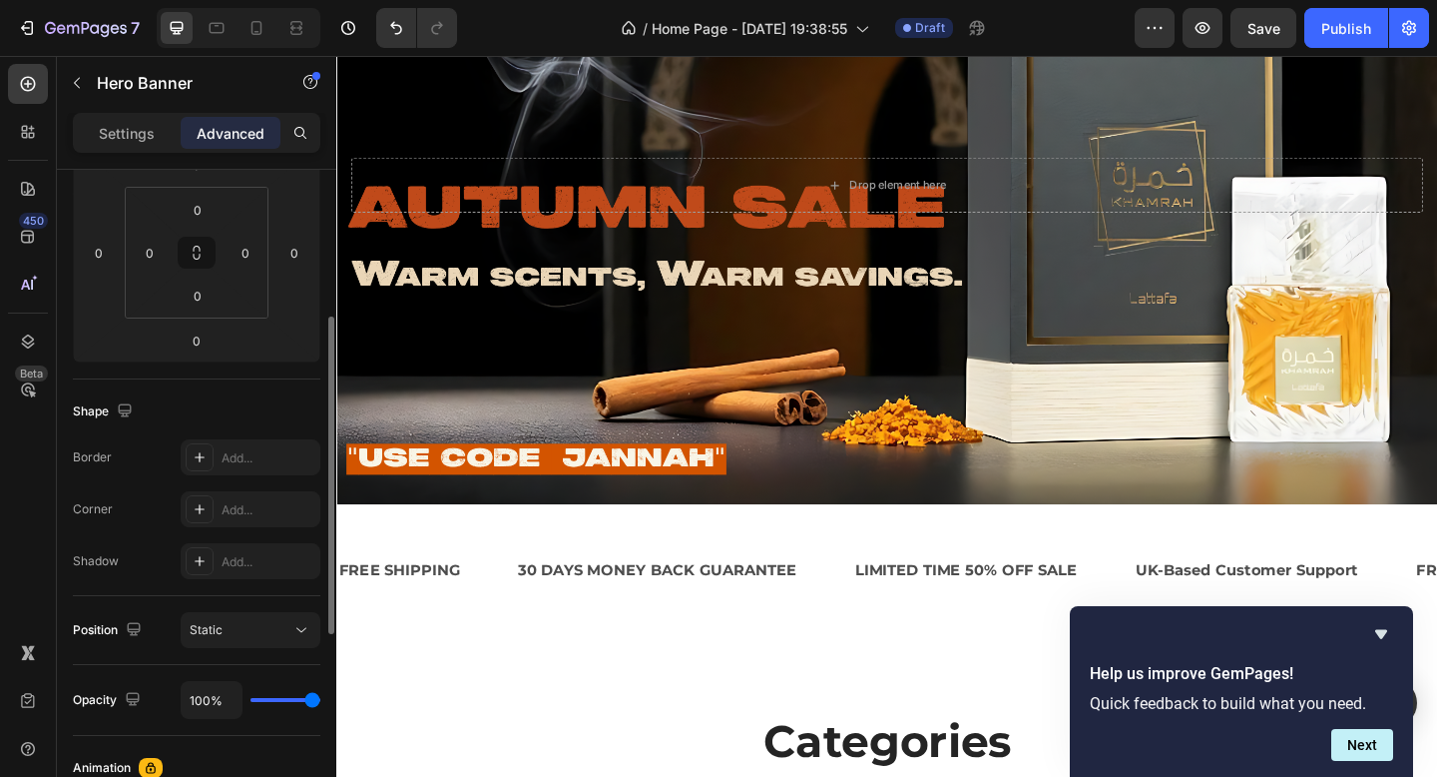
scroll to position [302, 0]
click at [648, 527] on div "Background Image" at bounding box center [935, 244] width 1198 height 599
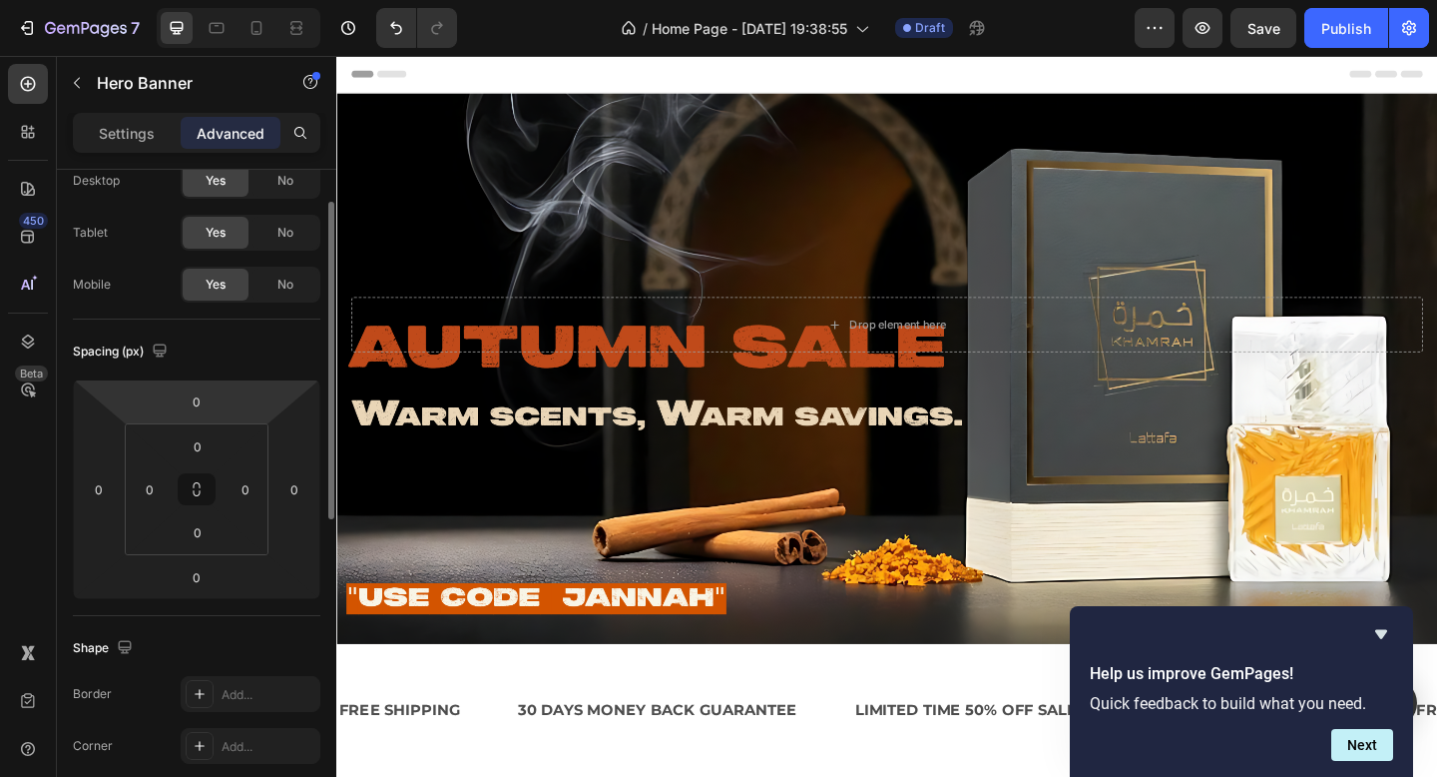
scroll to position [0, 0]
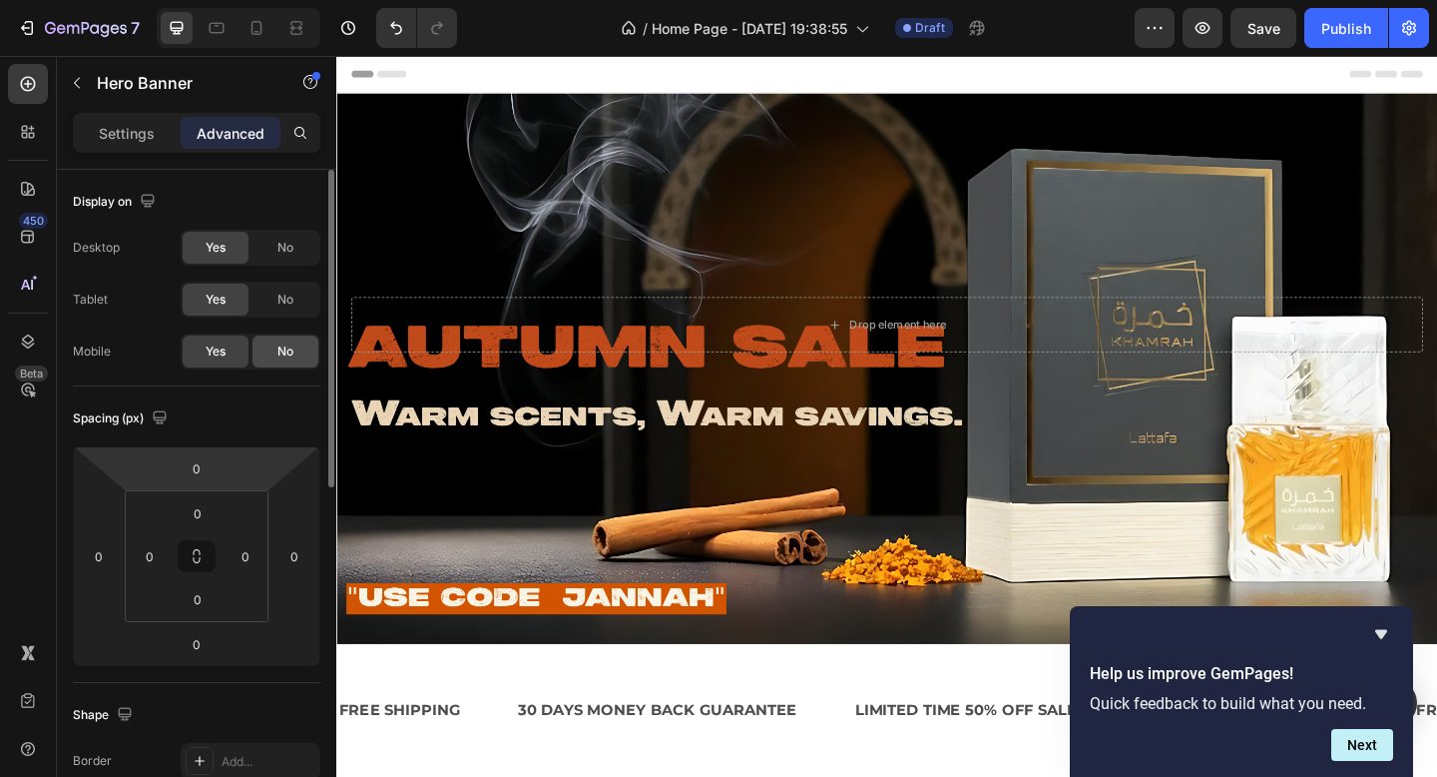
click at [269, 343] on div "No" at bounding box center [286, 351] width 66 height 32
click at [227, 350] on div "Yes" at bounding box center [216, 351] width 66 height 32
click at [292, 359] on span "No" at bounding box center [285, 351] width 16 height 18
click at [234, 350] on div "Yes" at bounding box center [216, 351] width 66 height 32
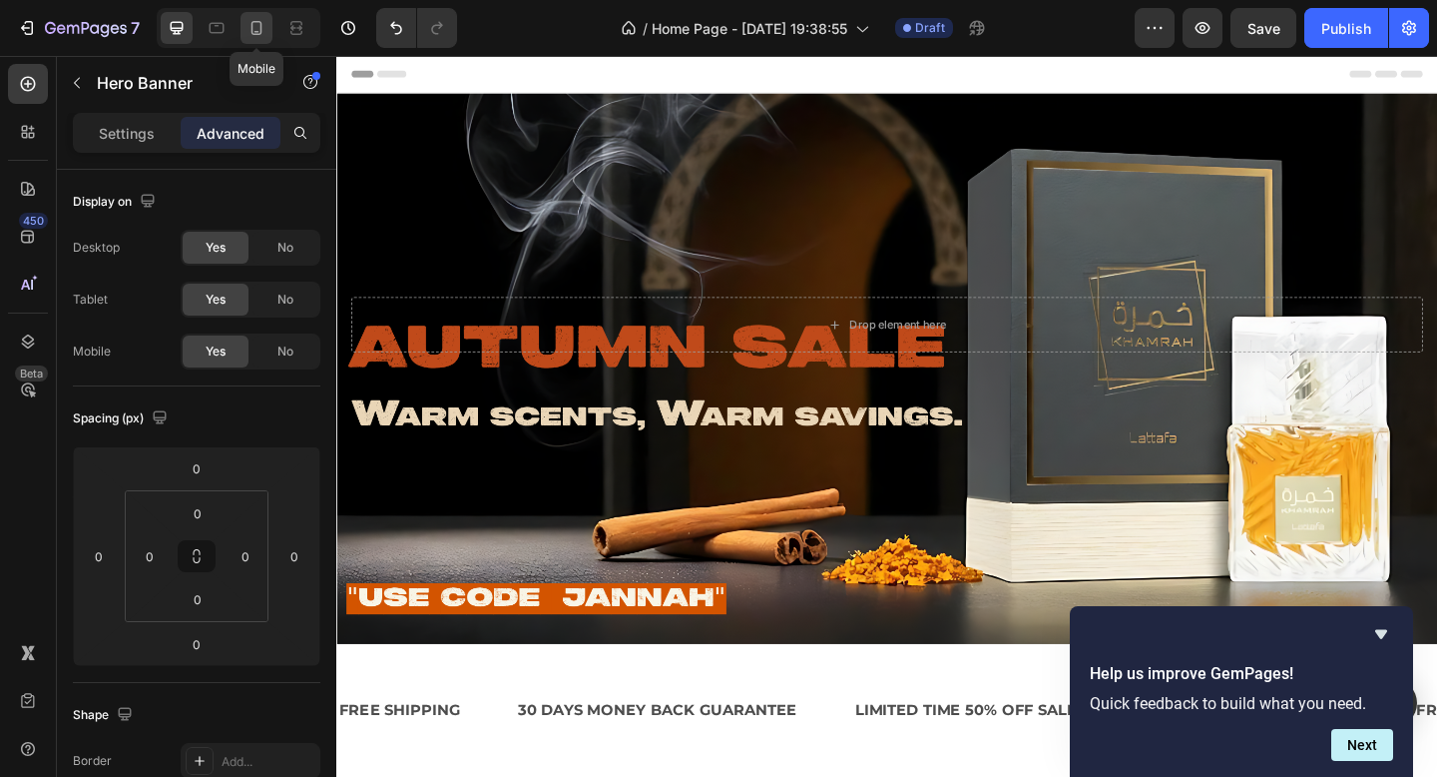
click at [251, 17] on div at bounding box center [257, 28] width 32 height 32
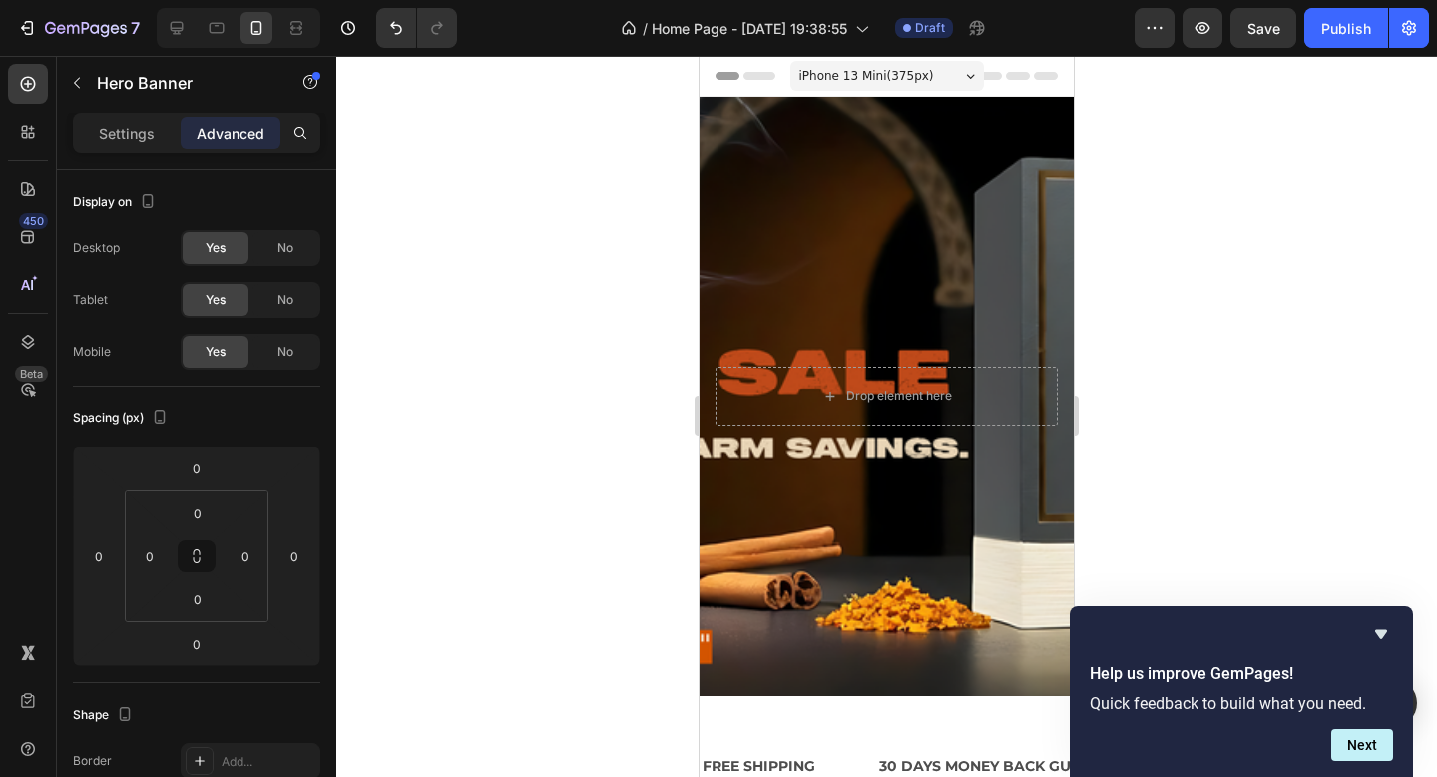
click at [869, 261] on div "Background Image" at bounding box center [887, 396] width 374 height 599
click at [275, 343] on div "No" at bounding box center [286, 351] width 66 height 32
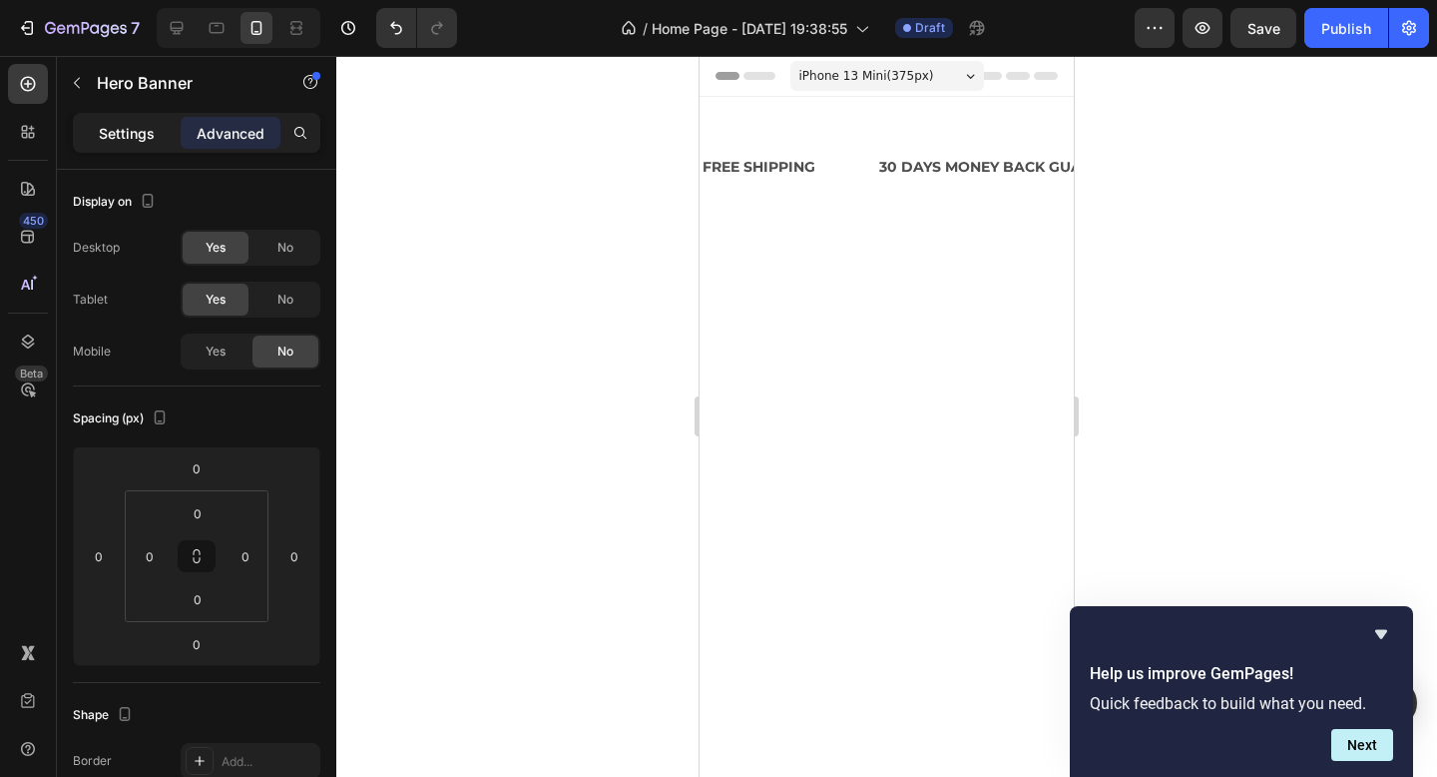
click at [158, 134] on div "Settings" at bounding box center [127, 133] width 100 height 32
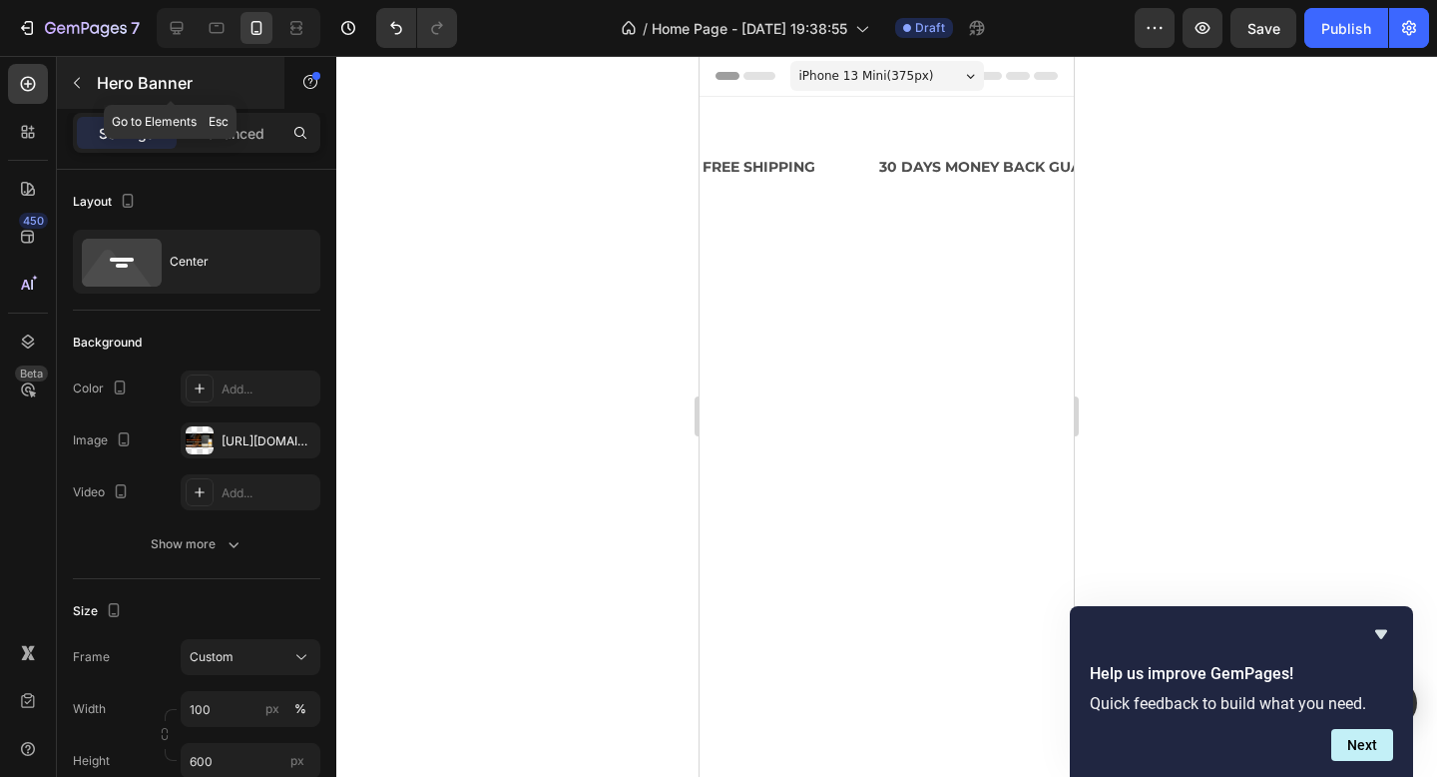
click at [118, 87] on p "Hero Banner" at bounding box center [182, 83] width 170 height 24
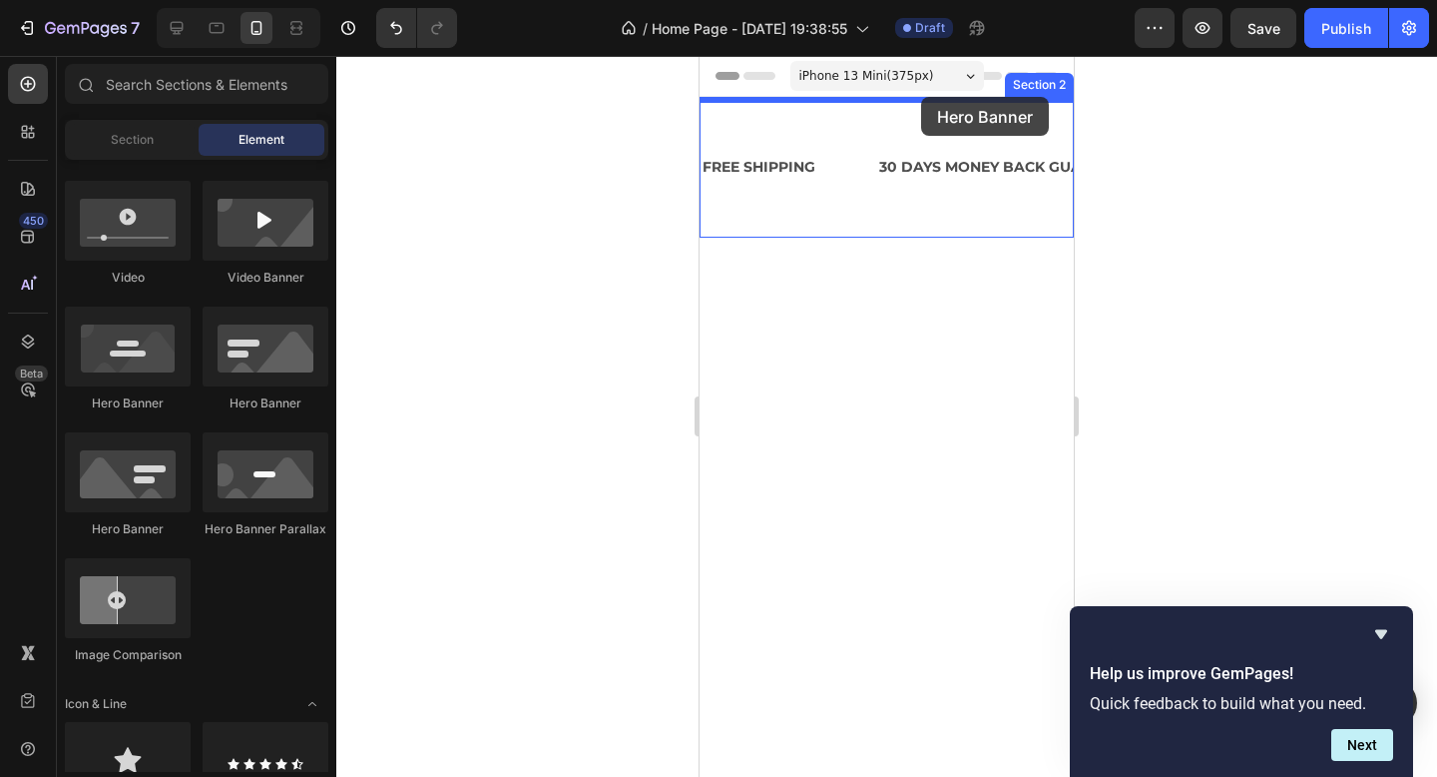
drag, startPoint x: 854, startPoint y: 416, endPoint x: 920, endPoint y: 97, distance: 326.1
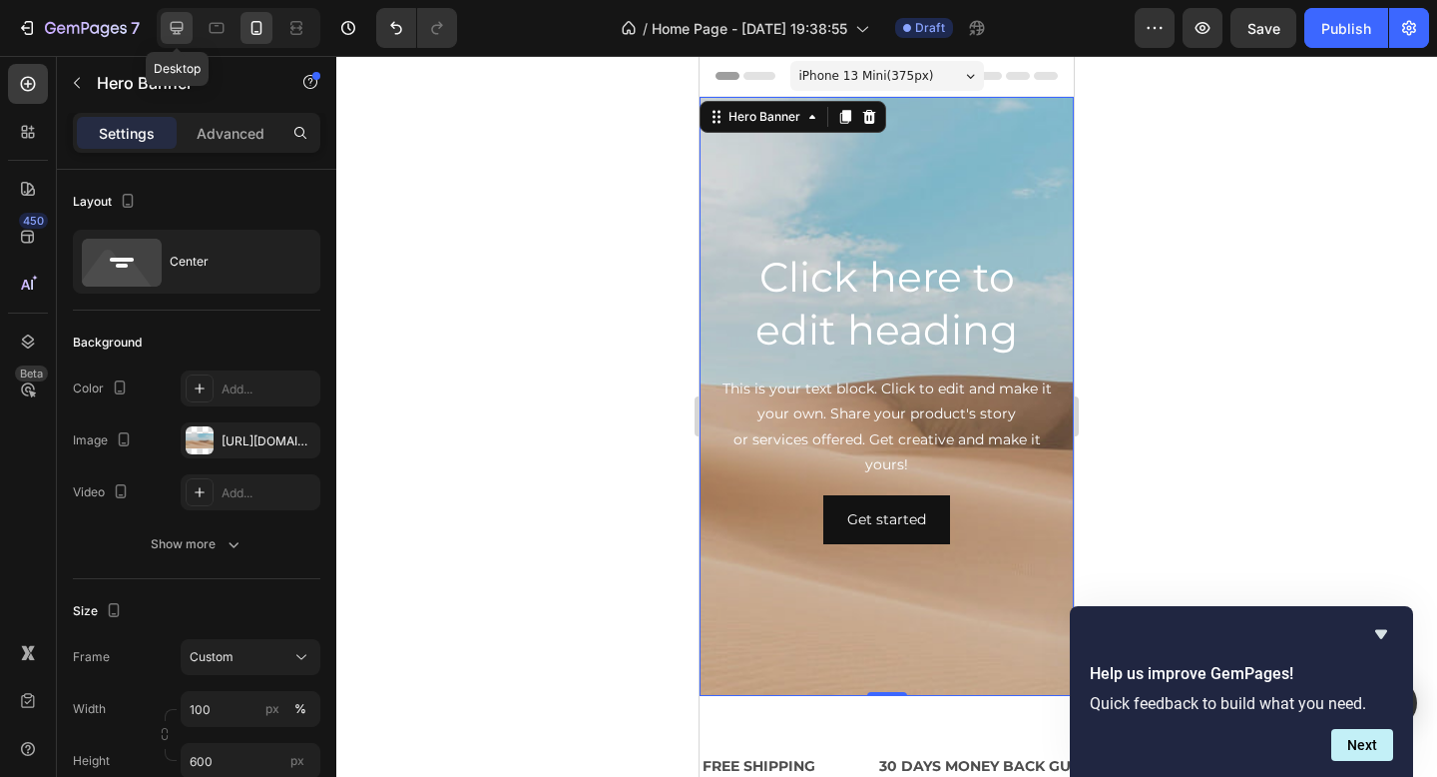
click at [188, 24] on div at bounding box center [177, 28] width 32 height 32
type input "1200"
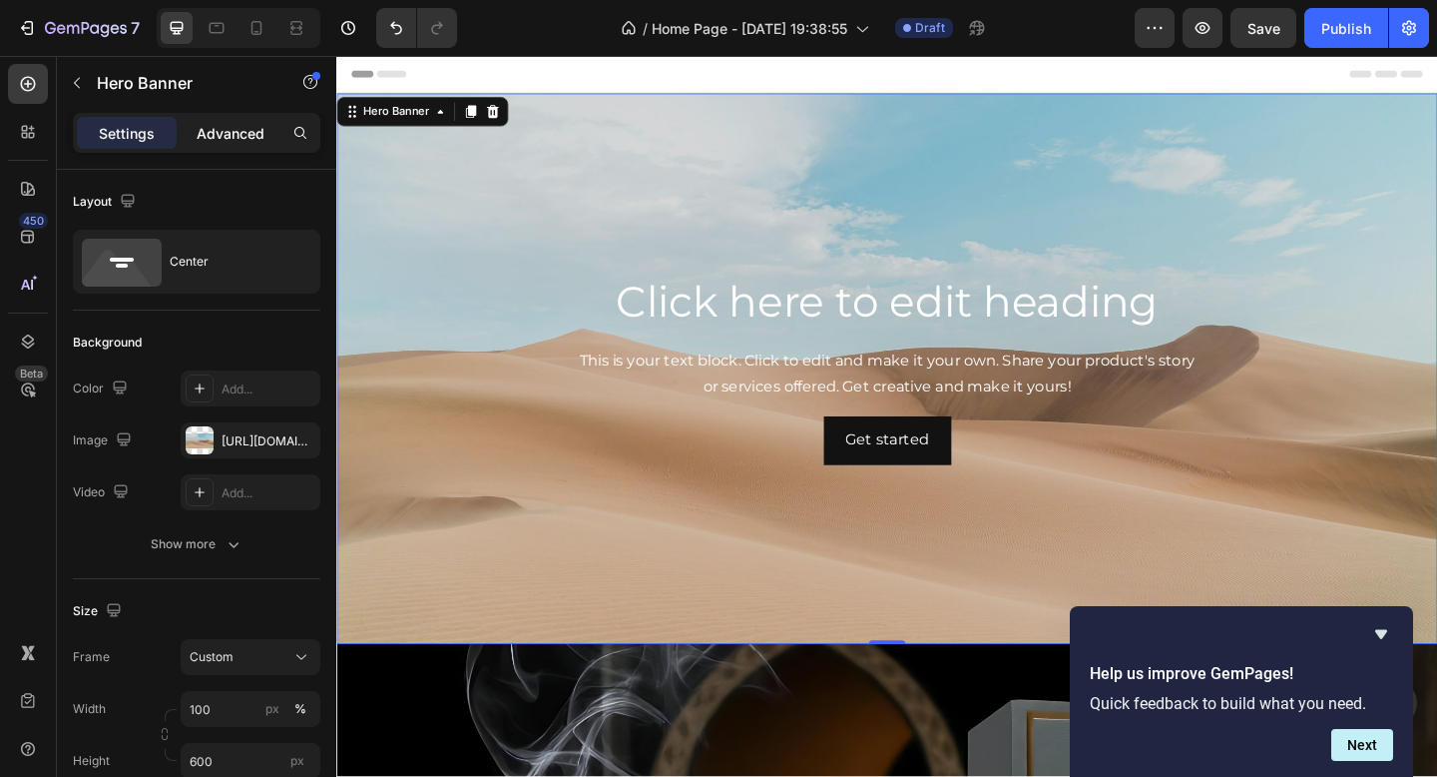
click at [244, 138] on p "Advanced" at bounding box center [231, 133] width 68 height 21
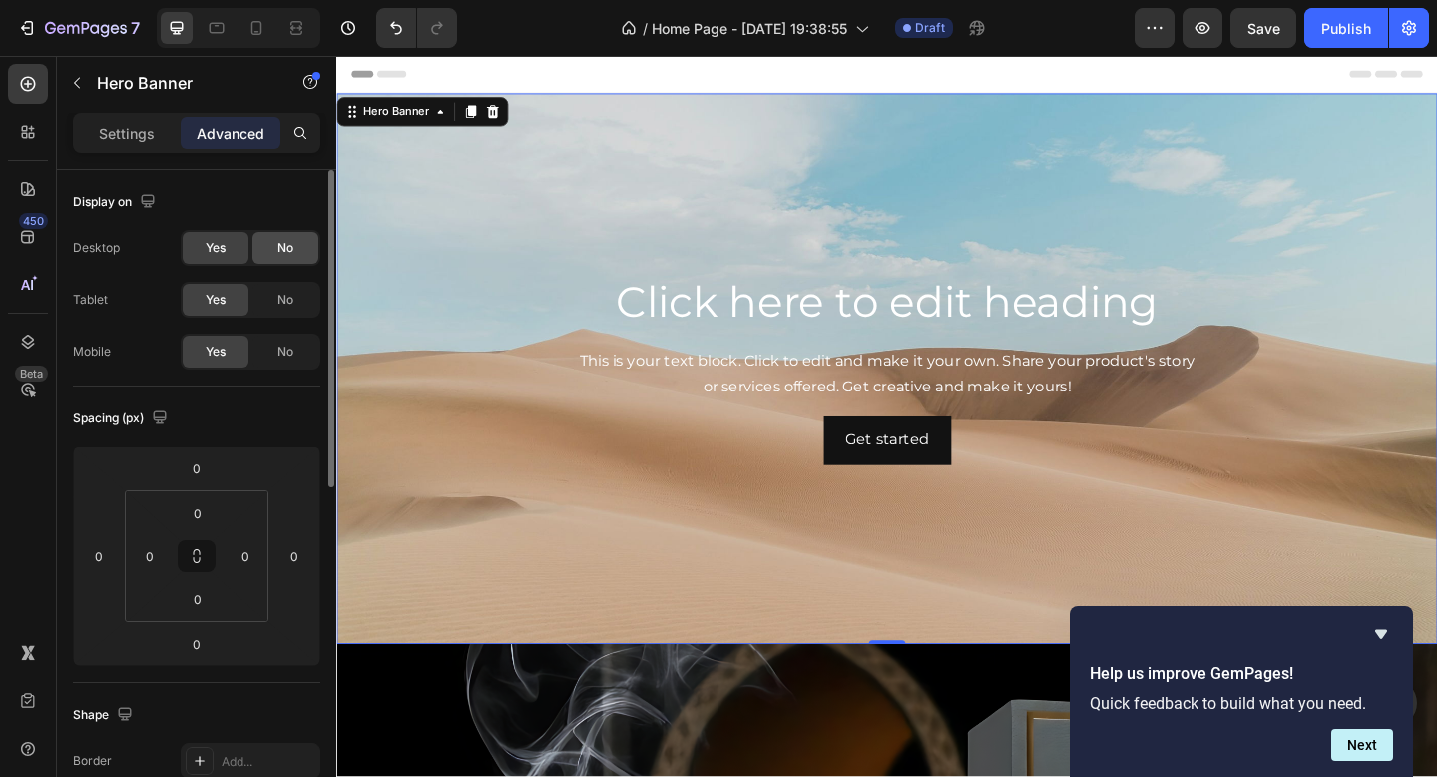
click at [283, 259] on div "No" at bounding box center [286, 248] width 66 height 32
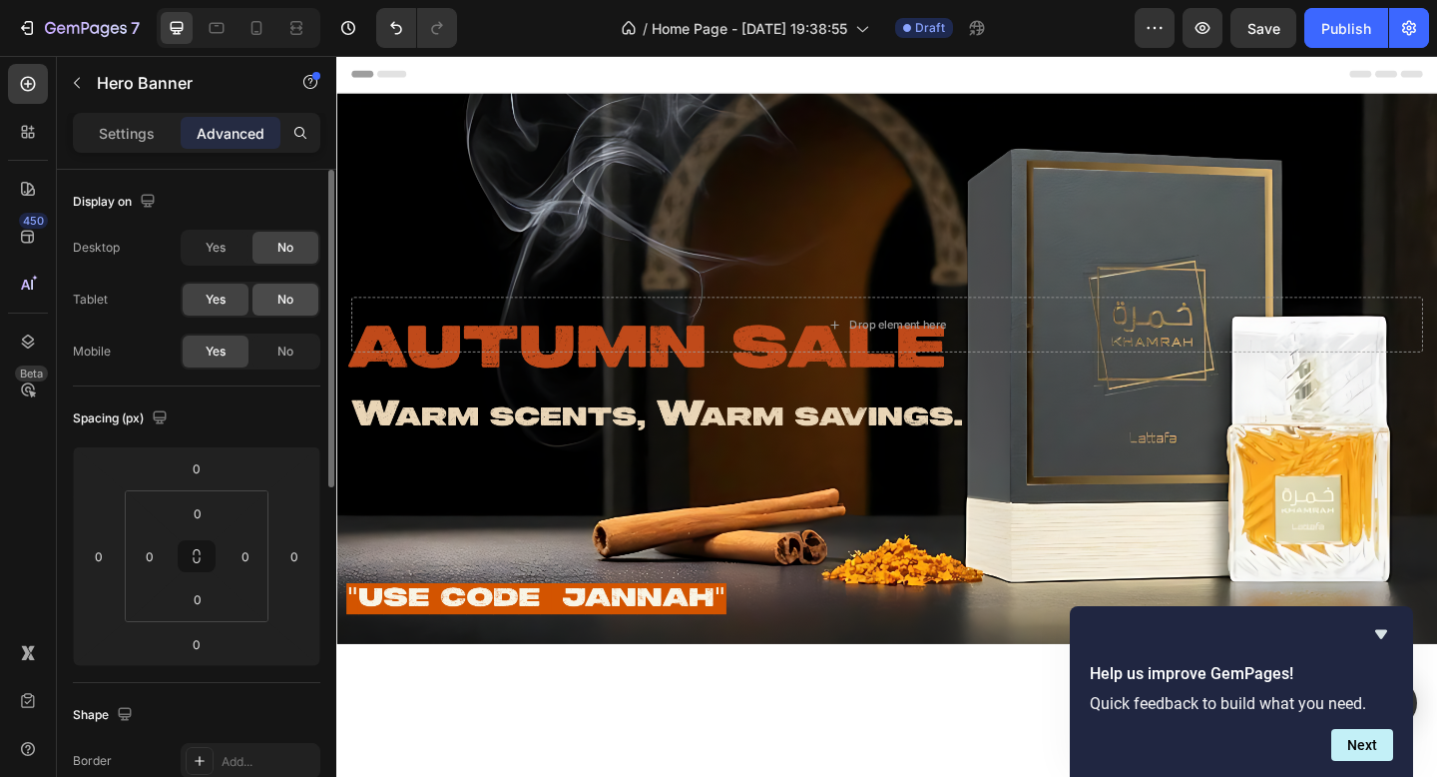
click at [269, 301] on div "No" at bounding box center [286, 299] width 66 height 32
click at [248, 31] on icon at bounding box center [257, 28] width 20 height 20
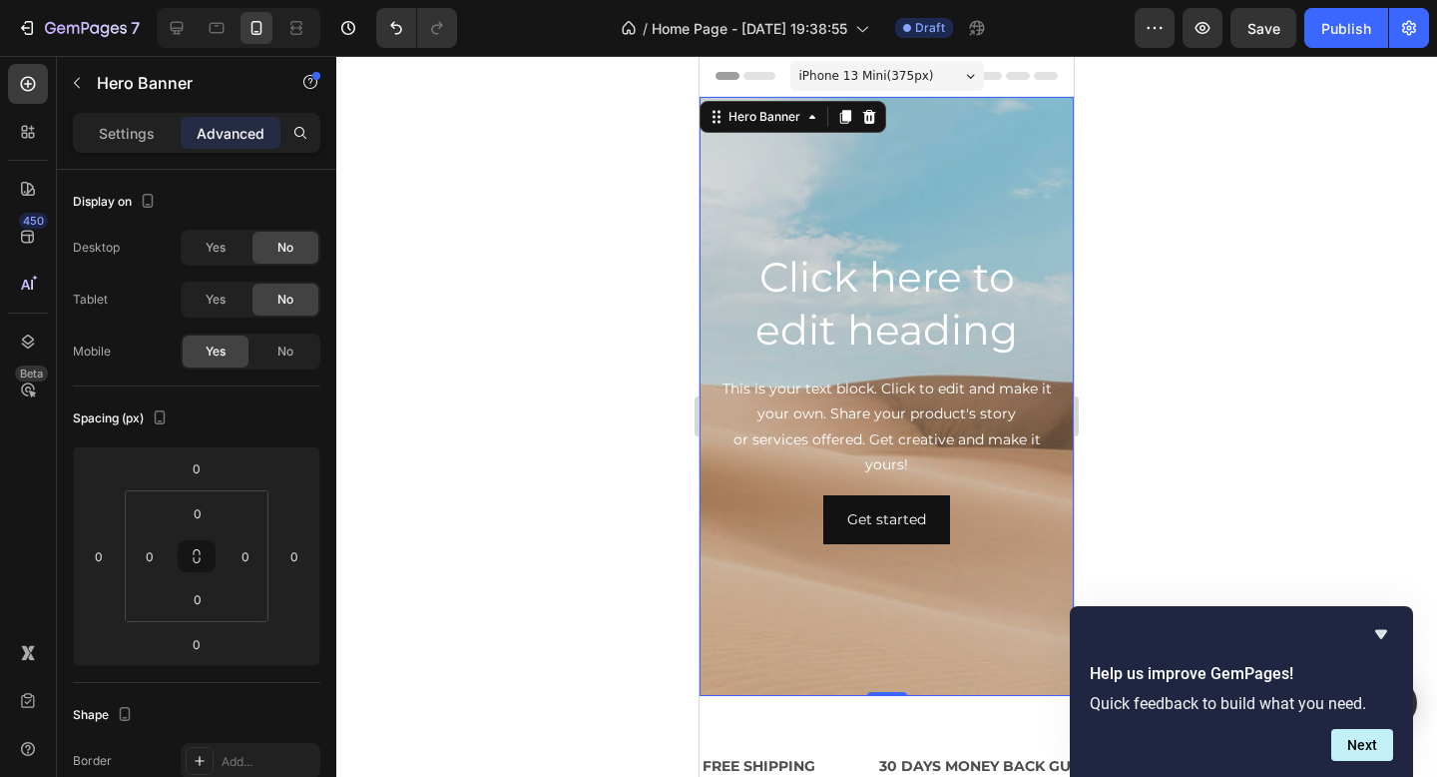
click at [856, 199] on div "Background Image" at bounding box center [887, 396] width 374 height 599
click at [902, 74] on span "iPhone 13 Mini ( 375 px)" at bounding box center [867, 76] width 135 height 20
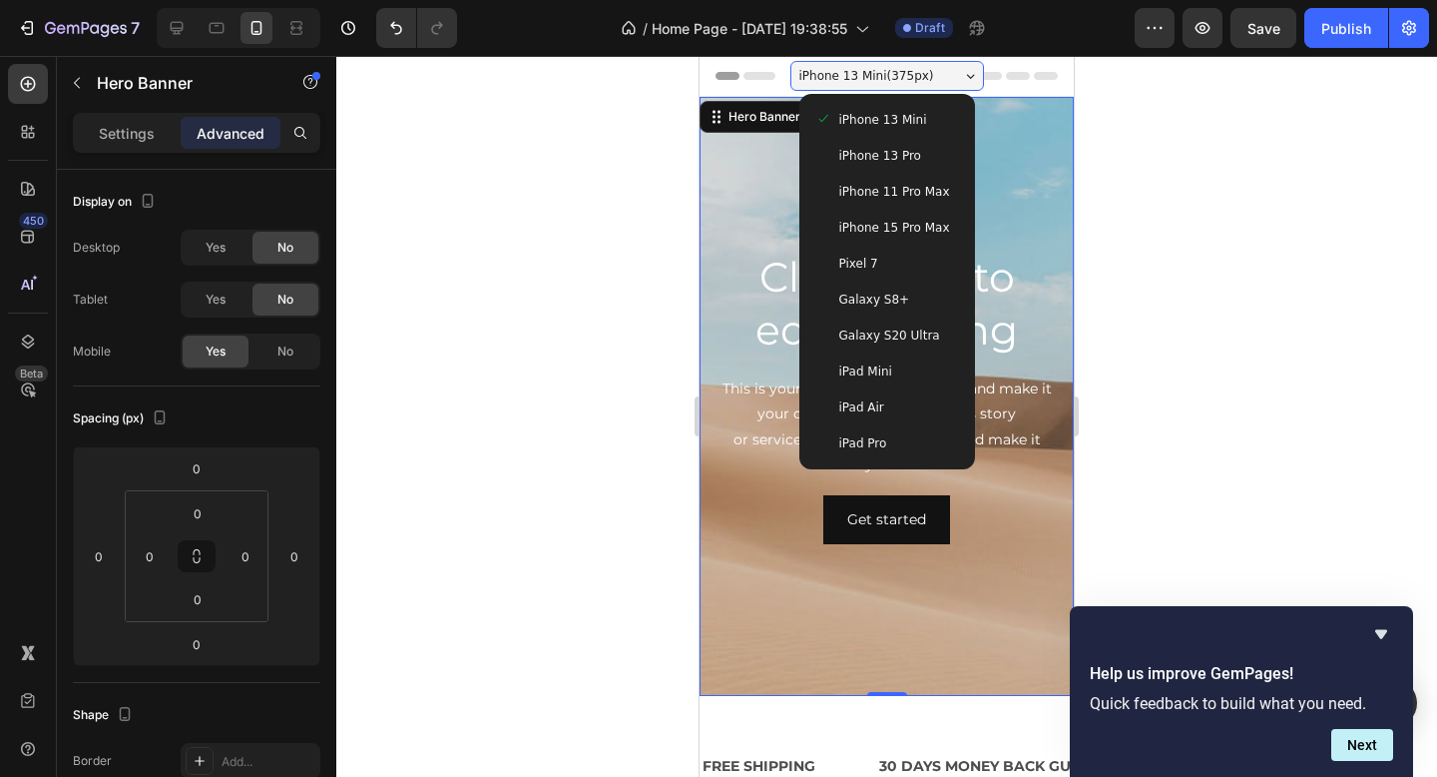
click at [911, 148] on span "iPhone 13 Pro" at bounding box center [880, 156] width 82 height 20
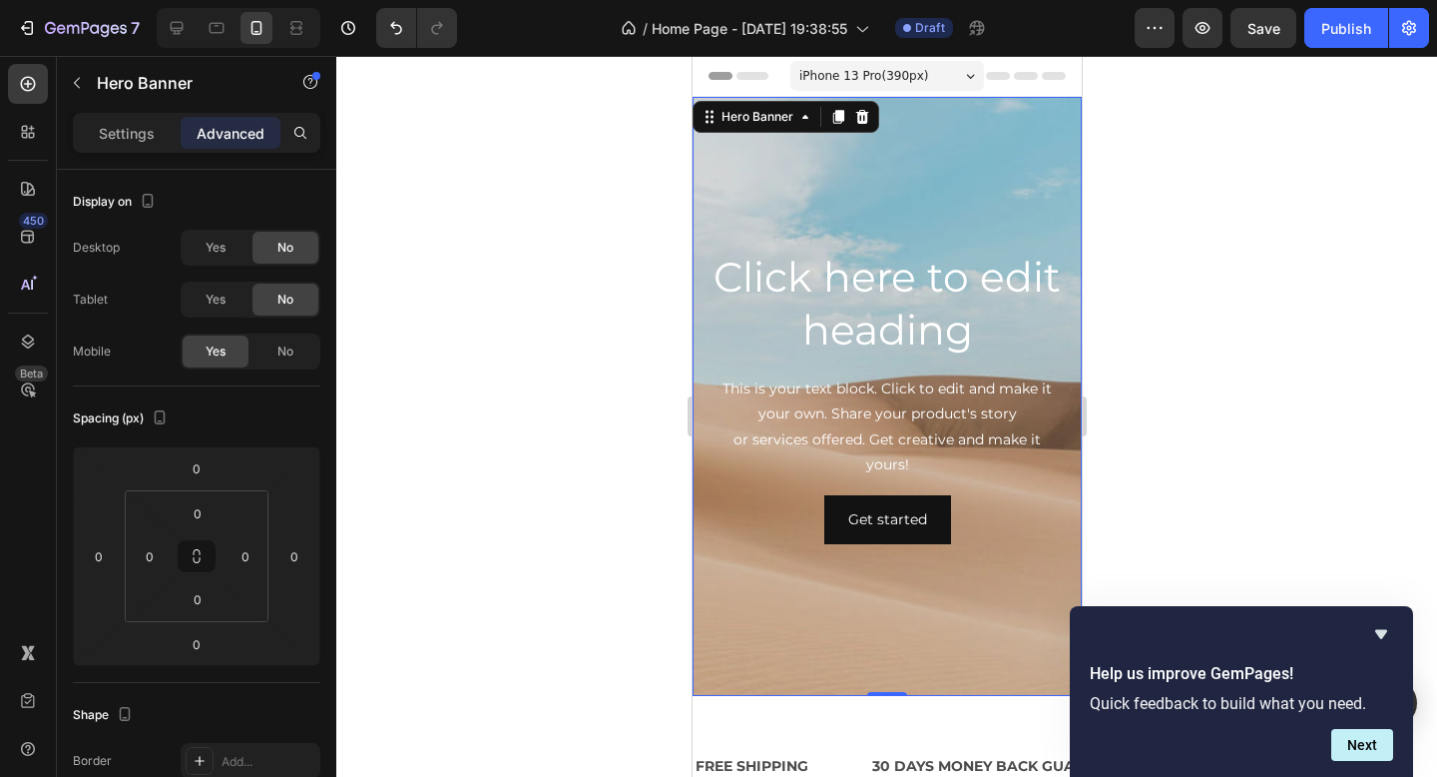
click at [917, 83] on span "iPhone 13 Pro ( 390 px)" at bounding box center [863, 76] width 129 height 20
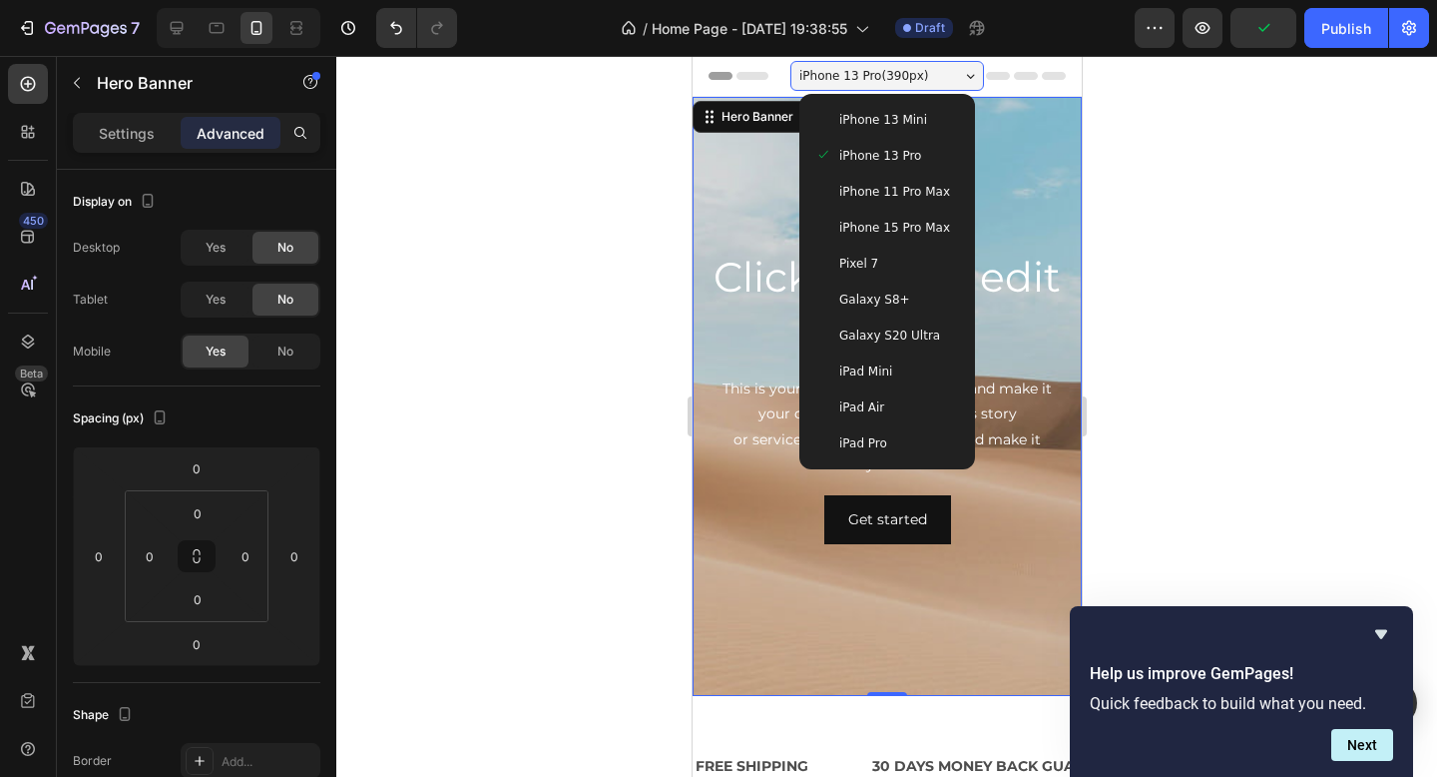
click at [904, 127] on span "iPhone 13 Mini" at bounding box center [882, 120] width 88 height 20
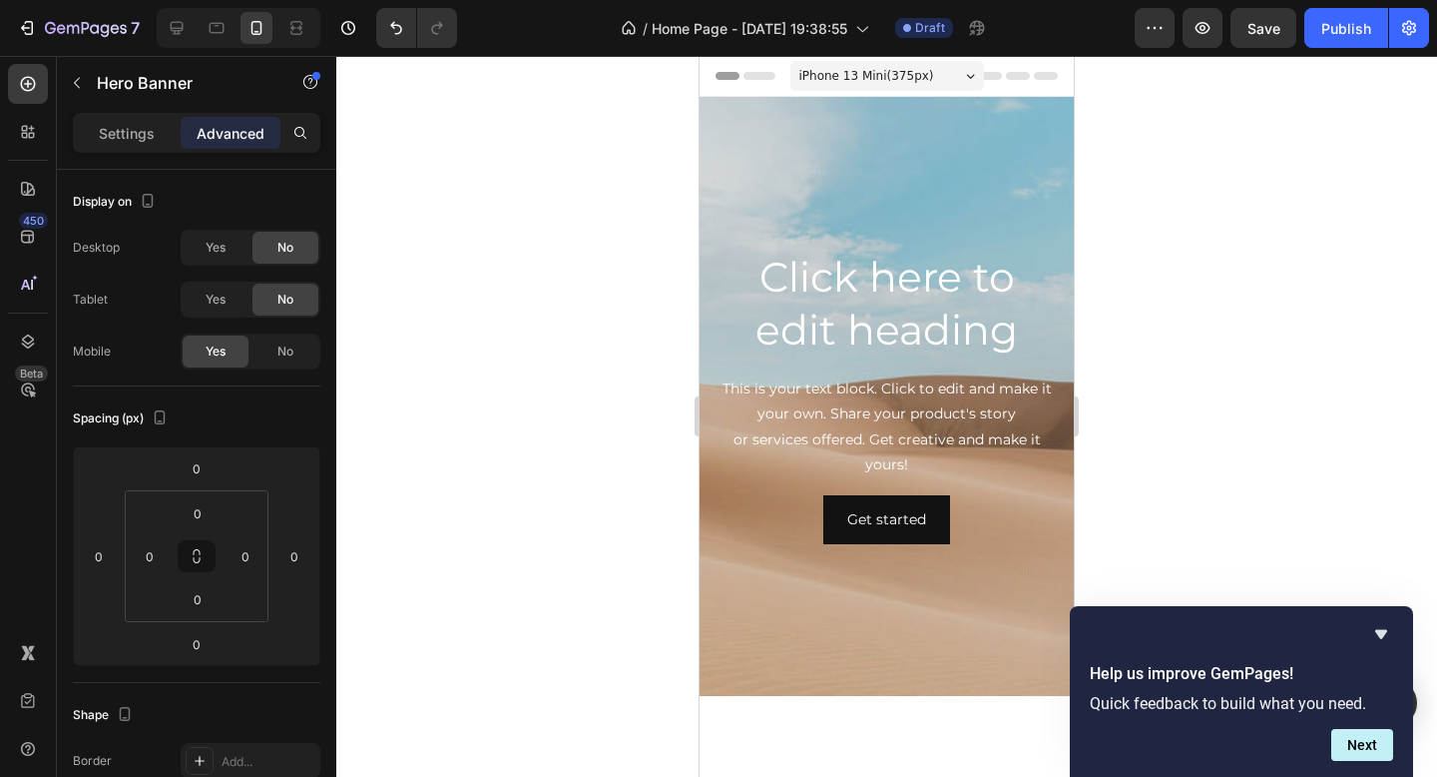
click at [958, 172] on div "Background Image" at bounding box center [887, 396] width 374 height 599
click at [150, 138] on p "Settings" at bounding box center [127, 133] width 56 height 21
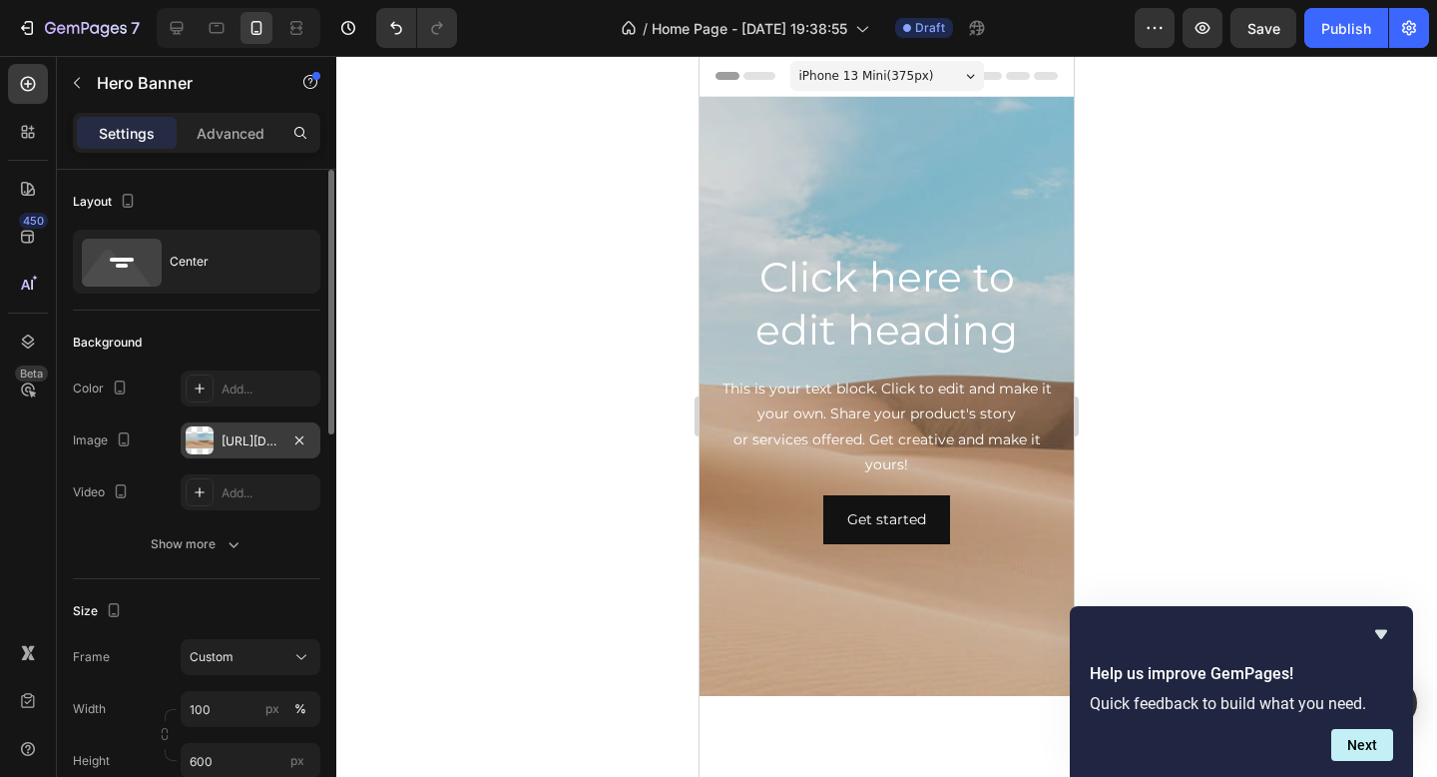
click at [230, 430] on div "[URL][DOMAIN_NAME]" at bounding box center [251, 440] width 140 height 36
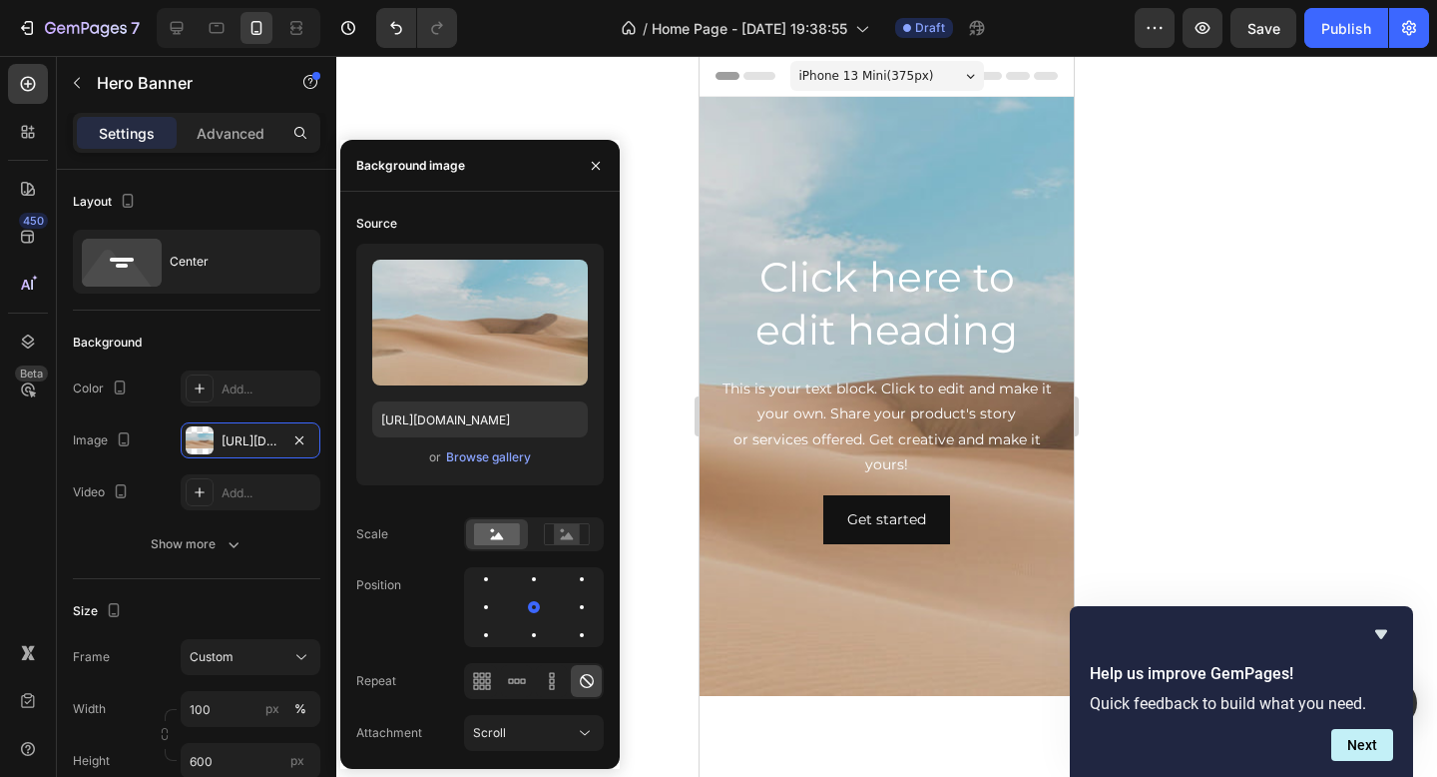
click at [923, 221] on div "Background Image" at bounding box center [887, 396] width 374 height 599
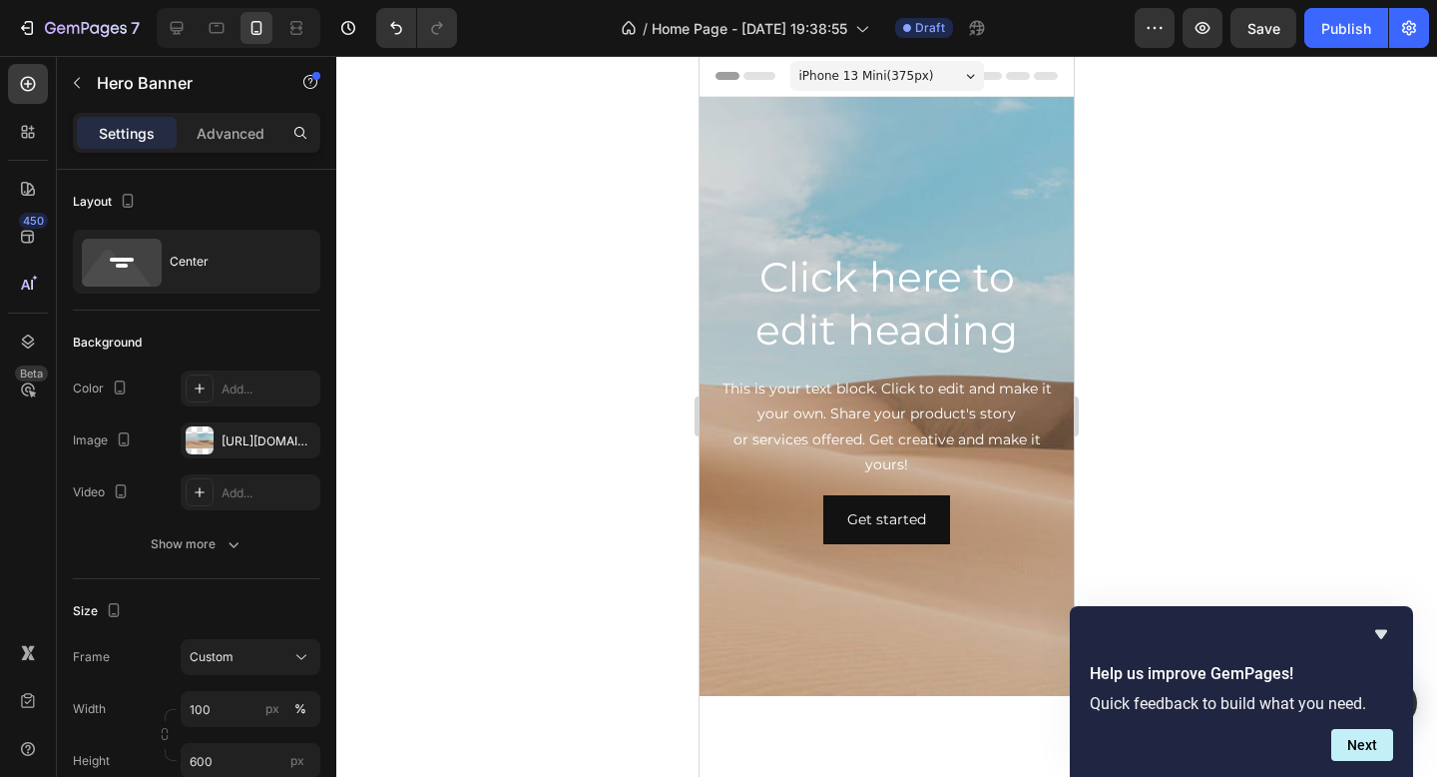
click at [957, 83] on div "iPhone 13 Mini ( 375 px)" at bounding box center [888, 76] width 194 height 30
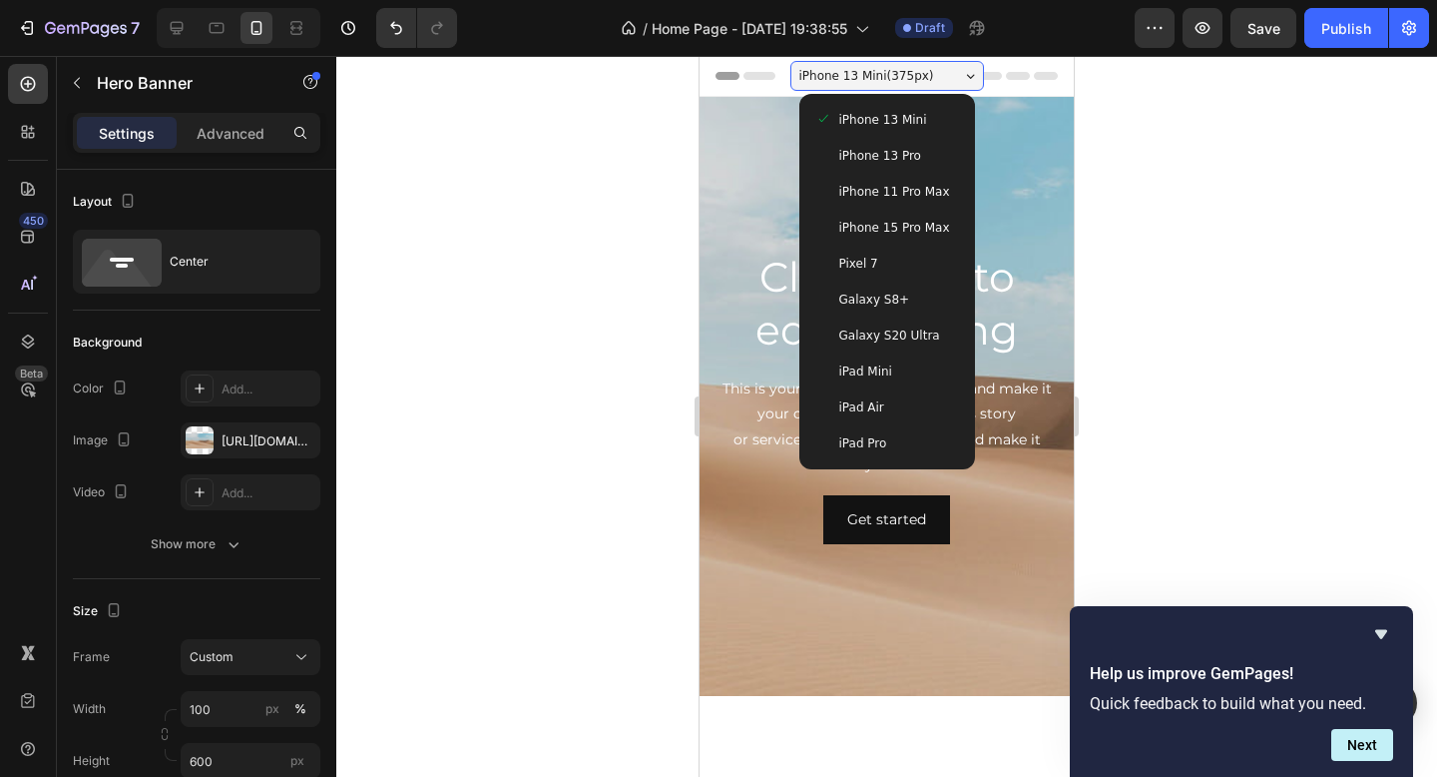
click at [948, 81] on div "iPhone 13 Mini ( 375 px)" at bounding box center [888, 76] width 194 height 30
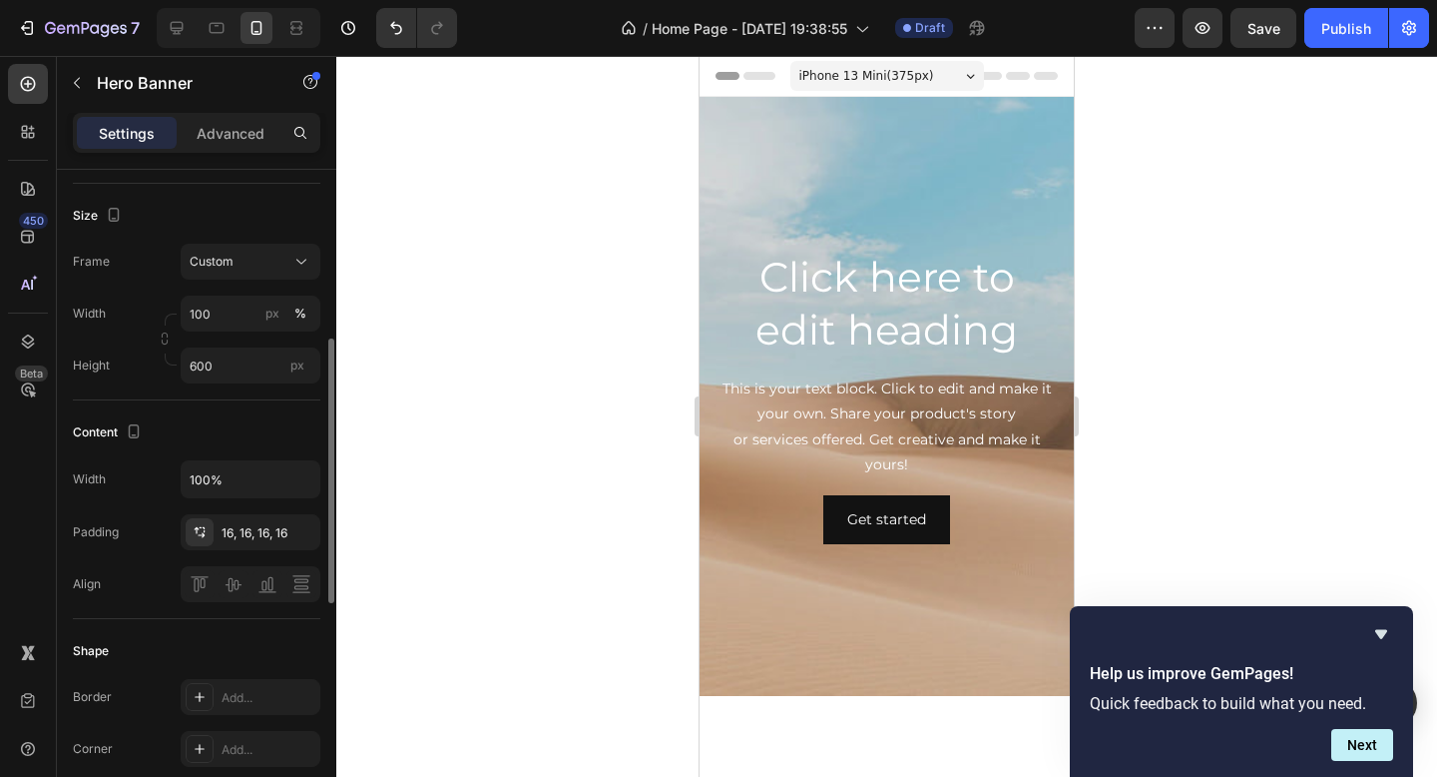
scroll to position [416, 0]
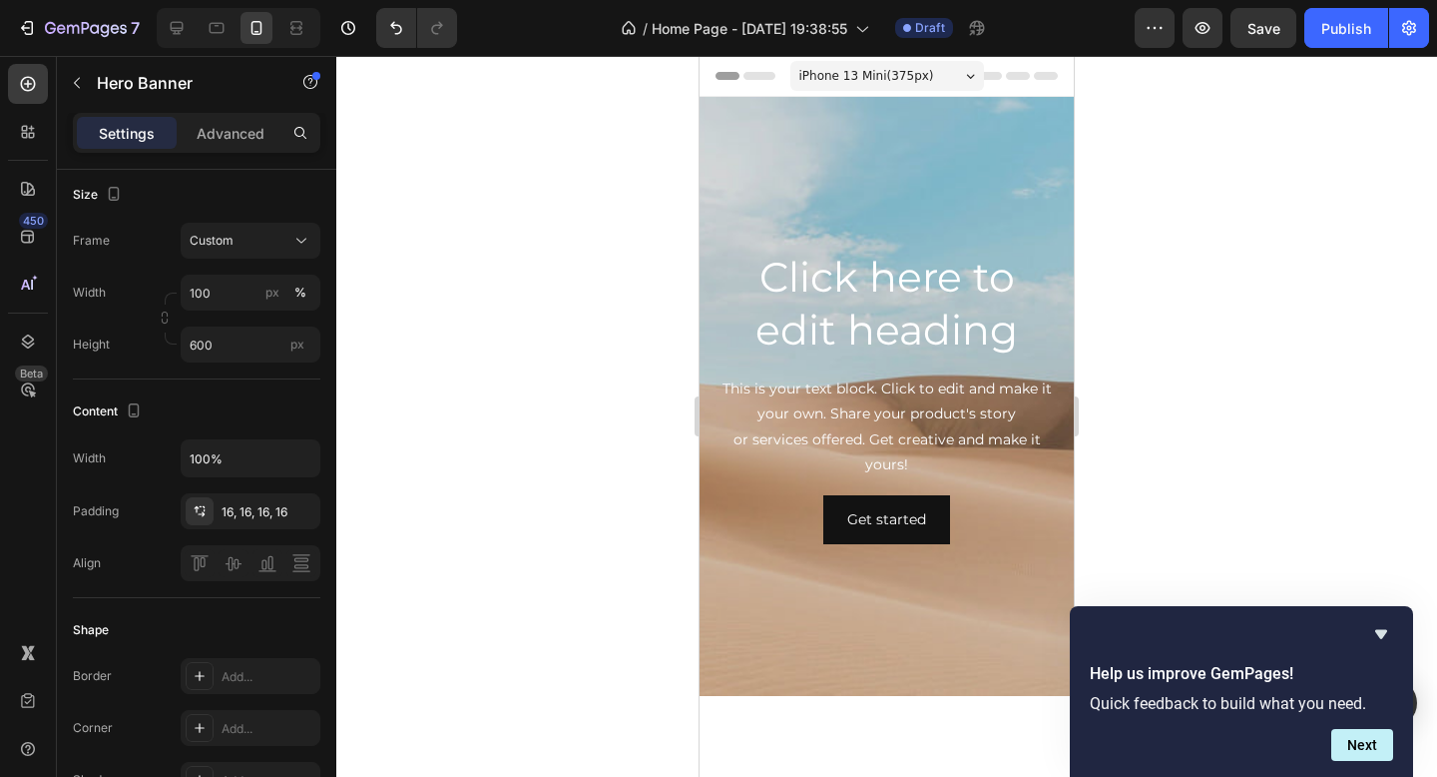
click at [882, 180] on div "Background Image" at bounding box center [887, 396] width 374 height 599
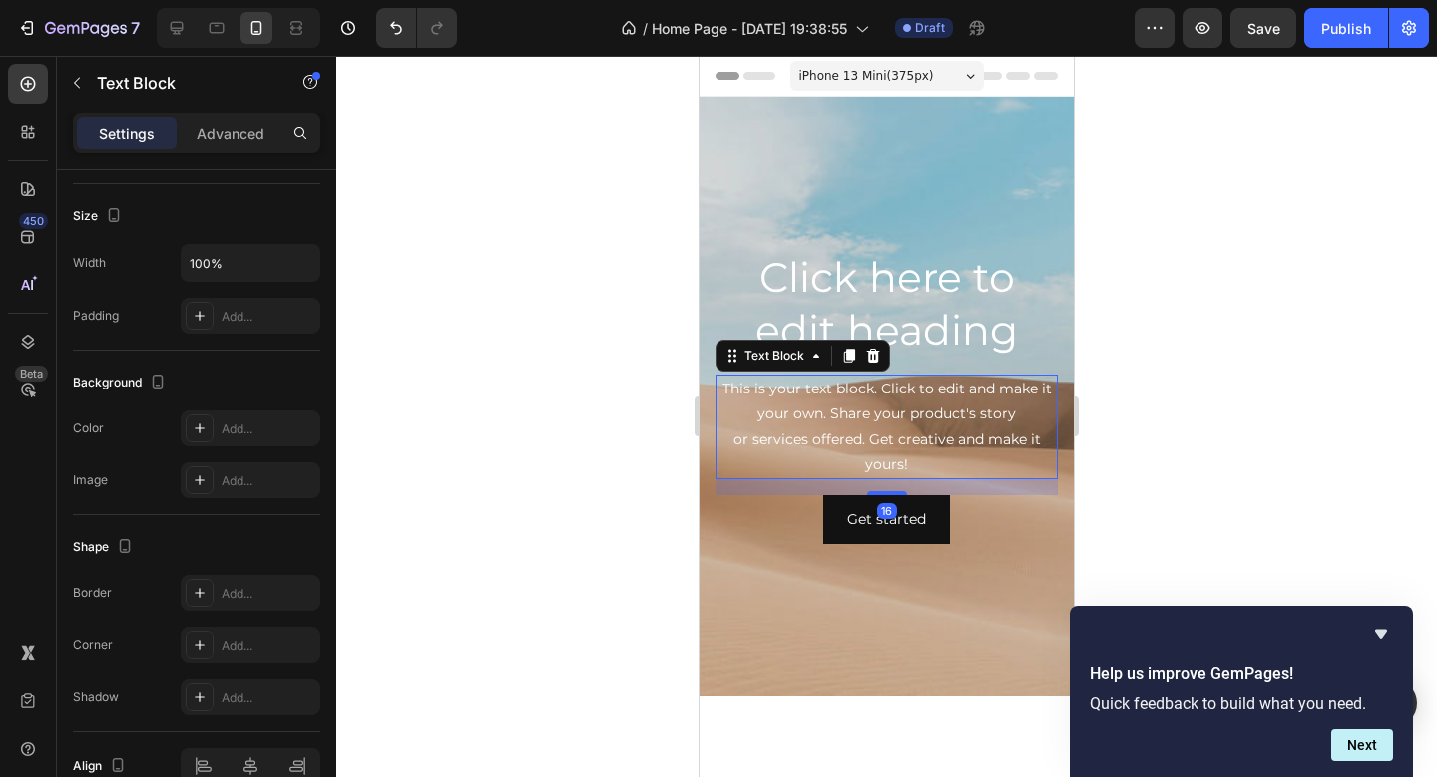
click at [749, 449] on div "This is your text block. Click to edit and make it your own. Share your product…" at bounding box center [887, 426] width 342 height 105
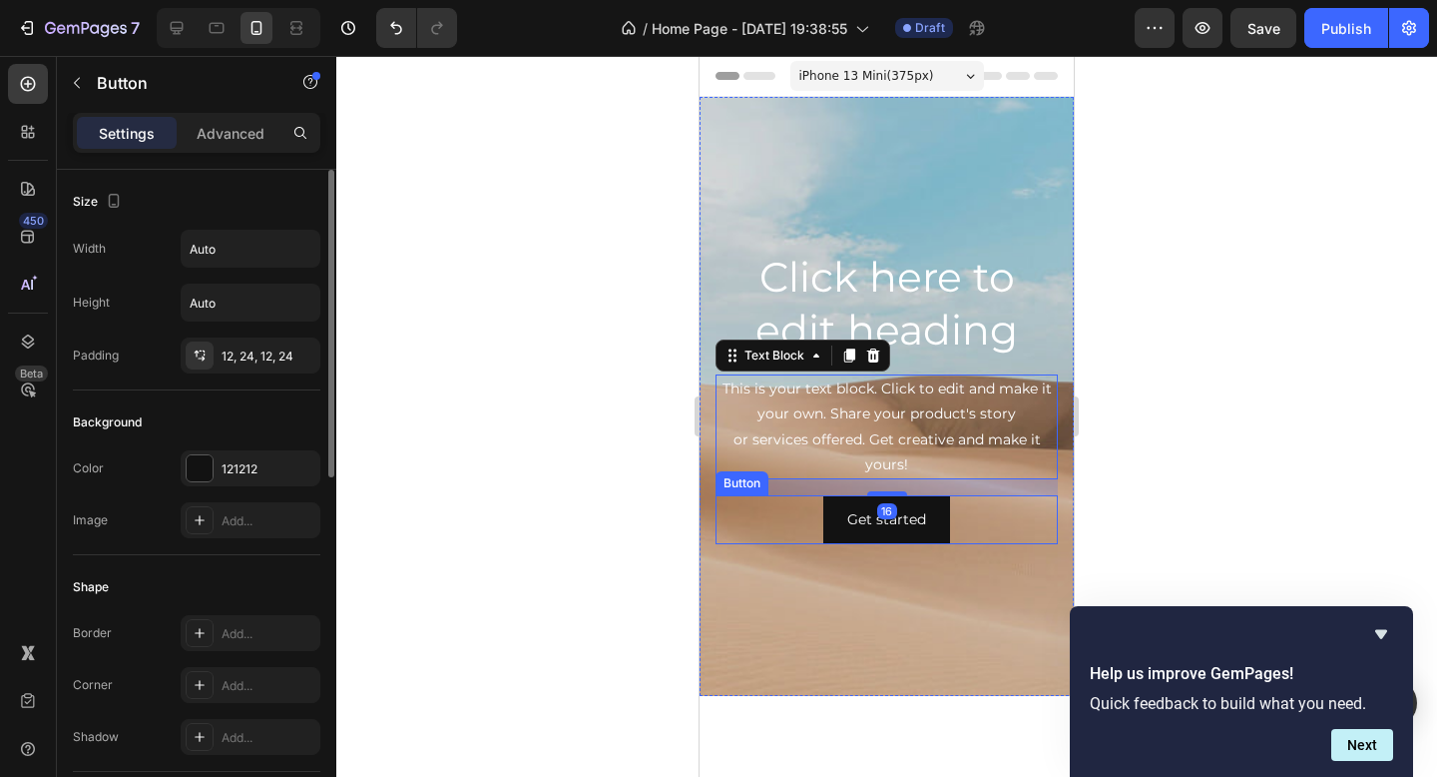
click at [749, 541] on div "Get started Button" at bounding box center [887, 519] width 342 height 49
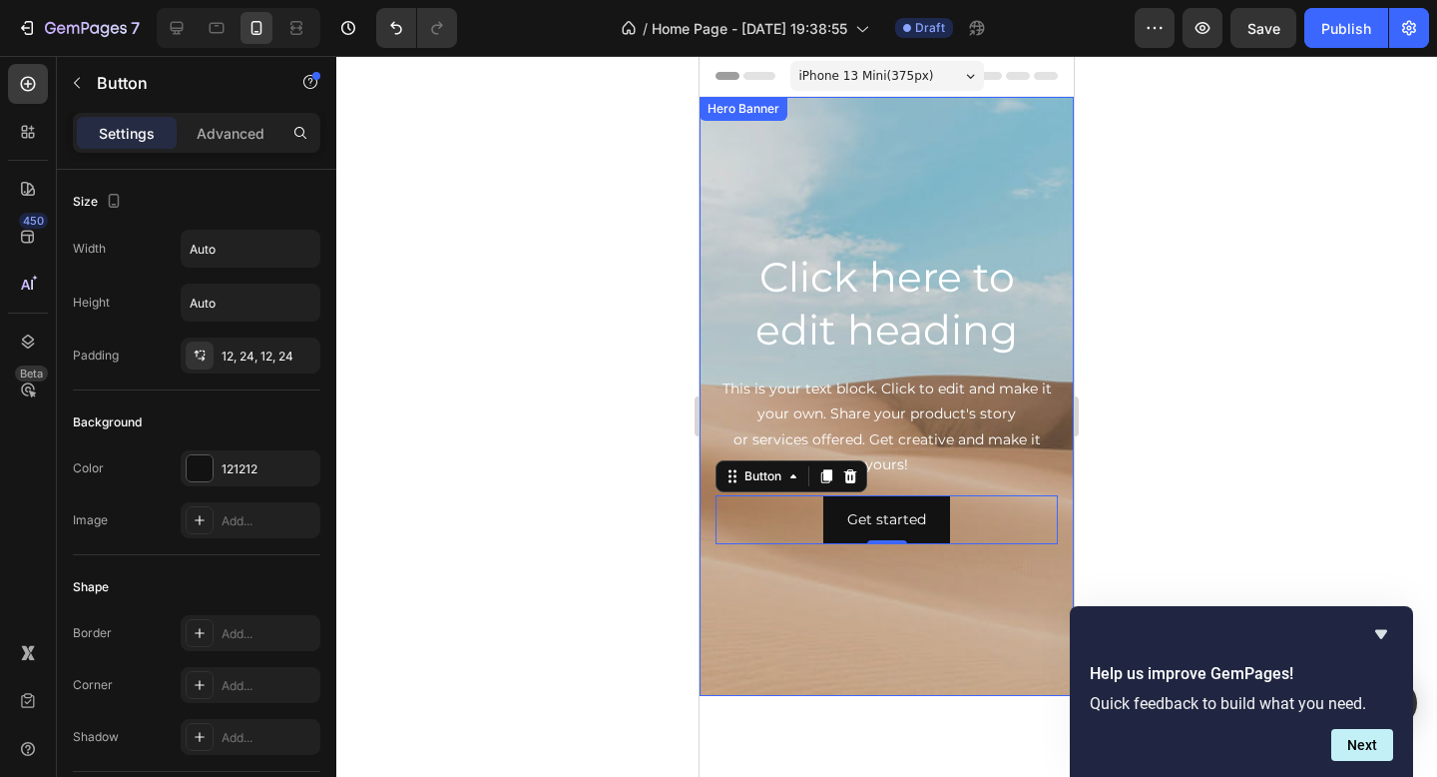
click at [746, 573] on div "Background Image" at bounding box center [887, 396] width 374 height 599
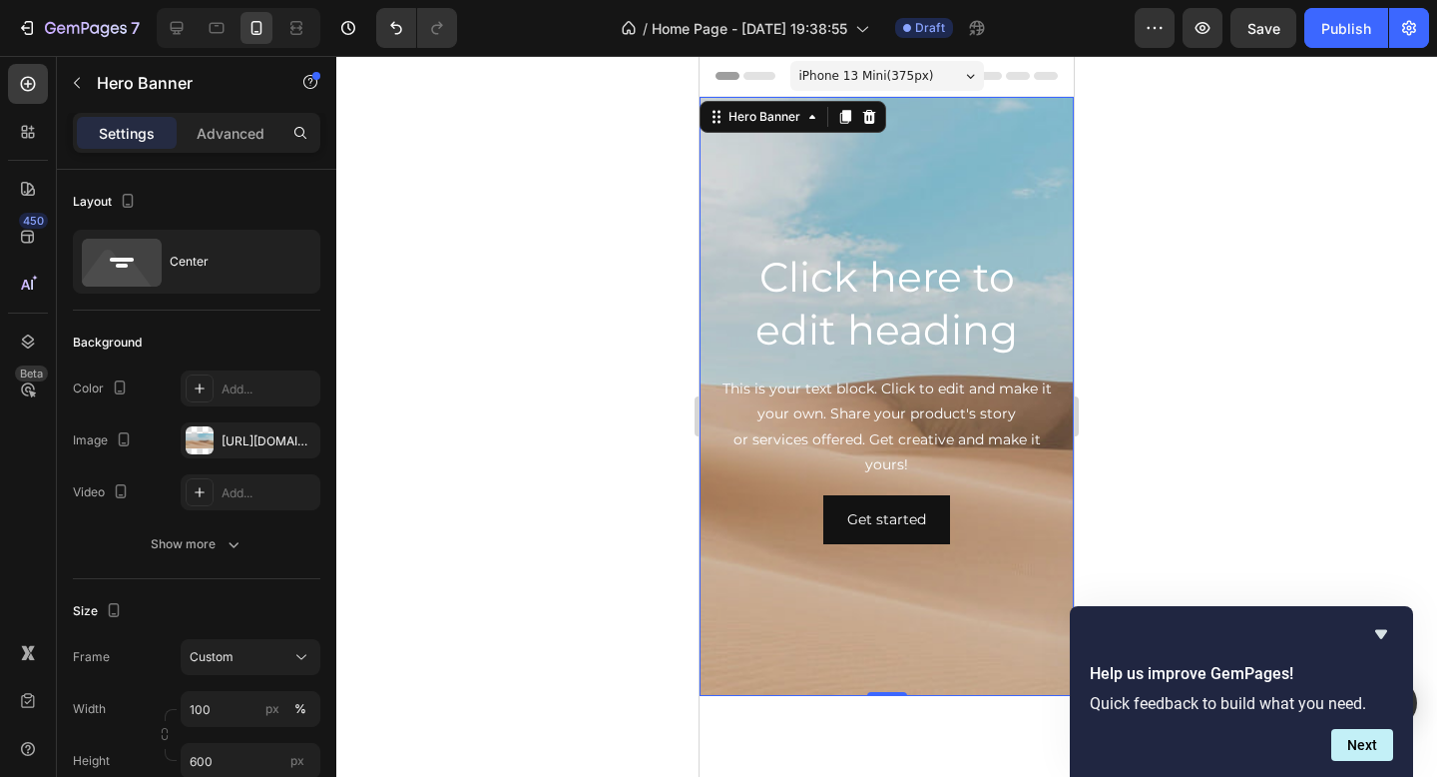
click at [748, 577] on div "Background Image" at bounding box center [887, 396] width 374 height 599
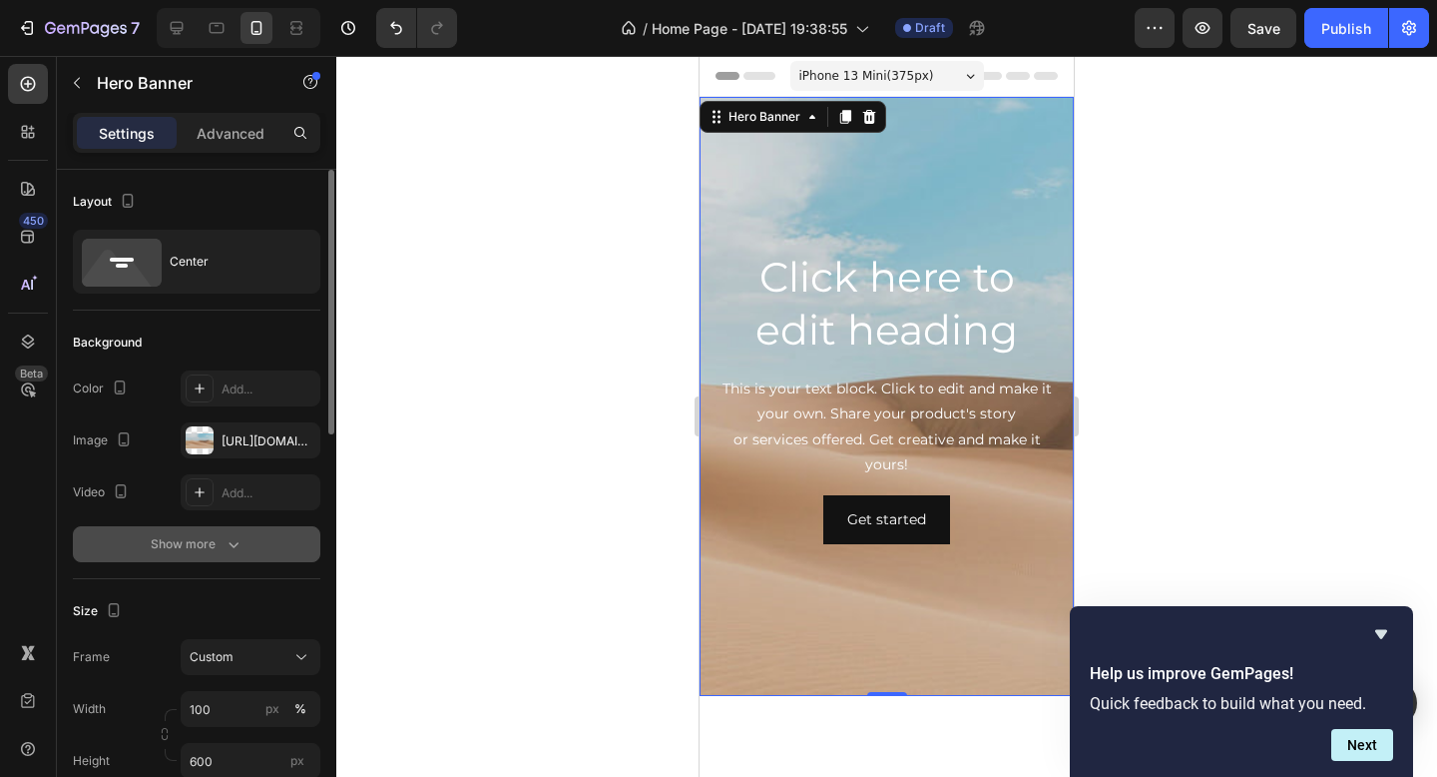
click at [225, 531] on button "Show more" at bounding box center [197, 544] width 248 height 36
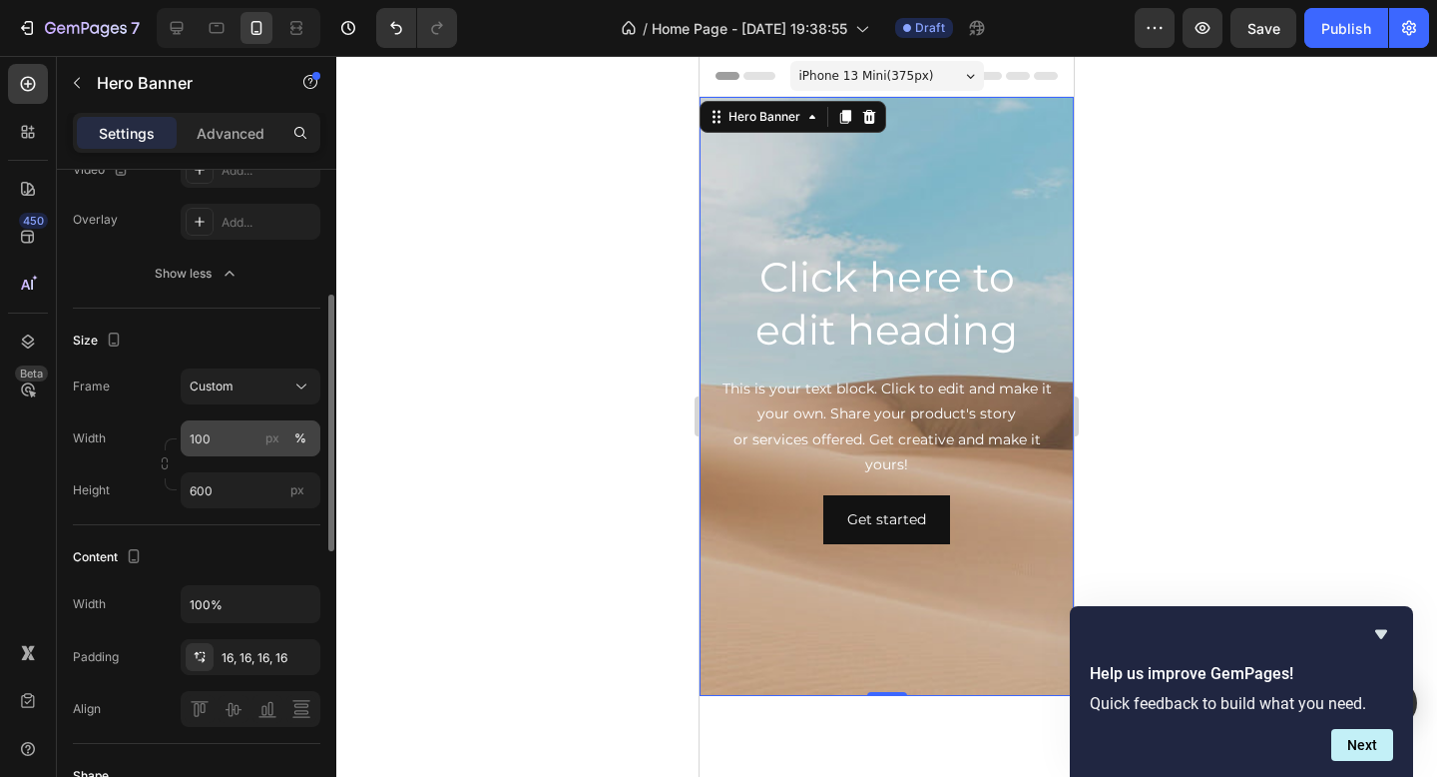
scroll to position [387, 0]
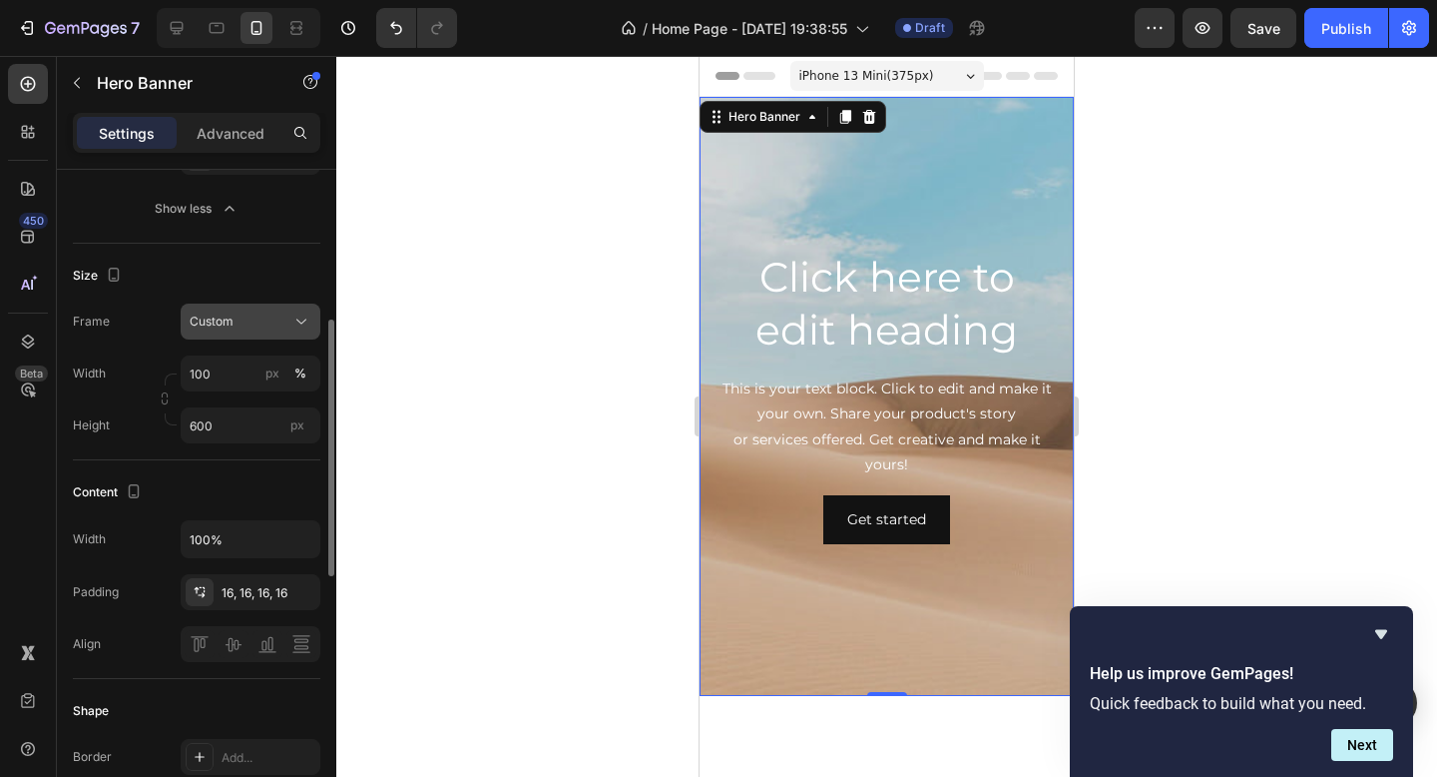
click at [273, 311] on div "Custom" at bounding box center [251, 321] width 122 height 20
click at [277, 283] on div "Size" at bounding box center [197, 276] width 248 height 32
click at [264, 311] on div "Custom" at bounding box center [251, 321] width 122 height 20
click at [249, 341] on div "Frame Custom As banner source Custom Width 100 px % Height 600 px" at bounding box center [197, 373] width 248 height 140
click at [256, 328] on div "Custom" at bounding box center [239, 321] width 98 height 18
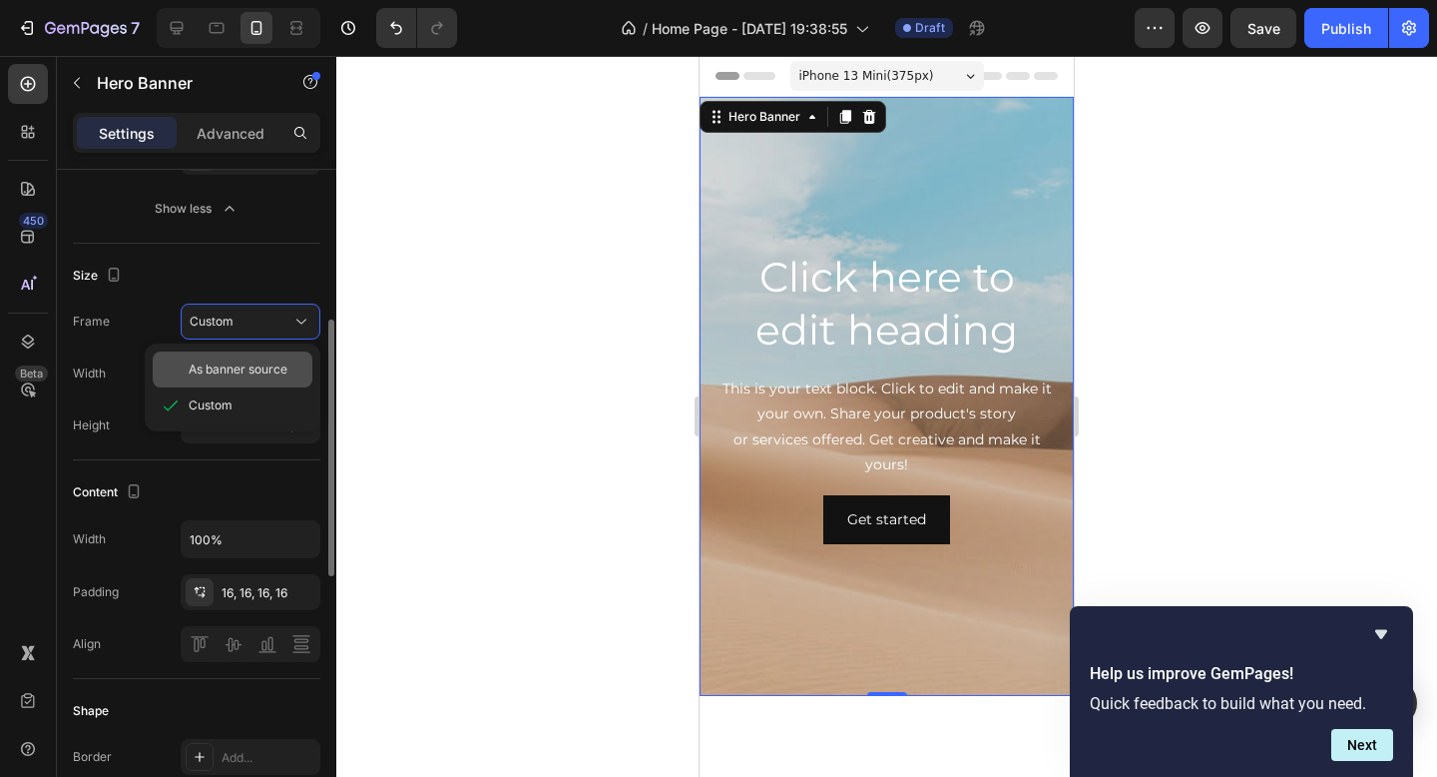
click at [249, 361] on span "As banner source" at bounding box center [238, 369] width 99 height 18
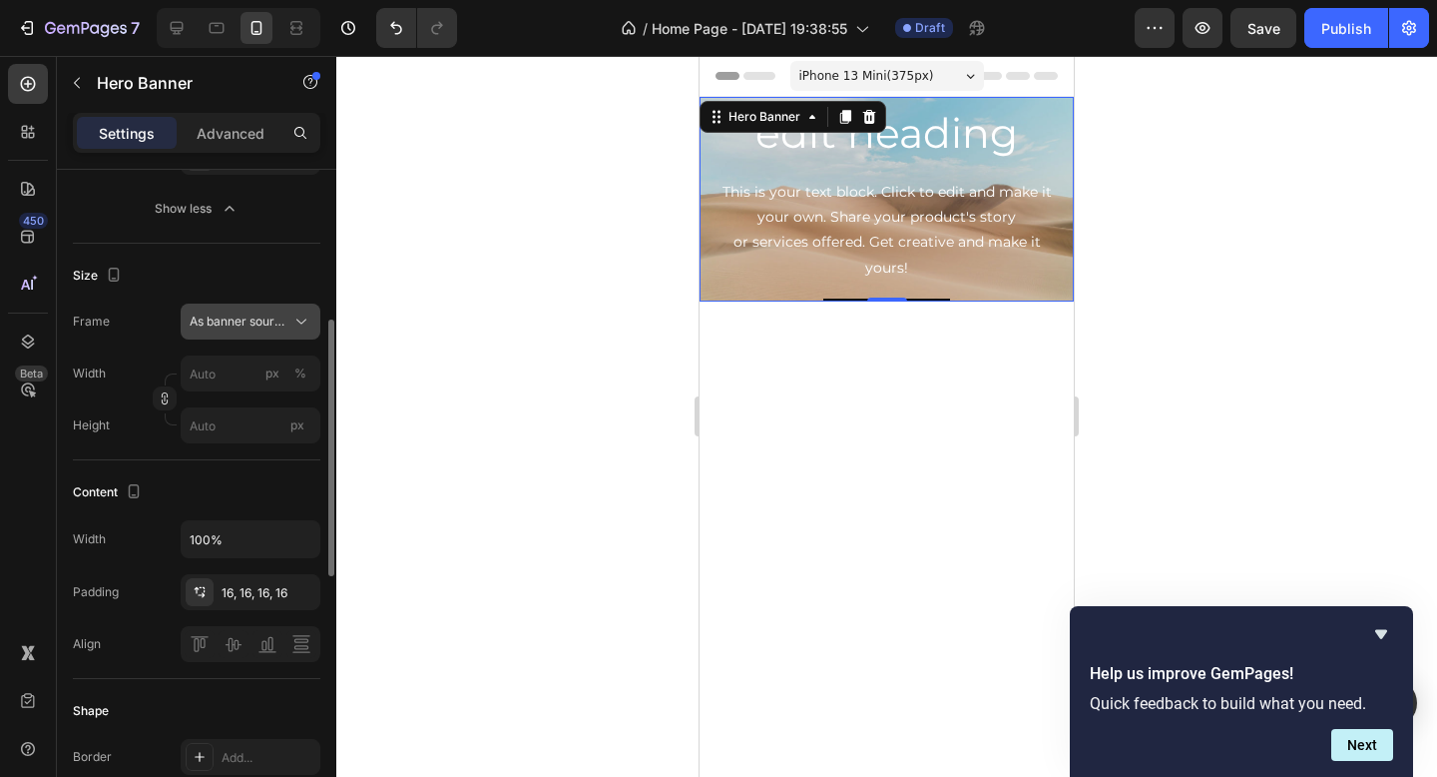
click at [271, 312] on span "As banner source" at bounding box center [239, 321] width 98 height 18
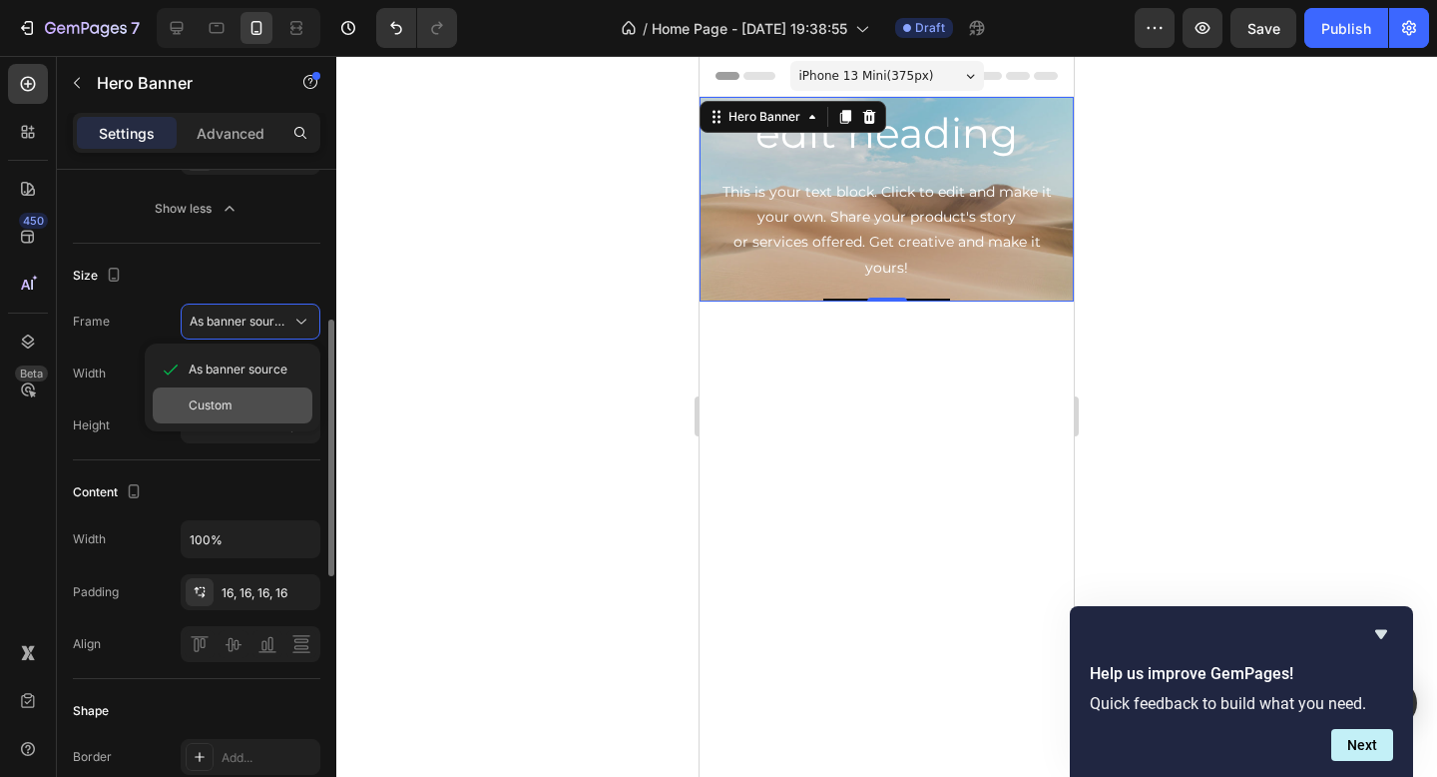
click at [236, 402] on div "Custom" at bounding box center [247, 405] width 116 height 18
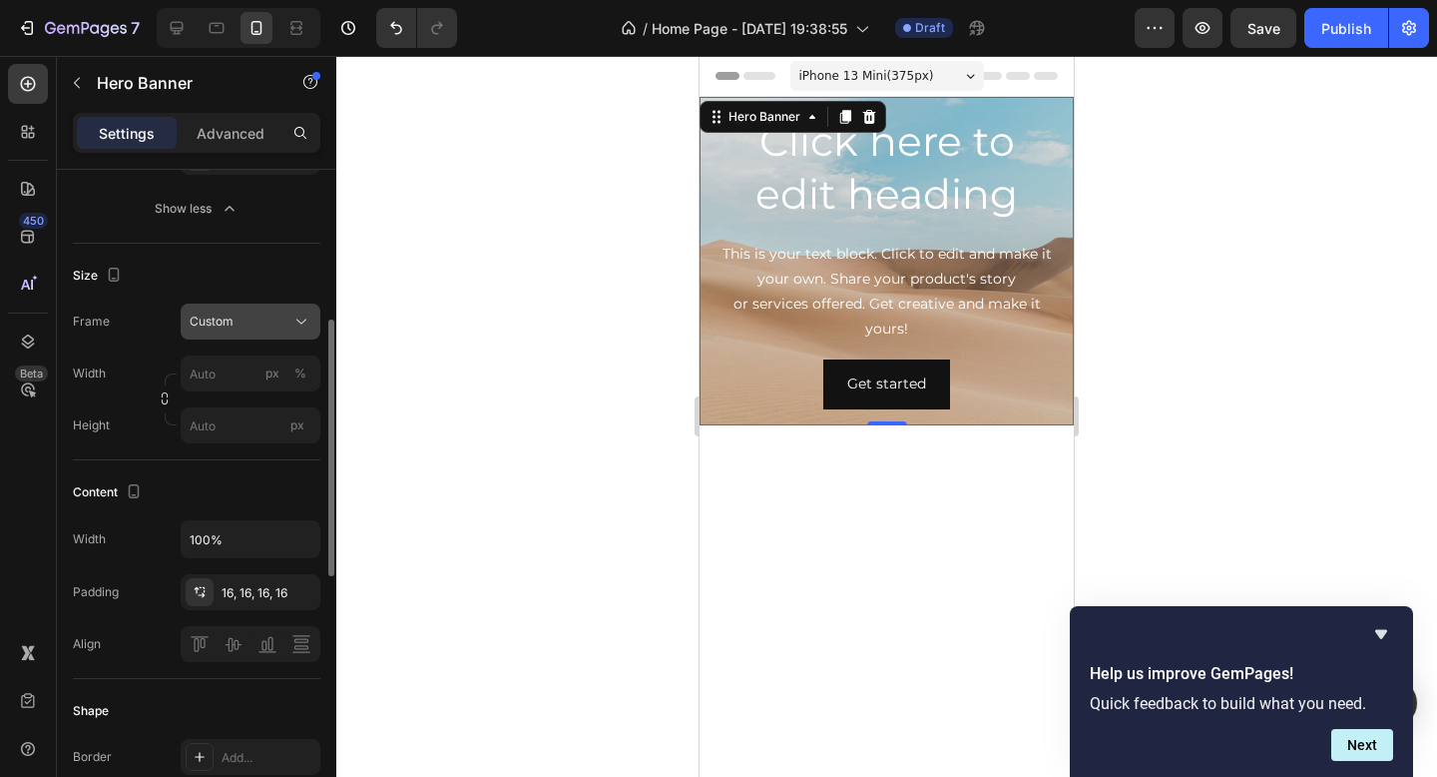
click at [274, 310] on button "Custom" at bounding box center [251, 321] width 140 height 36
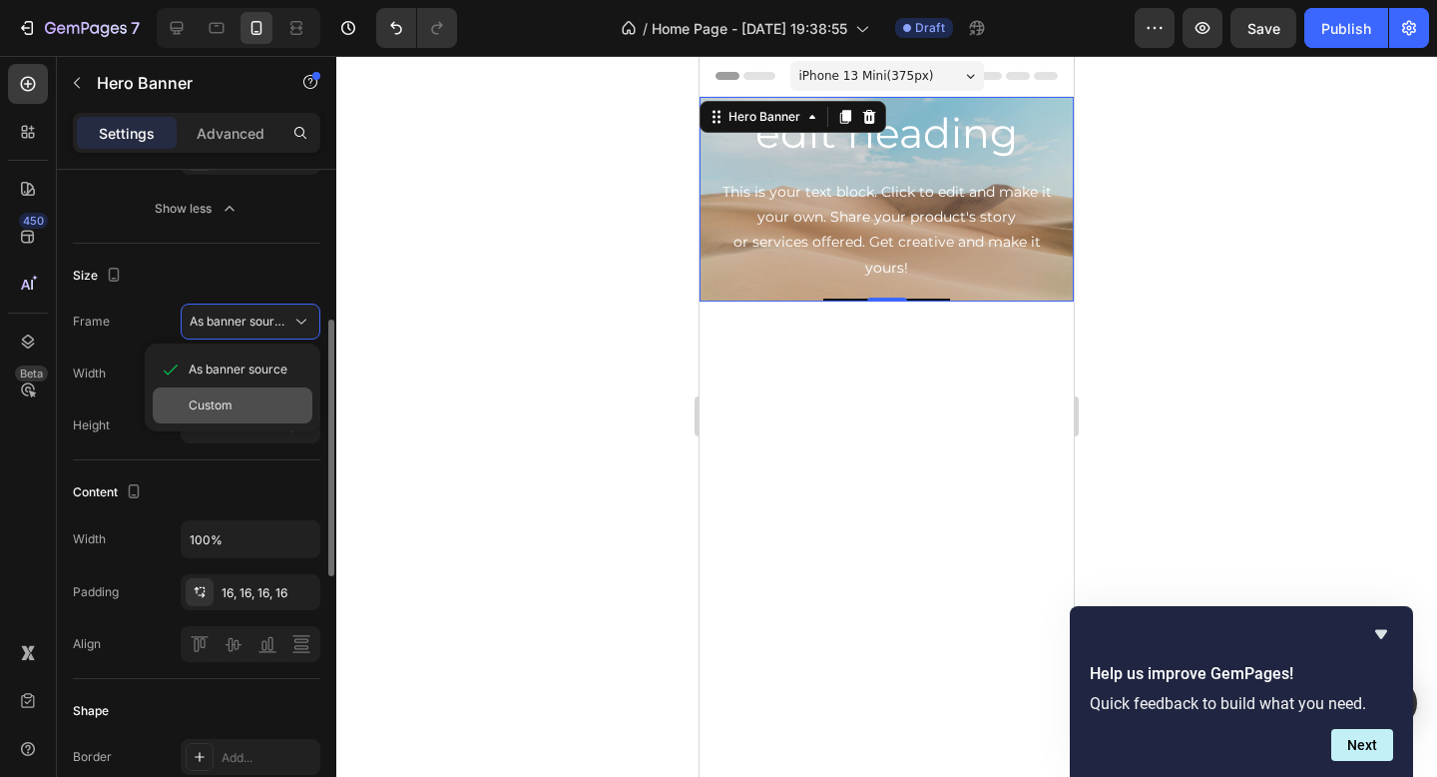
click at [214, 406] on span "Custom" at bounding box center [211, 405] width 44 height 18
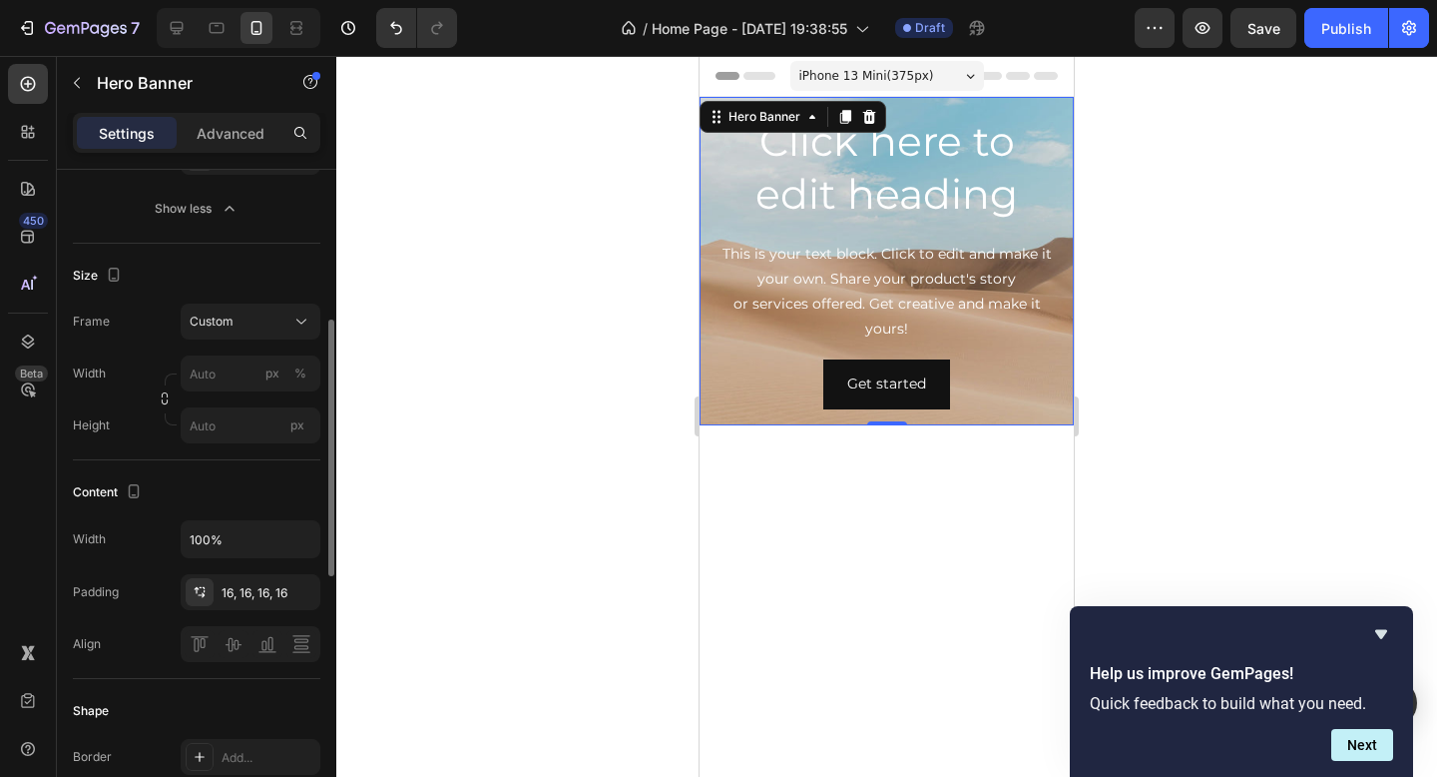
click at [262, 237] on div "Background The changes might be hidden by the video. Color Add... Image [URL][D…" at bounding box center [197, 83] width 248 height 320
click at [407, 30] on button "Undo/Redo" at bounding box center [396, 28] width 40 height 40
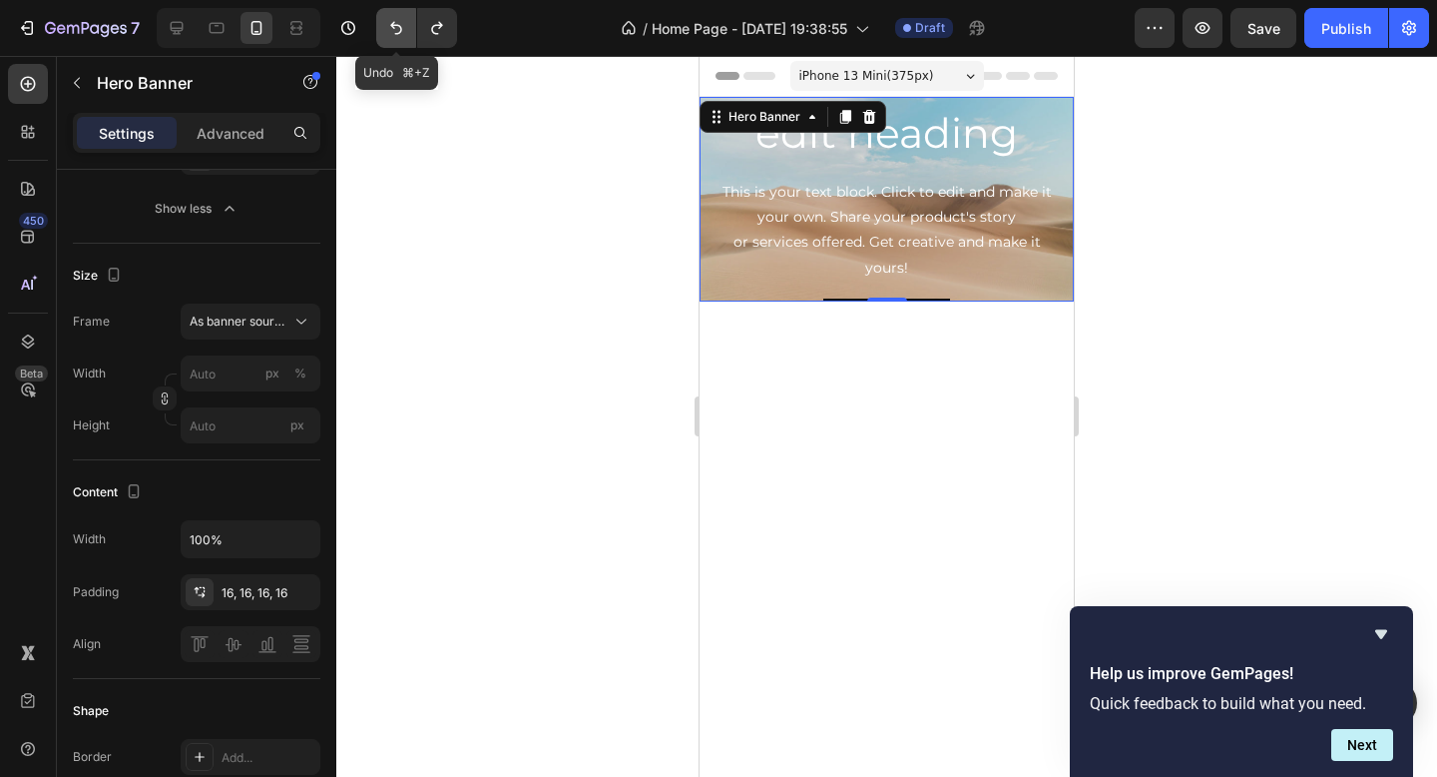
click at [407, 30] on button "Undo/Redo" at bounding box center [396, 28] width 40 height 40
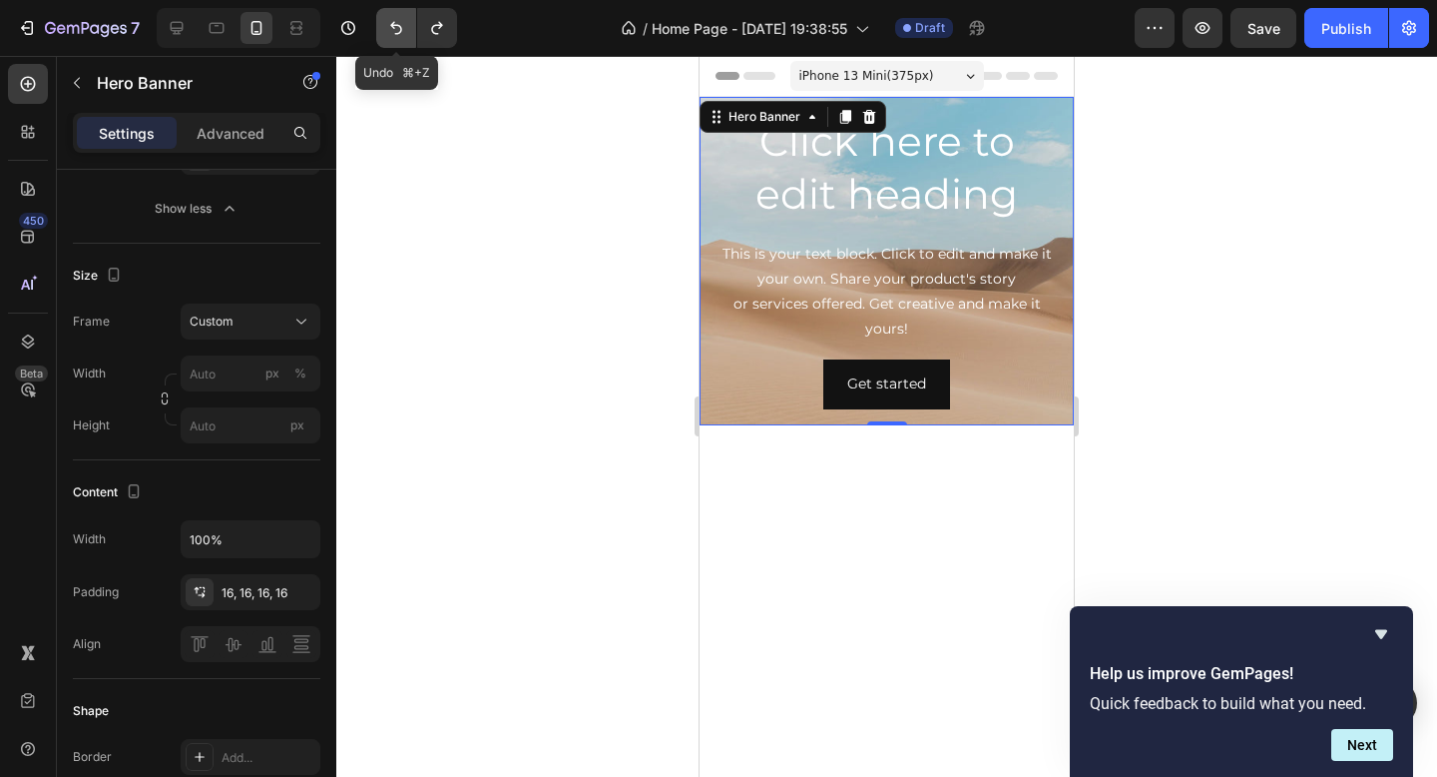
click at [407, 30] on button "Undo/Redo" at bounding box center [396, 28] width 40 height 40
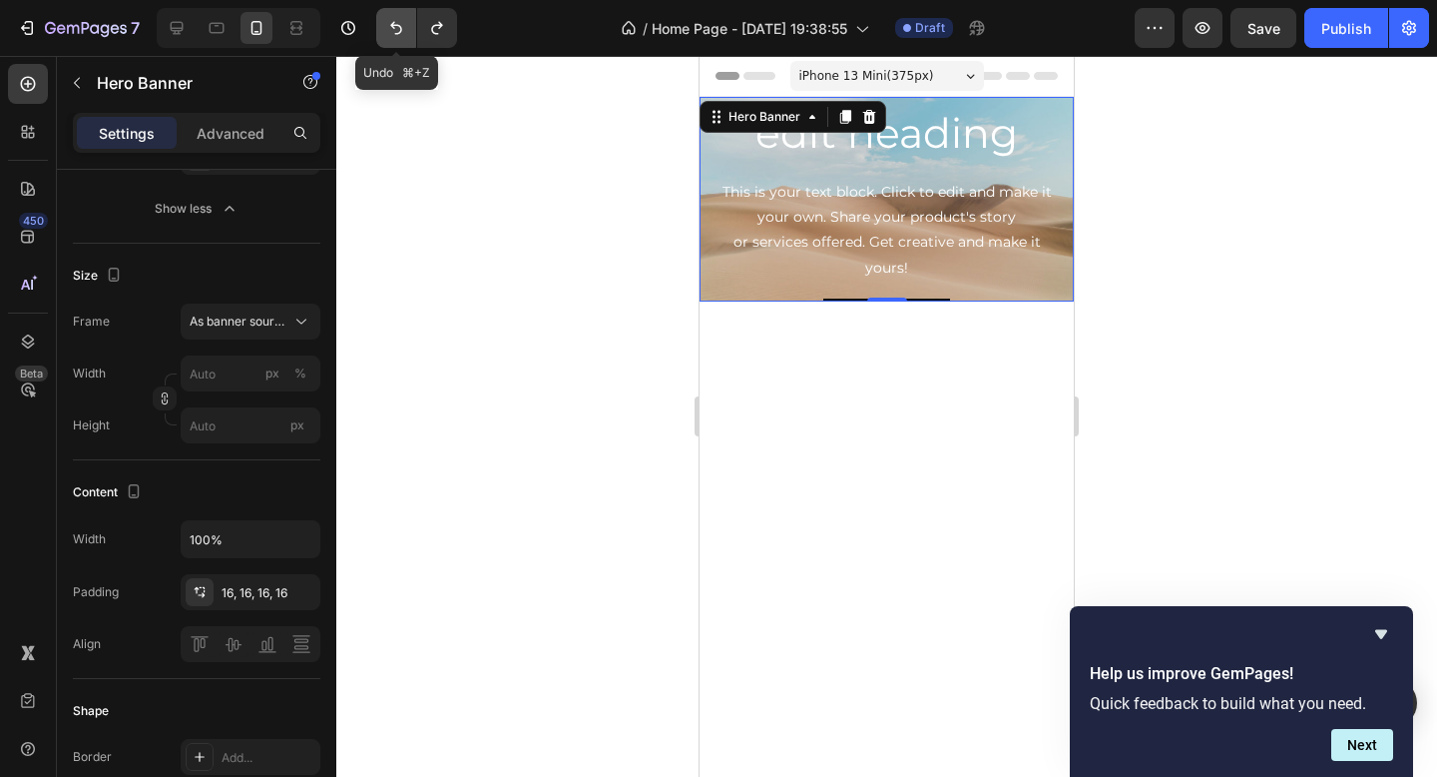
click at [407, 30] on button "Undo/Redo" at bounding box center [396, 28] width 40 height 40
type input "100"
type input "600"
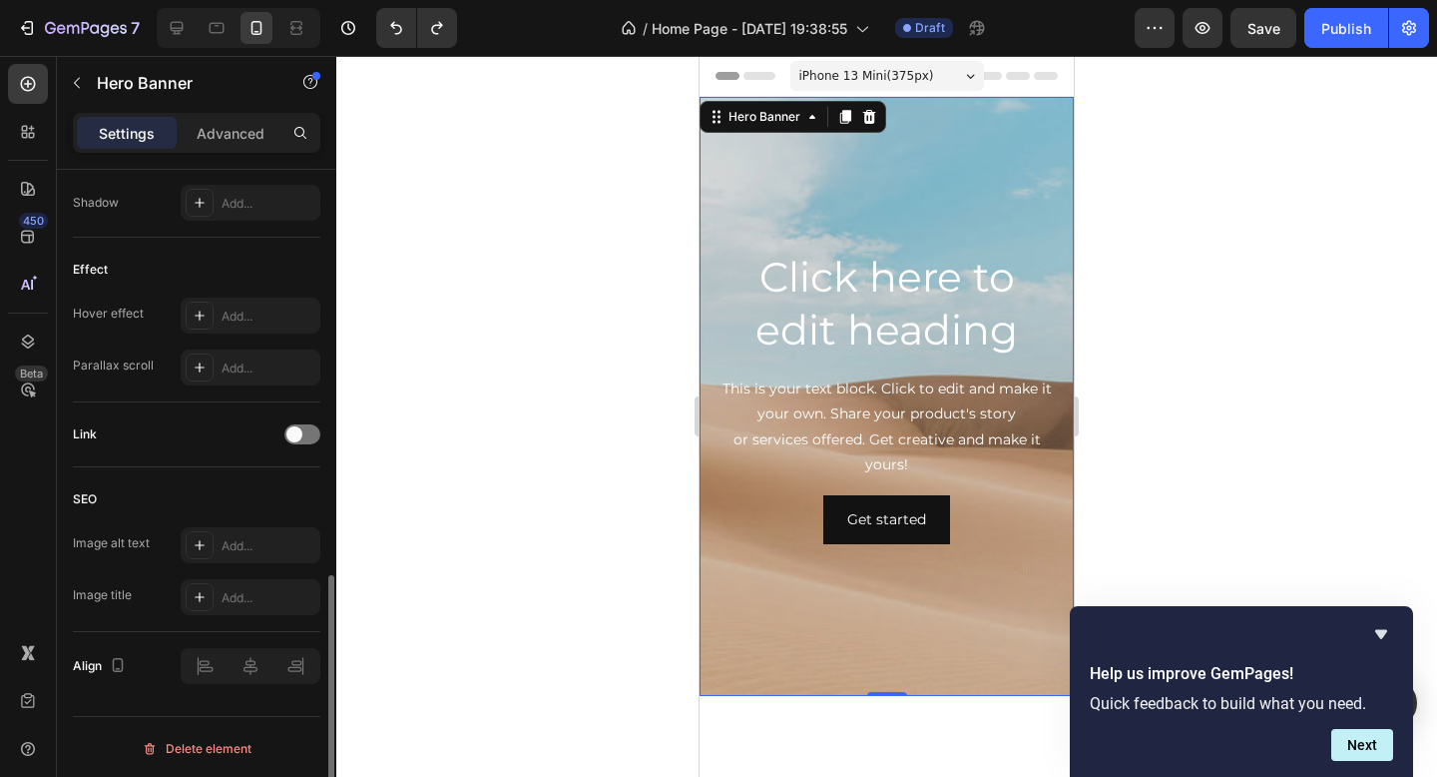
scroll to position [1048, 0]
click at [985, 168] on div "Background Image" at bounding box center [887, 396] width 374 height 599
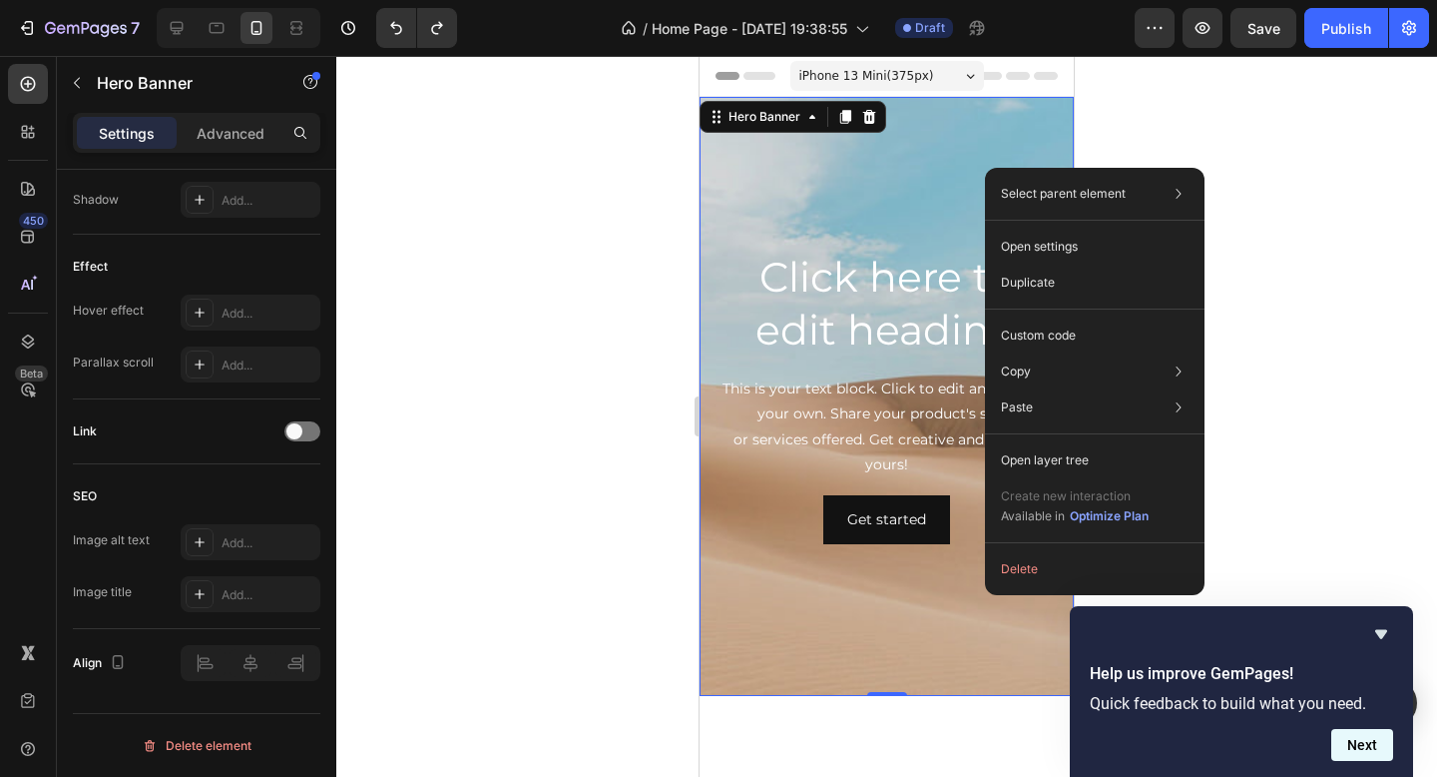
click at [1357, 744] on button "Next" at bounding box center [1363, 745] width 62 height 32
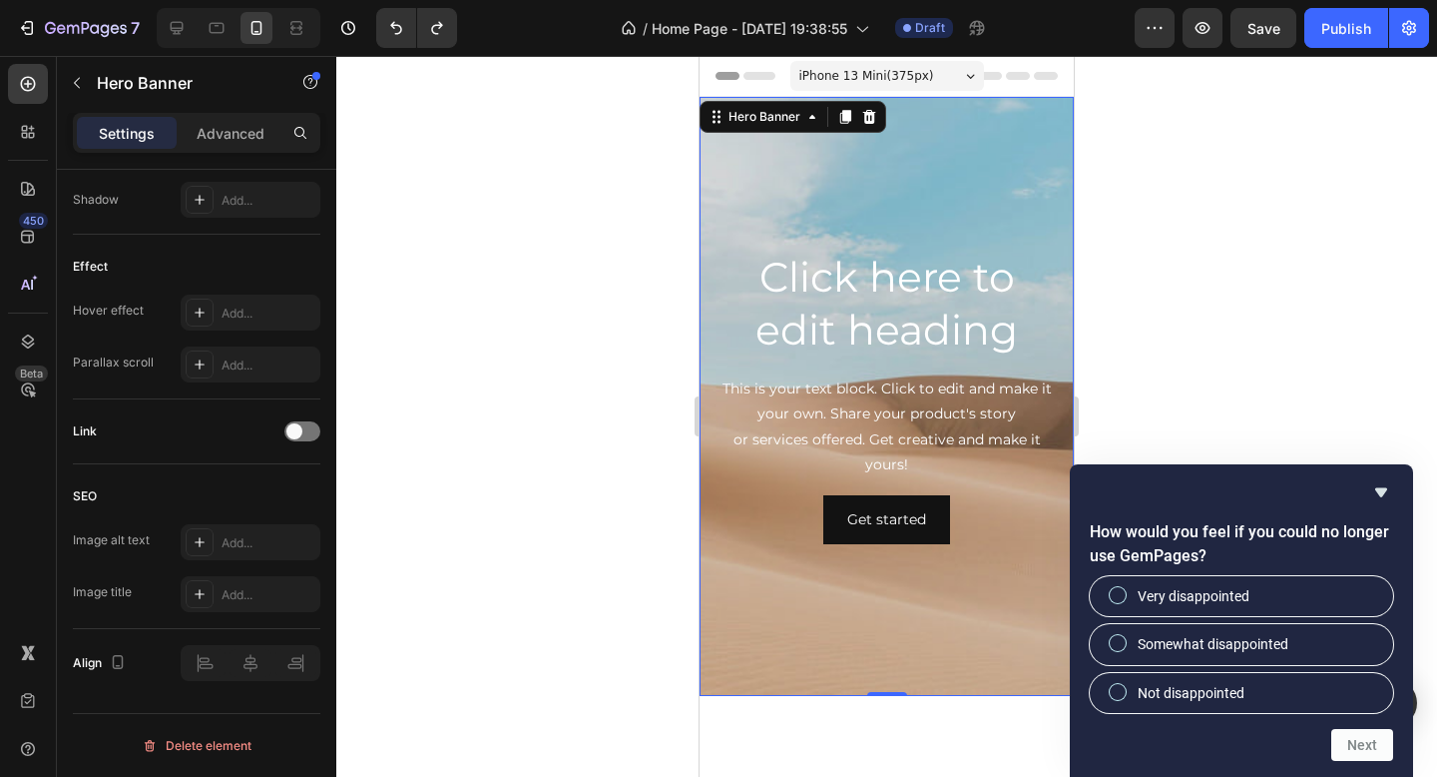
click at [1206, 337] on div at bounding box center [886, 416] width 1101 height 721
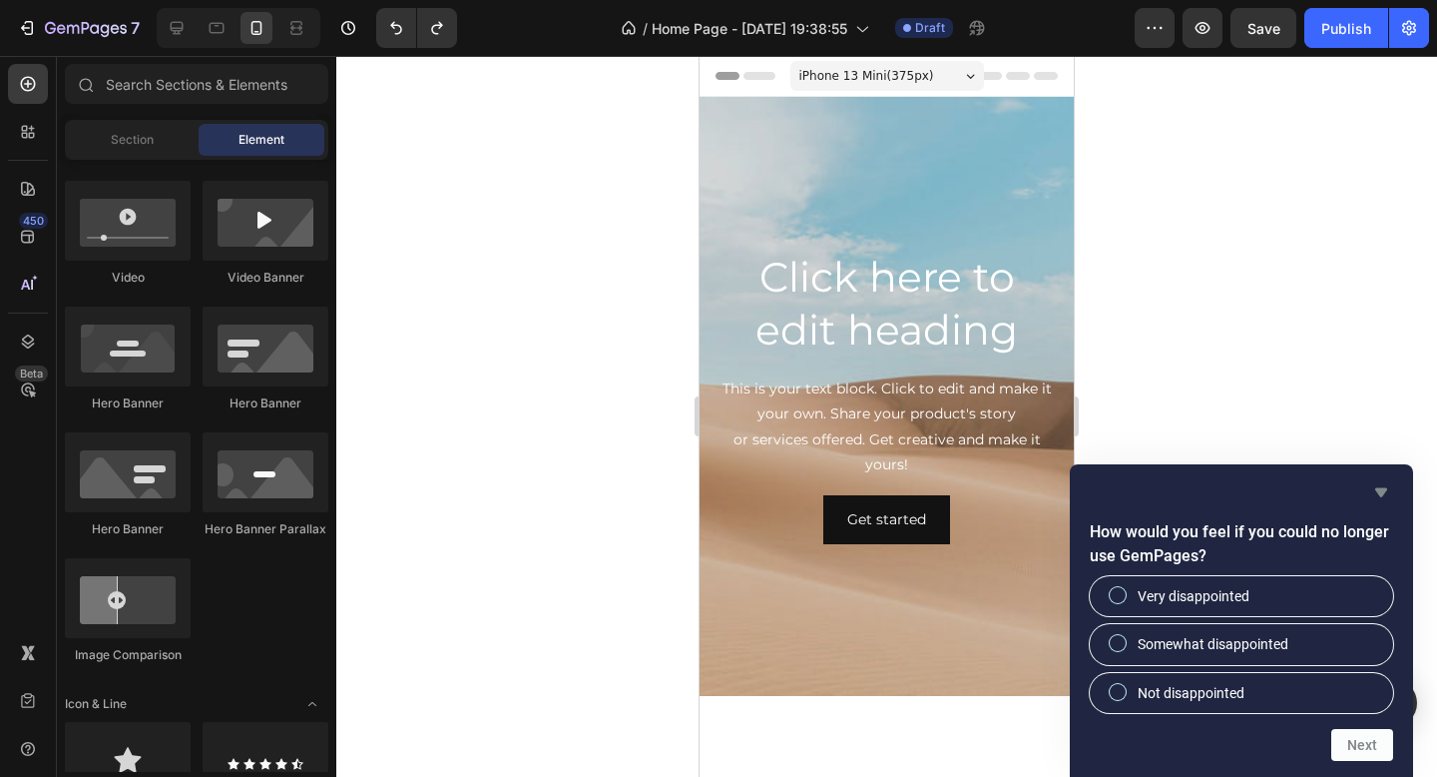
click at [1371, 486] on icon "Hide survey" at bounding box center [1381, 492] width 24 height 24
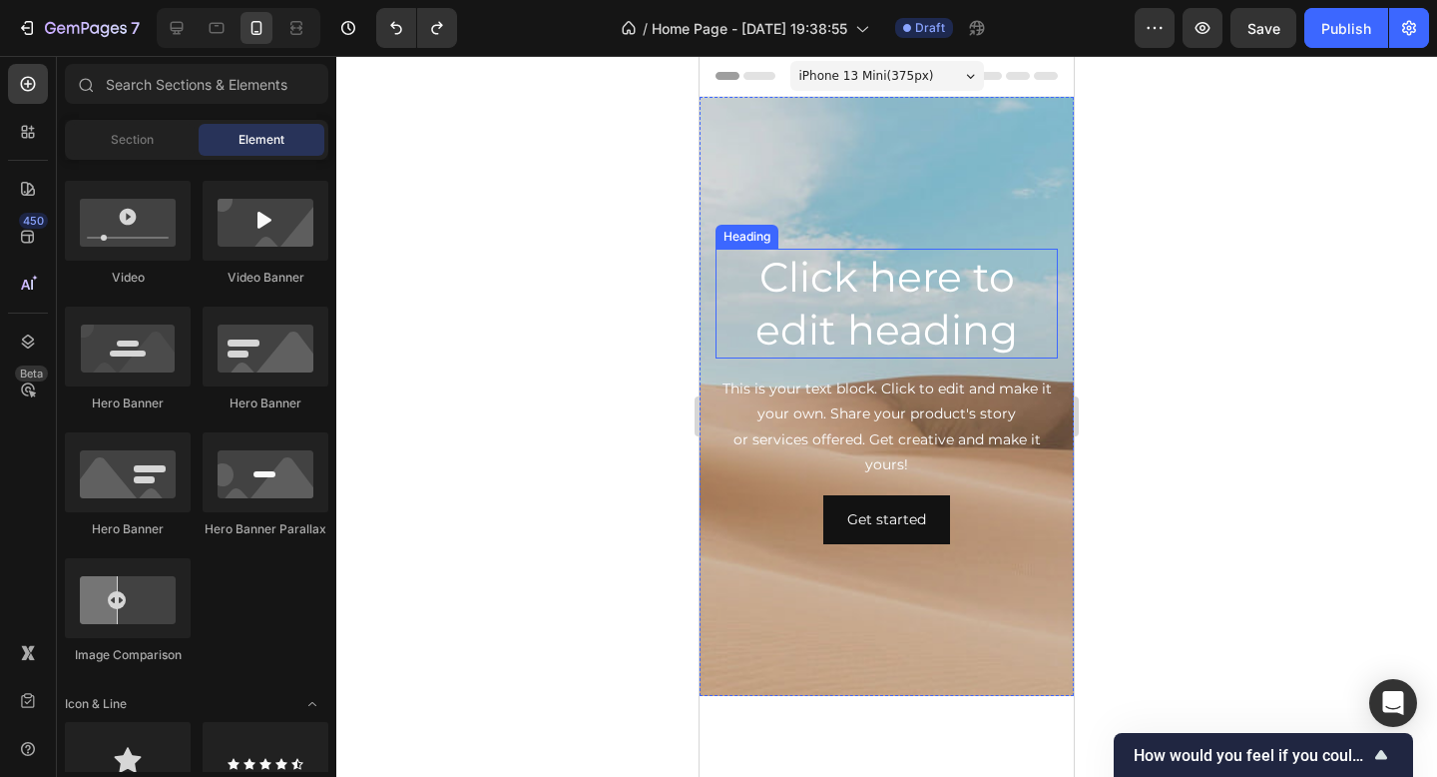
click at [862, 271] on h2 "Click here to edit heading" at bounding box center [887, 304] width 342 height 111
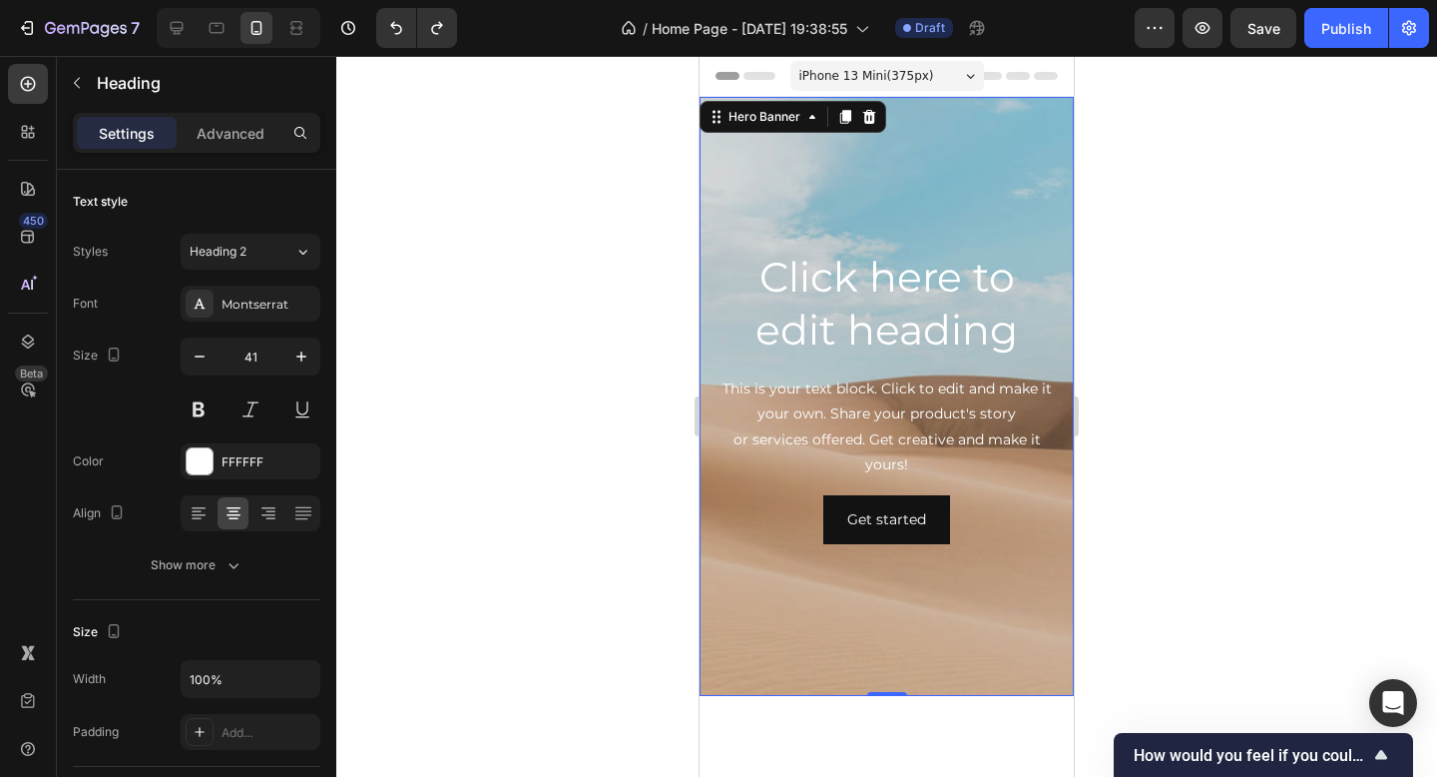
click at [897, 144] on div "Background Image" at bounding box center [887, 396] width 374 height 599
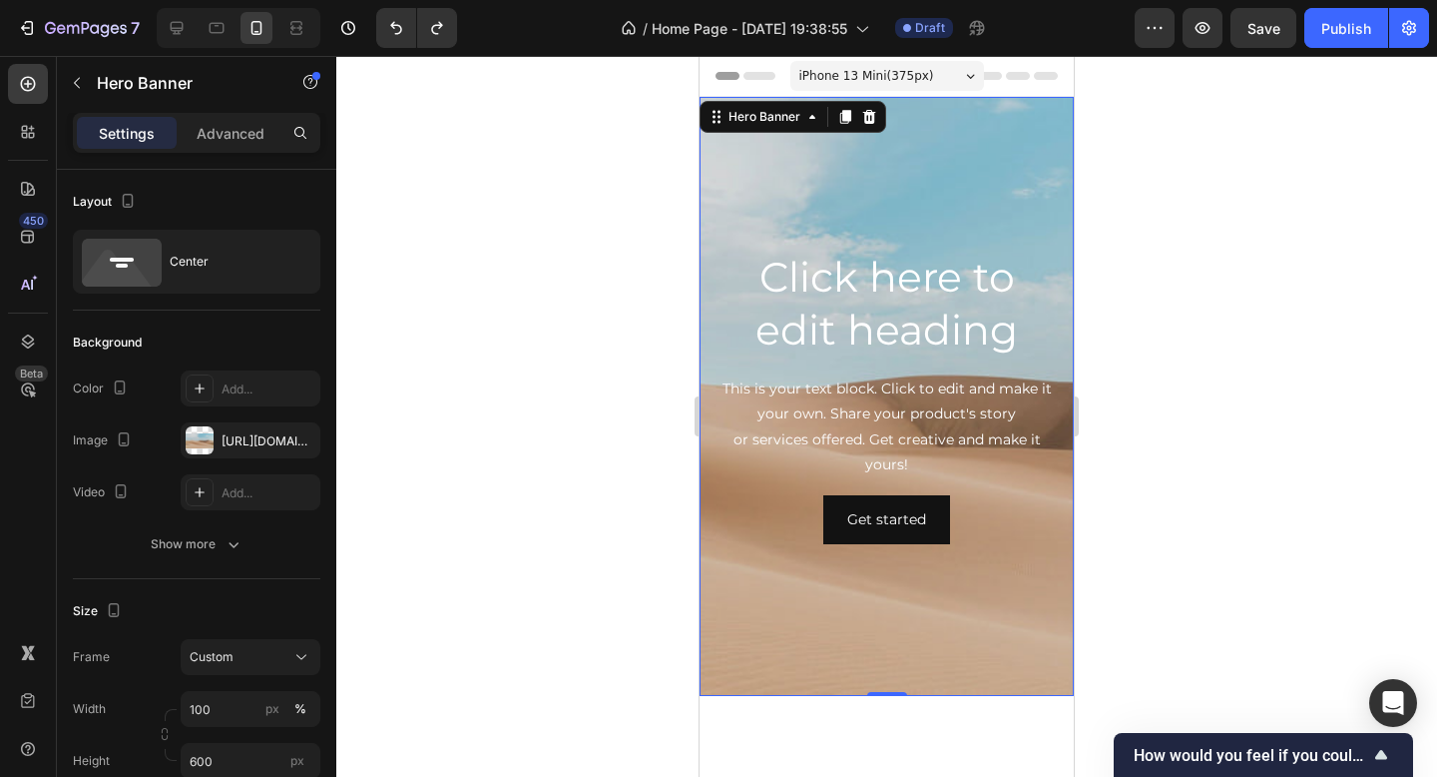
click at [897, 73] on span "iPhone 13 Mini ( 375 px)" at bounding box center [867, 76] width 135 height 20
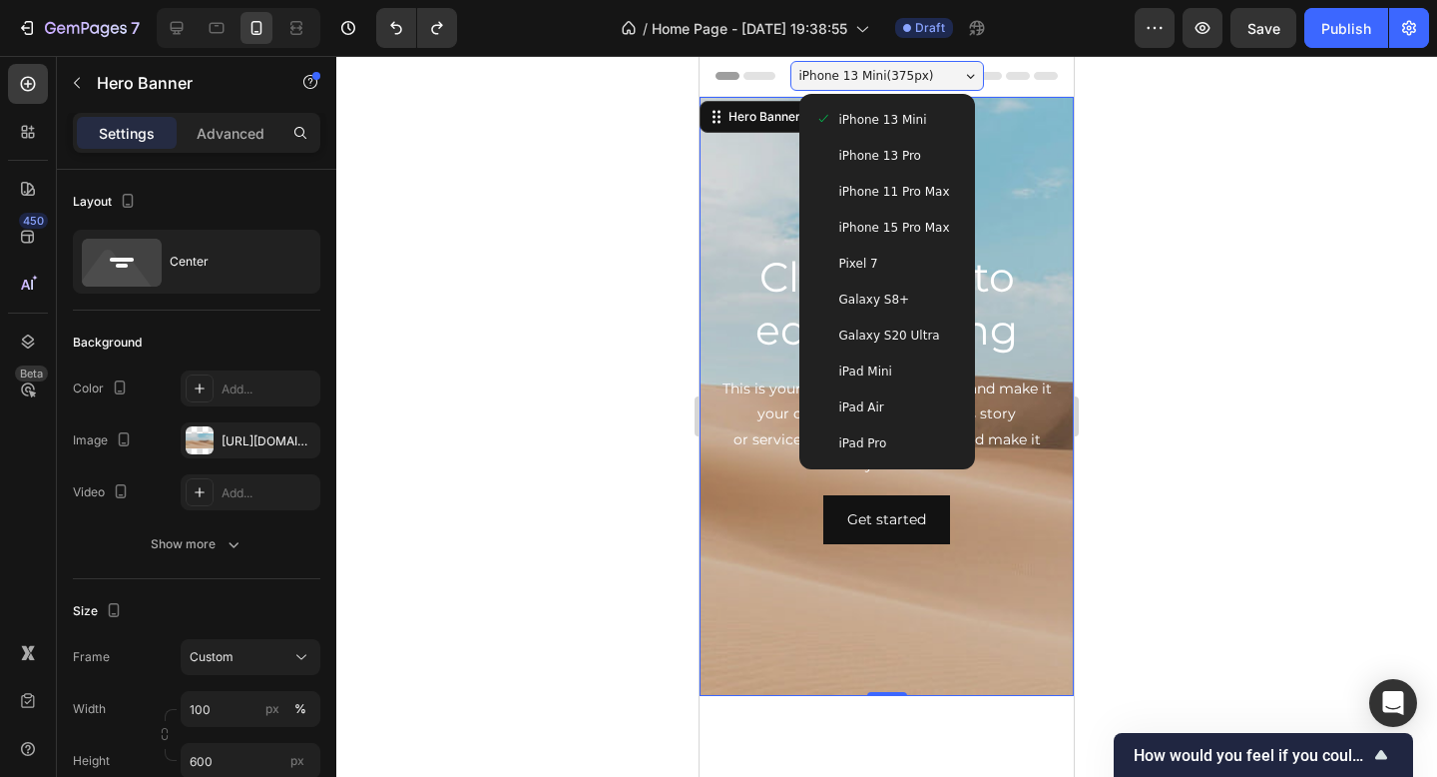
click at [898, 171] on div "iPhone 13 Pro" at bounding box center [888, 156] width 160 height 36
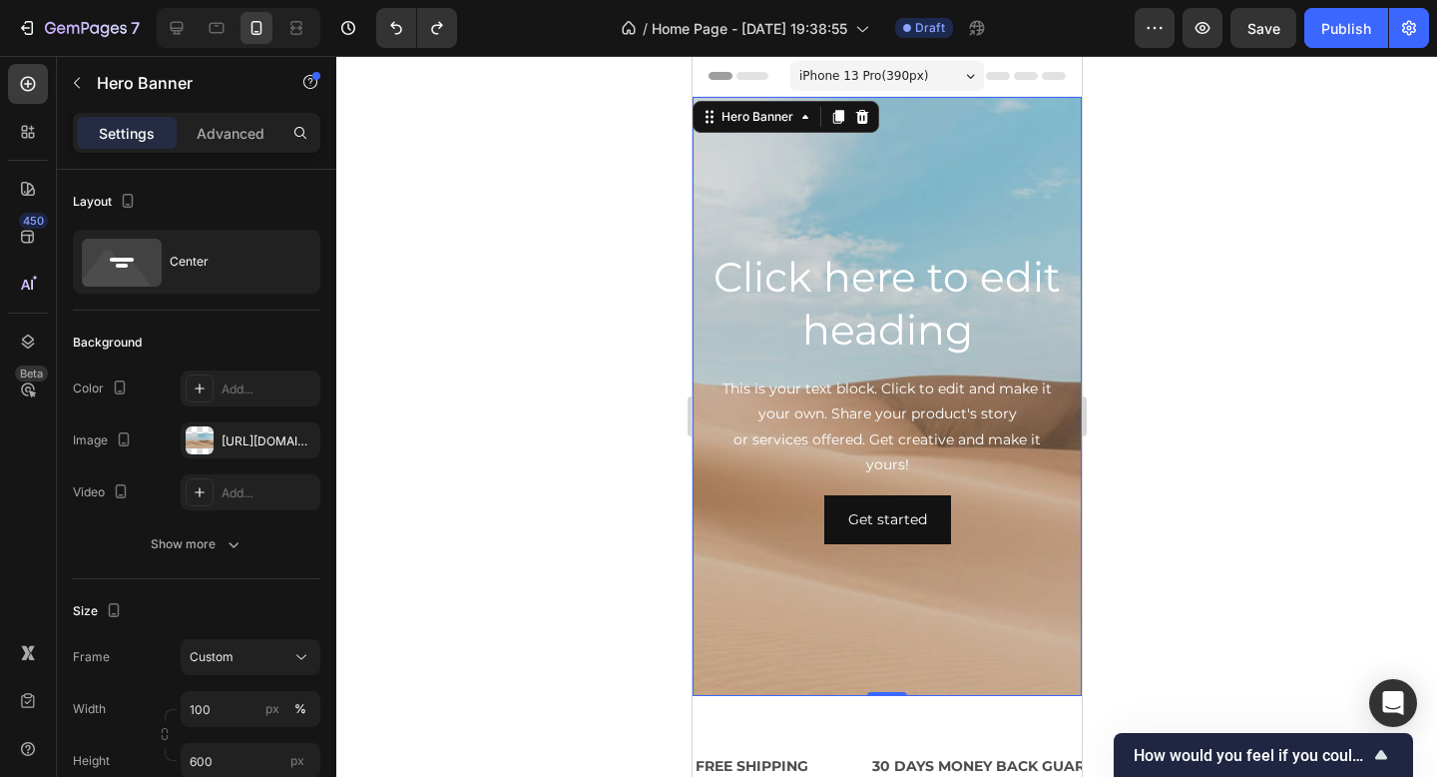
click at [921, 88] on div "iPhone 13 Pro ( 390 px)" at bounding box center [887, 76] width 194 height 30
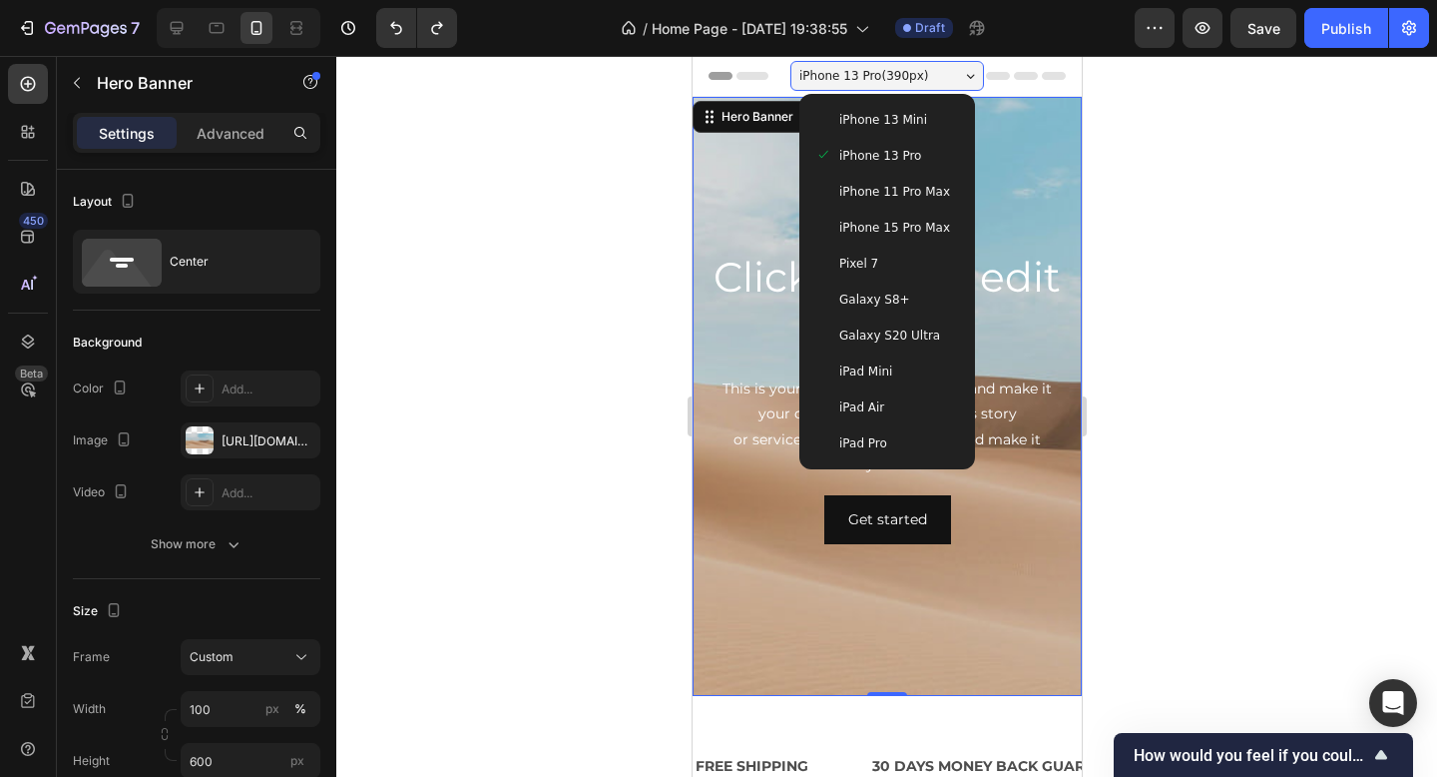
click at [909, 188] on span "iPhone 11 Pro Max" at bounding box center [893, 192] width 111 height 20
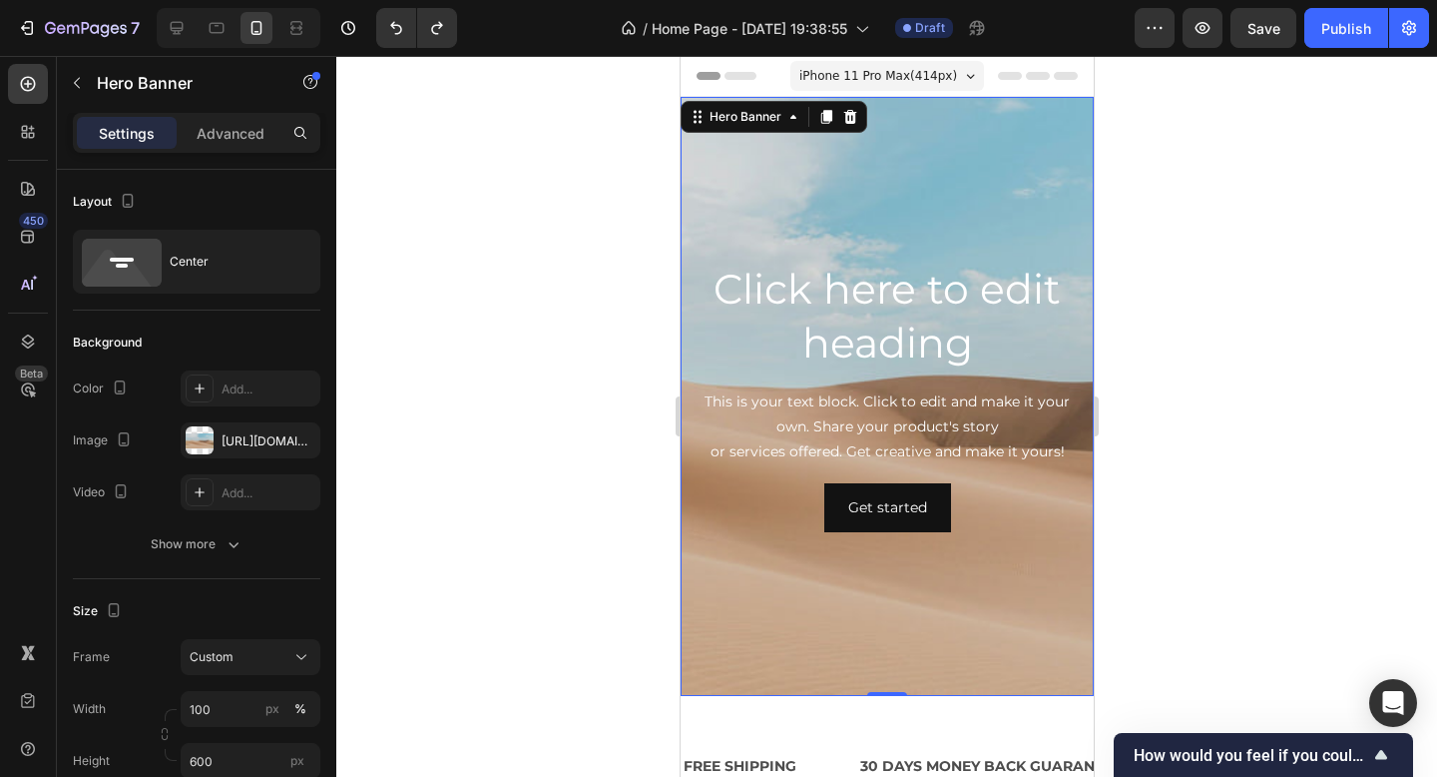
click at [928, 61] on div "iPhone 11 Pro Max ( 414 px)" at bounding box center [887, 76] width 194 height 30
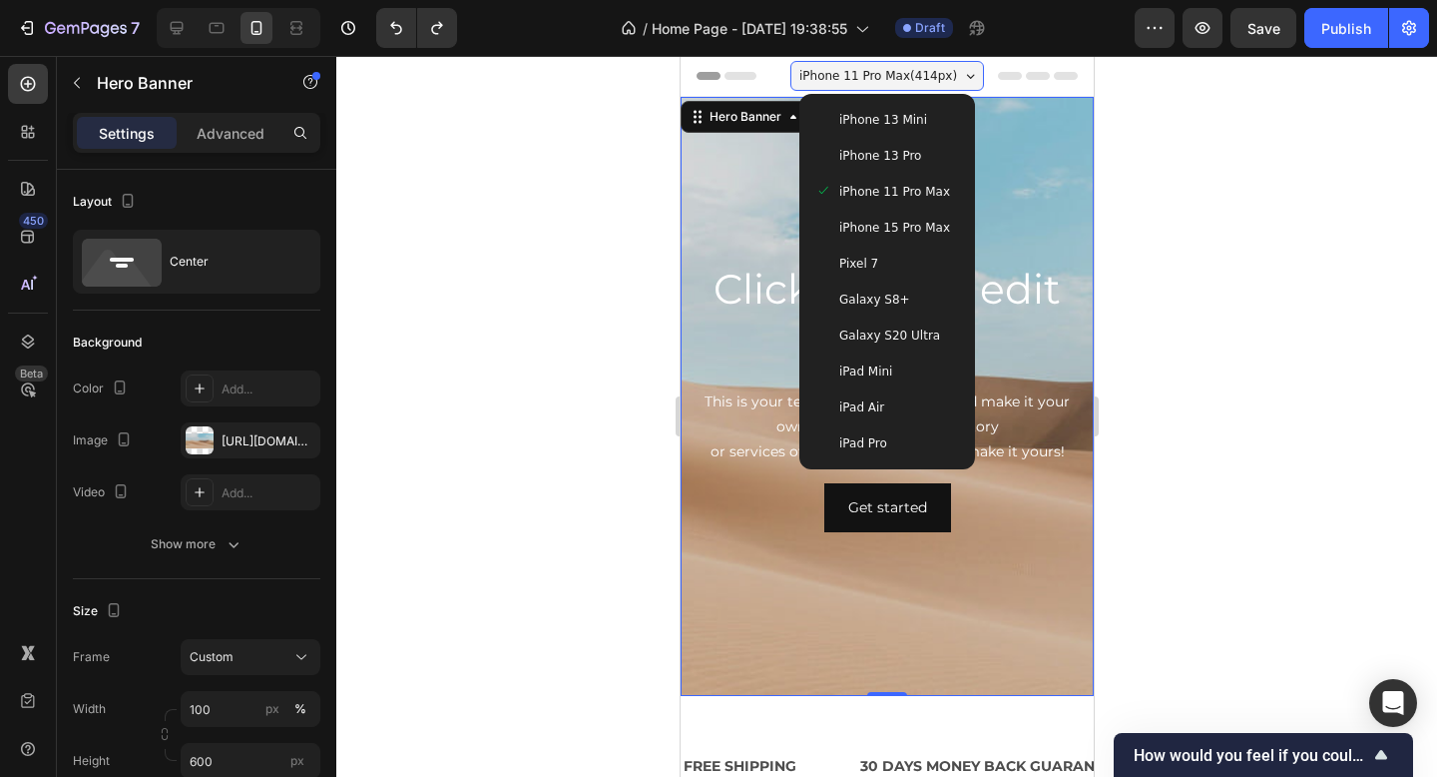
click at [897, 216] on div "iPhone 15 Pro Max" at bounding box center [887, 228] width 160 height 36
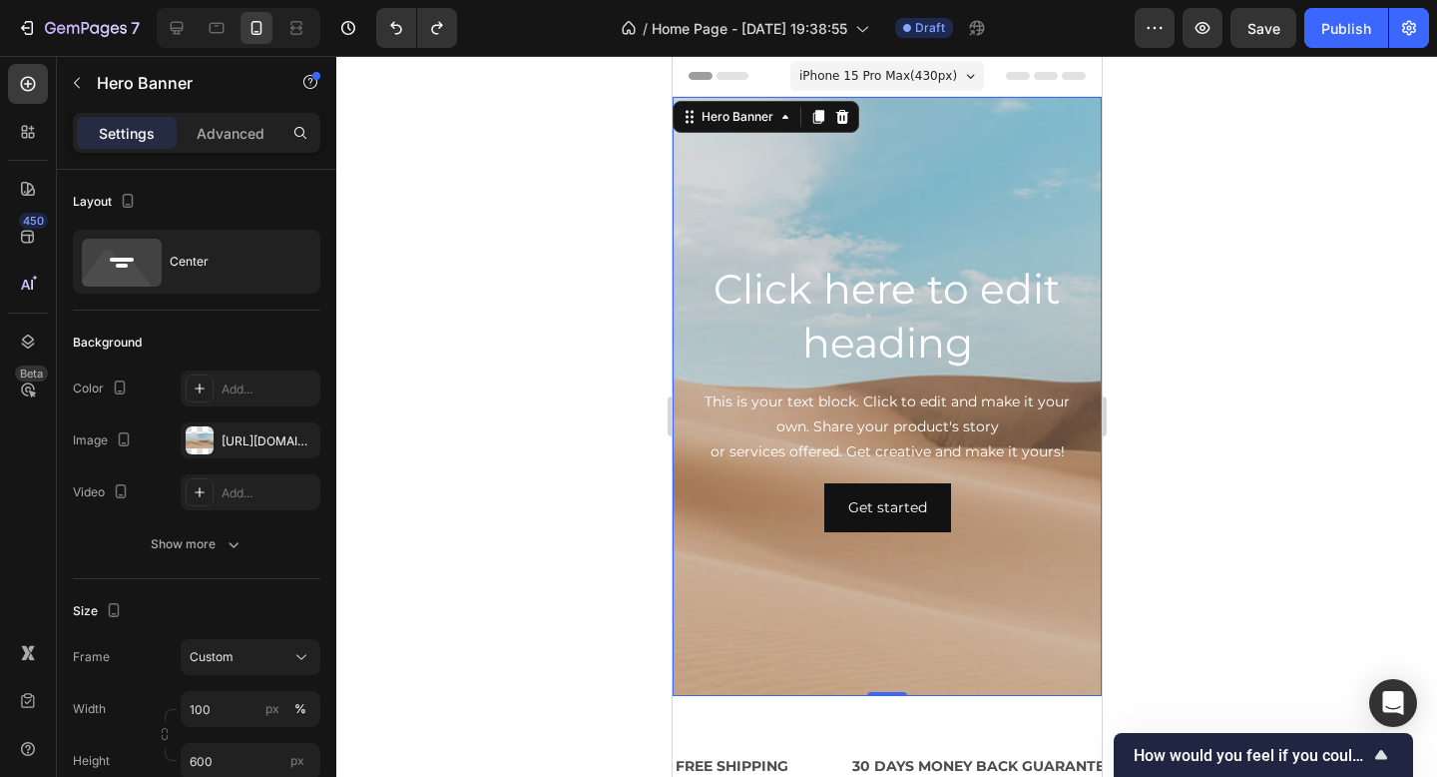
click at [916, 76] on span "iPhone 15 Pro Max ( 430 px)" at bounding box center [878, 76] width 158 height 20
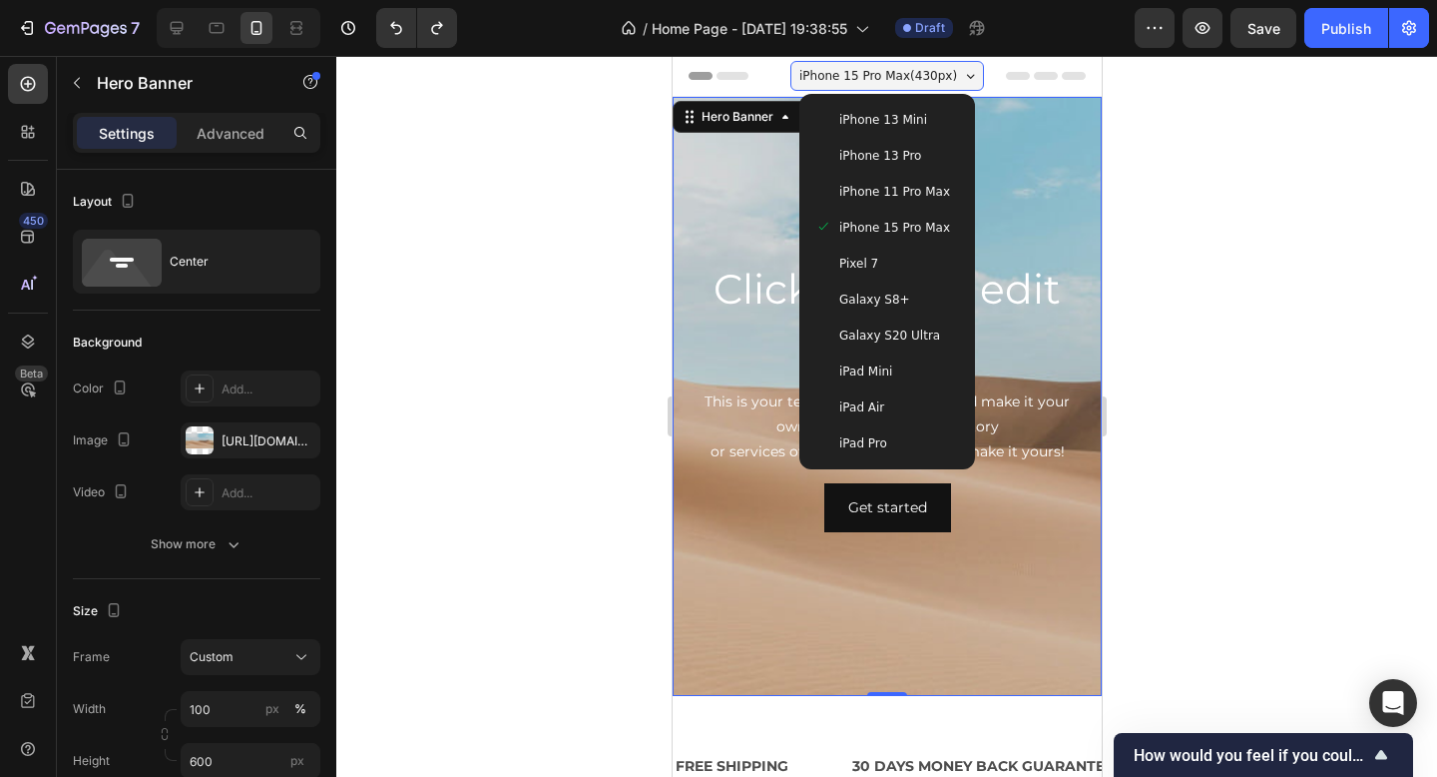
click at [874, 254] on div "Pixel 7" at bounding box center [886, 264] width 144 height 20
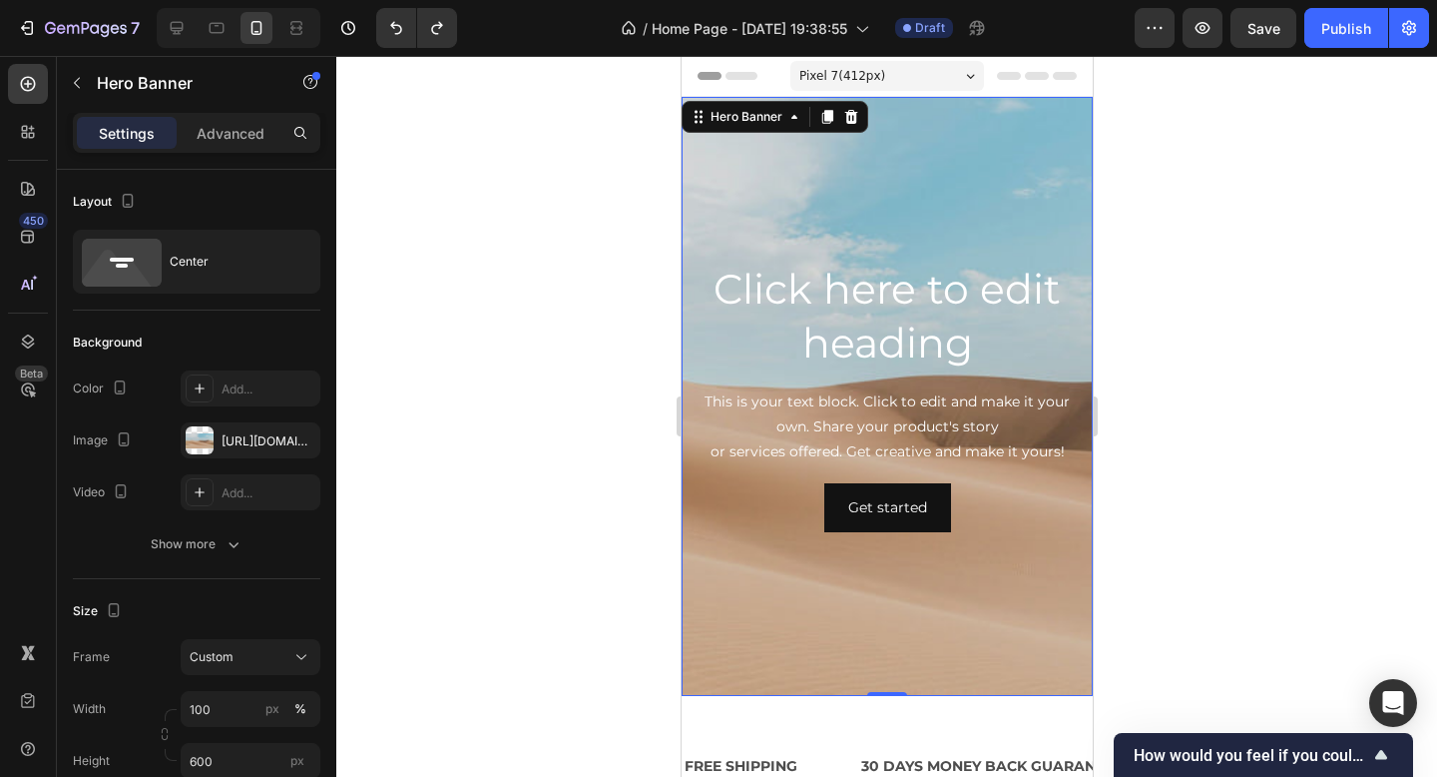
click at [927, 92] on div "Pixel 7 ( 412 px) iPhone 13 Mini iPhone 13 Pro iPhone 11 Pro Max iPhone 15 Pro …" at bounding box center [887, 78] width 194 height 40
click at [928, 77] on div "Pixel 7 ( 412 px)" at bounding box center [887, 76] width 194 height 30
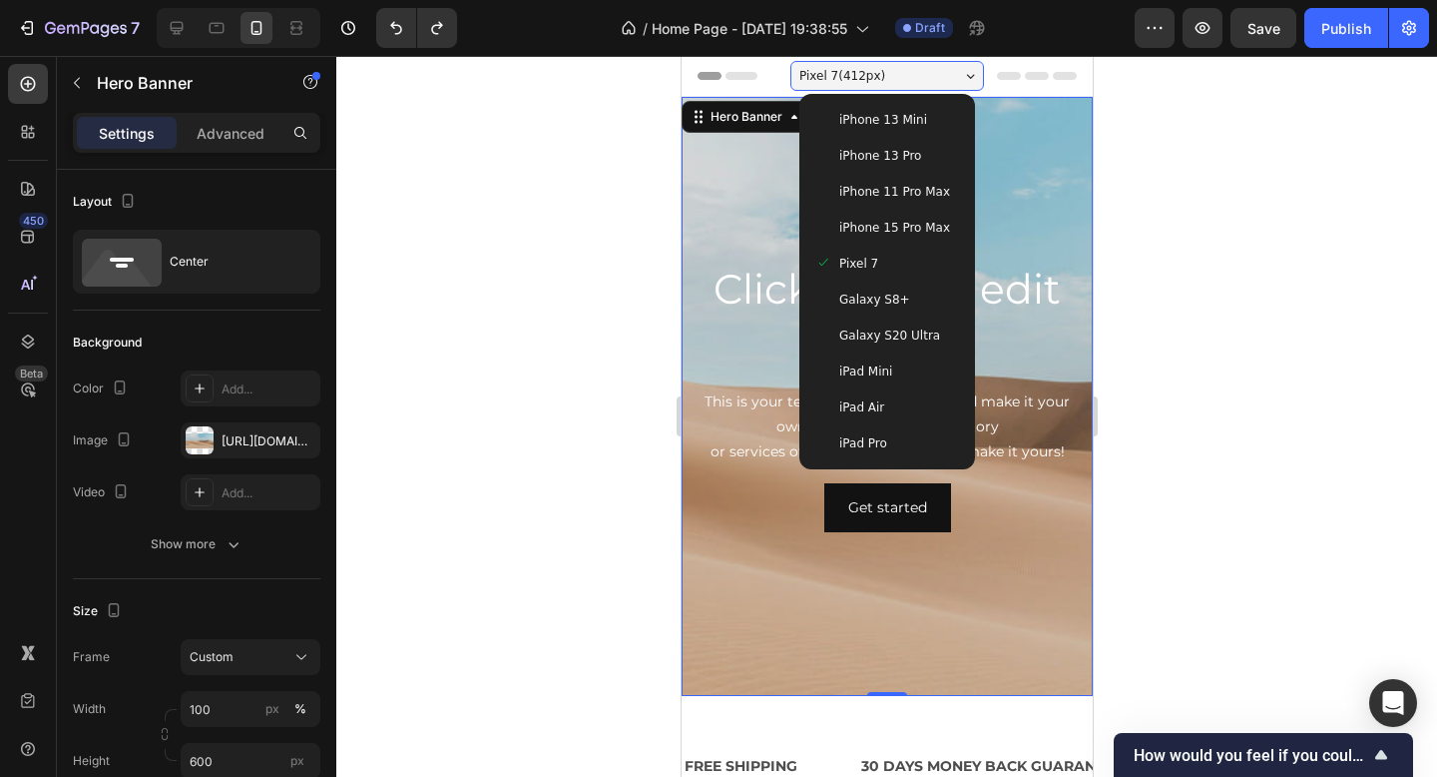
click at [908, 117] on span "iPhone 13 Mini" at bounding box center [882, 120] width 88 height 20
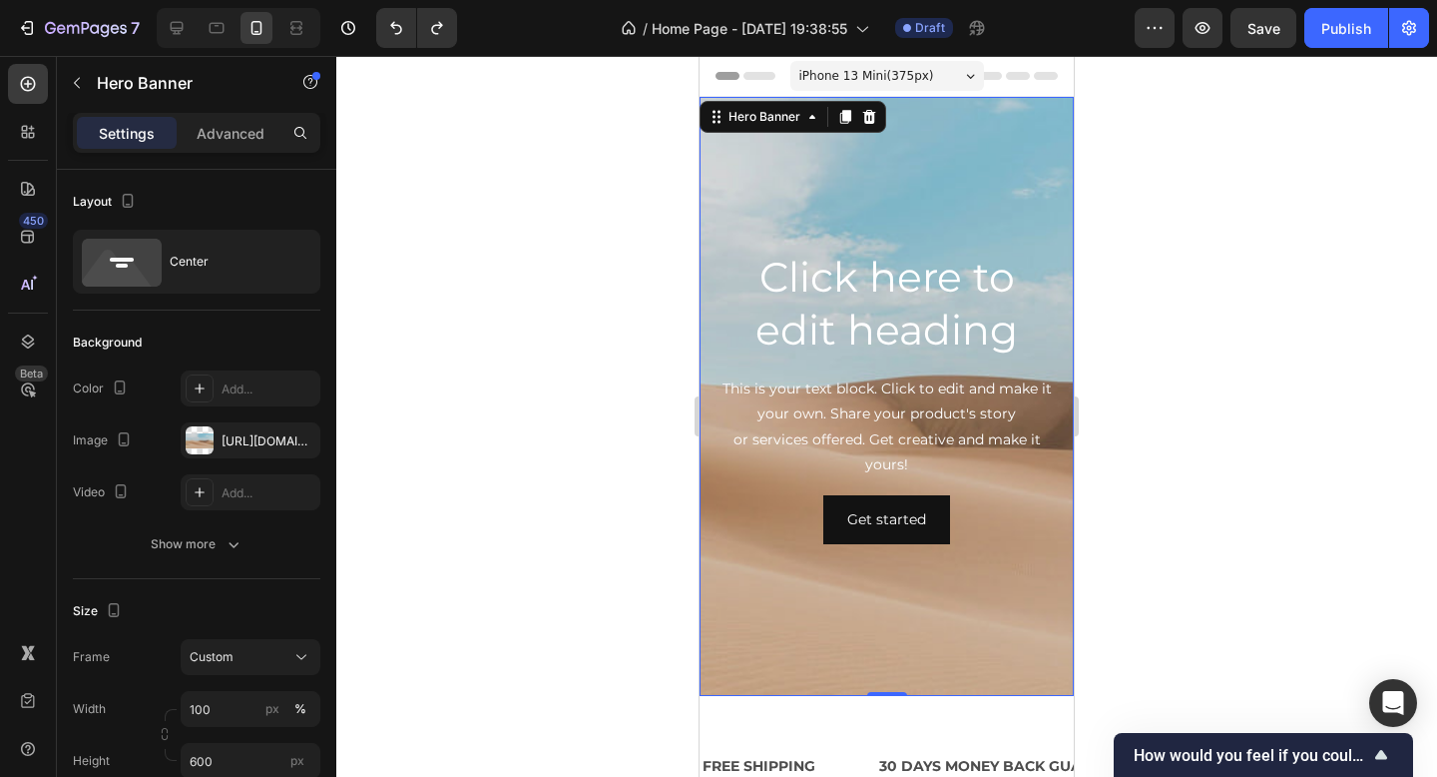
click at [1235, 501] on div at bounding box center [886, 416] width 1101 height 721
